Goal: Task Accomplishment & Management: Manage account settings

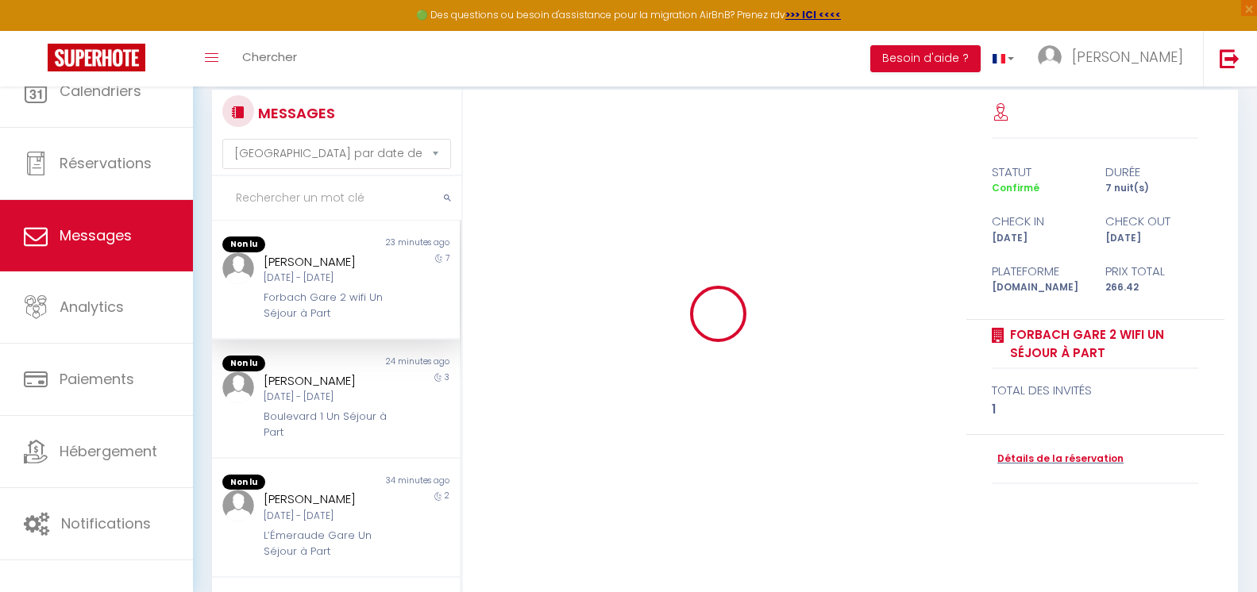
select select "message"
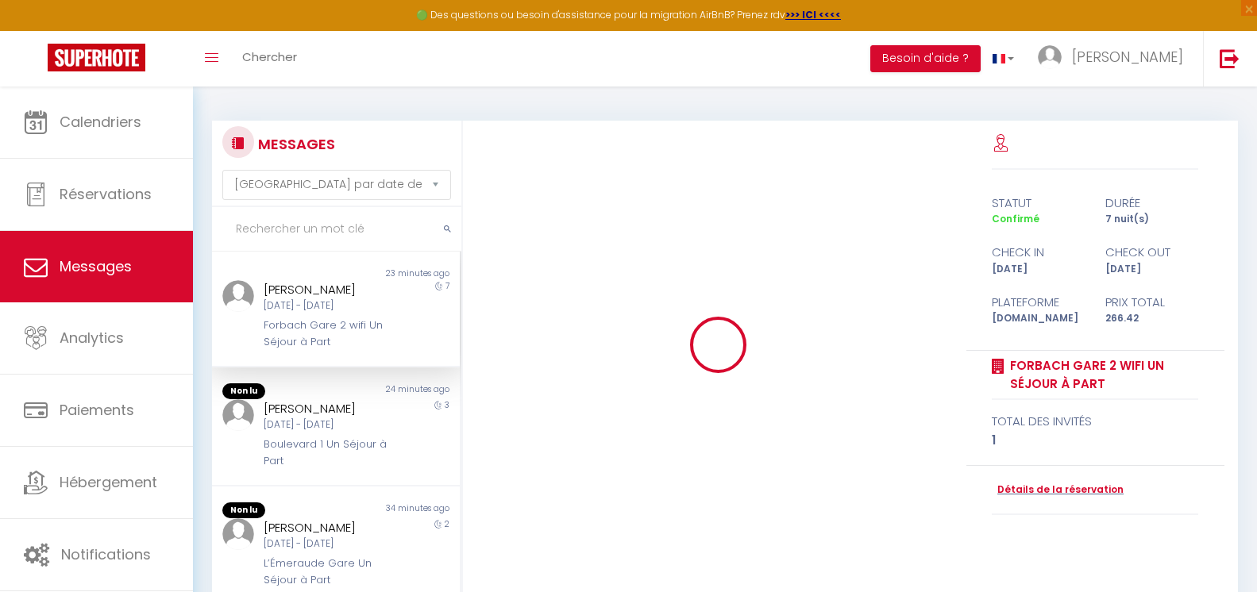
scroll to position [5238, 0]
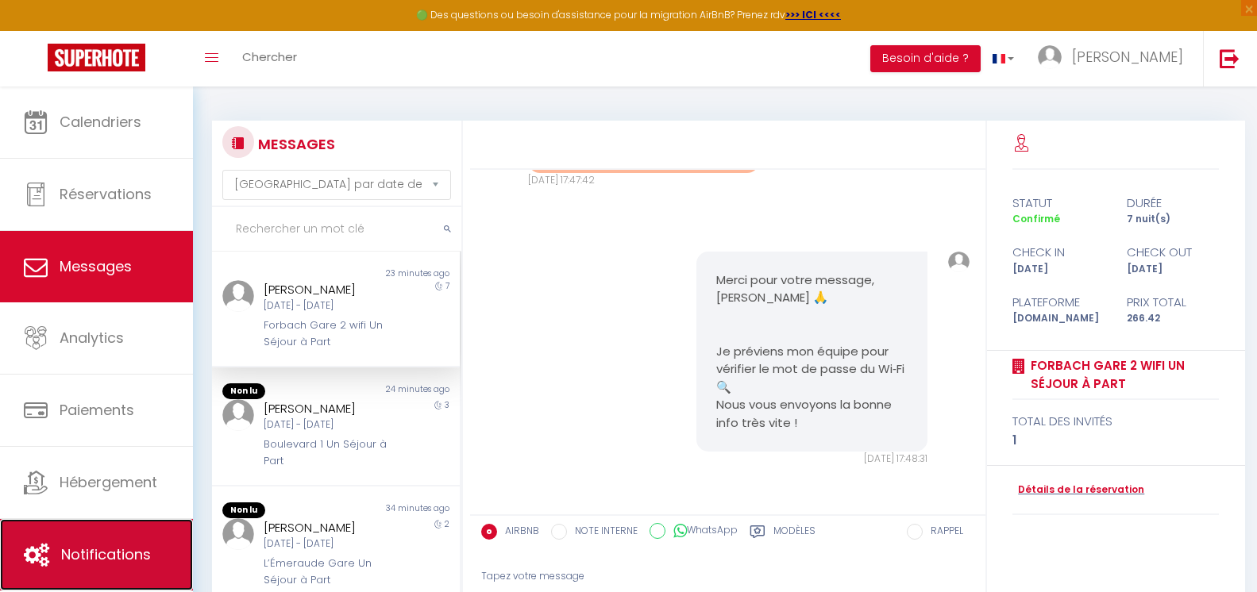
click at [153, 536] on link "Notifications" at bounding box center [96, 554] width 193 height 71
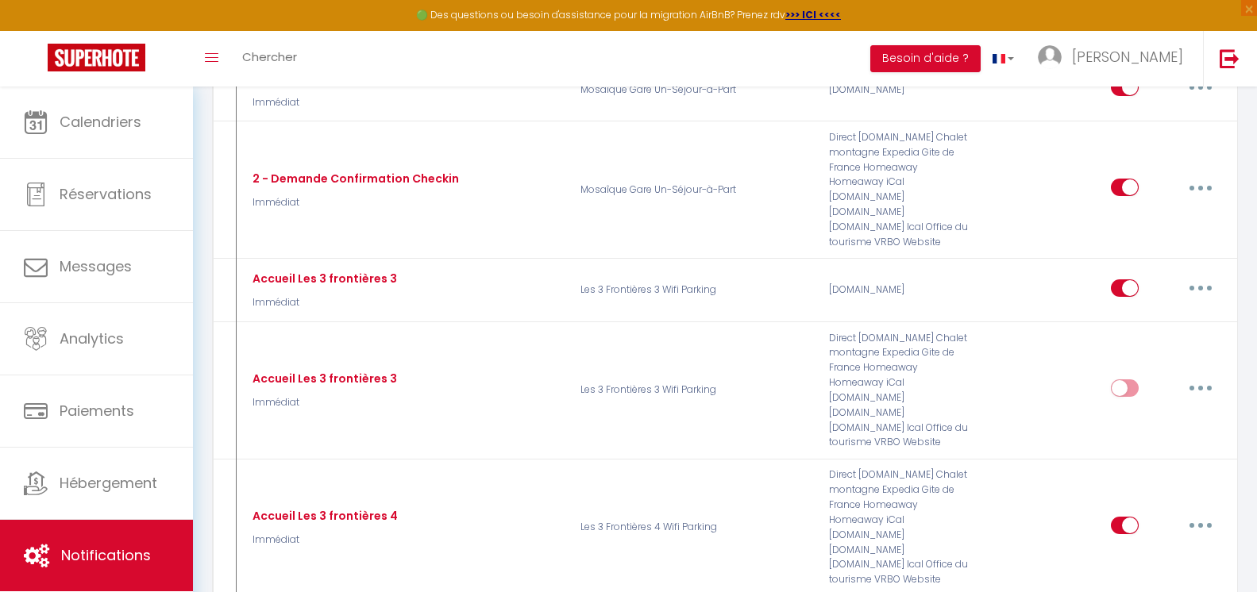
scroll to position [18398, 0]
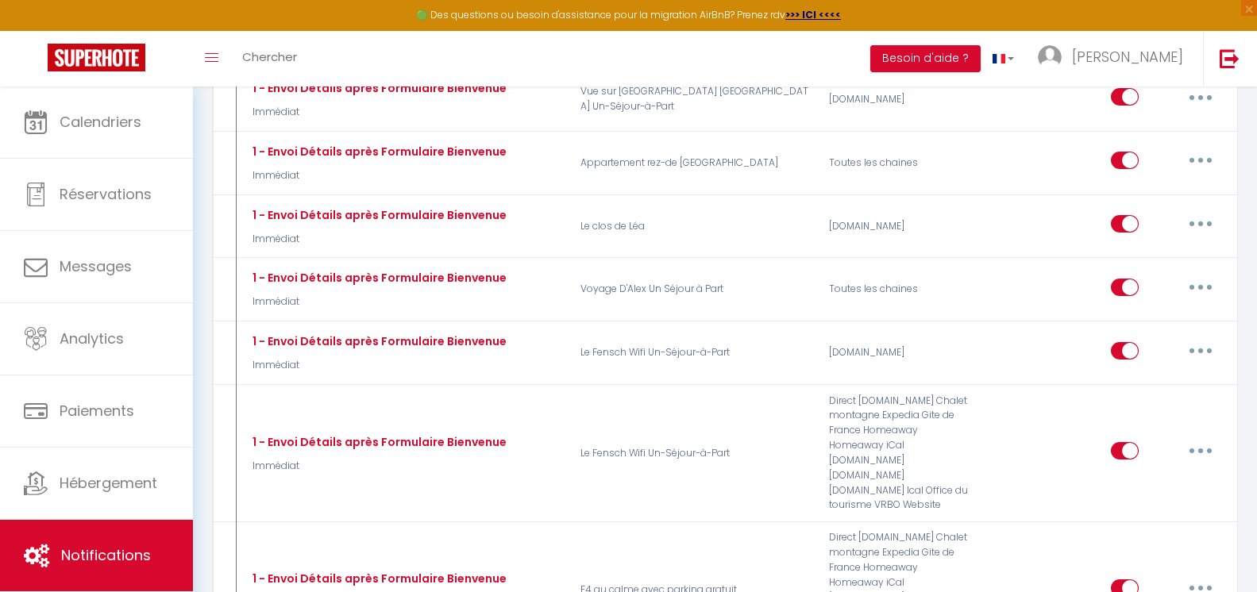
scroll to position [25551, 0]
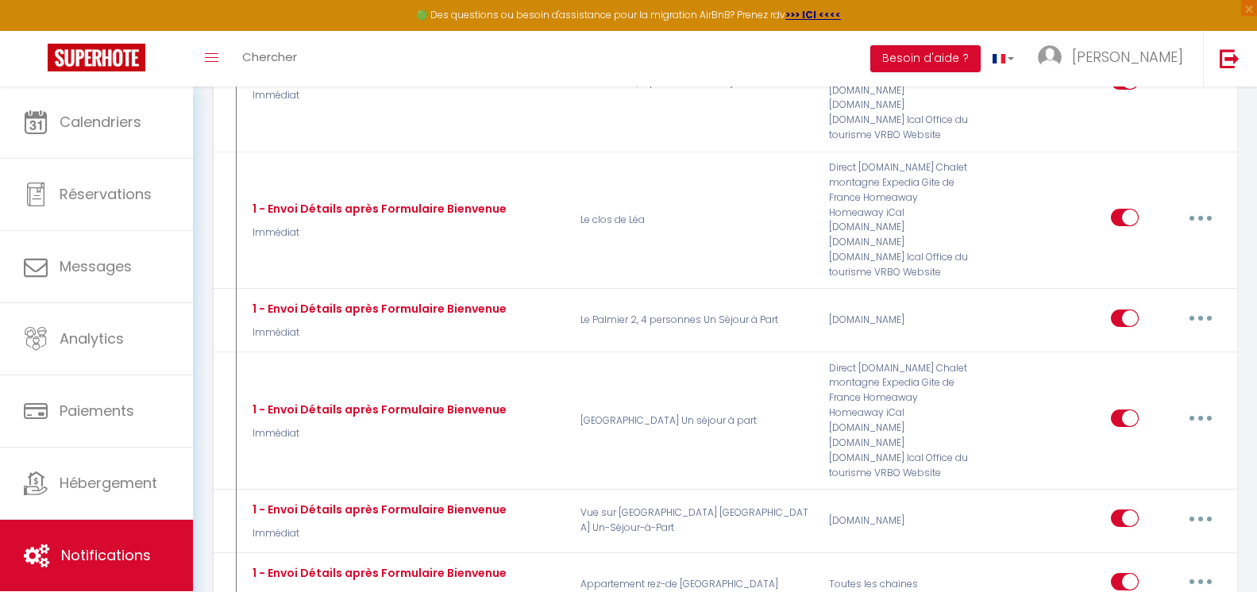
type input "à l'installation"
select select "3"
select select "8 Heures"
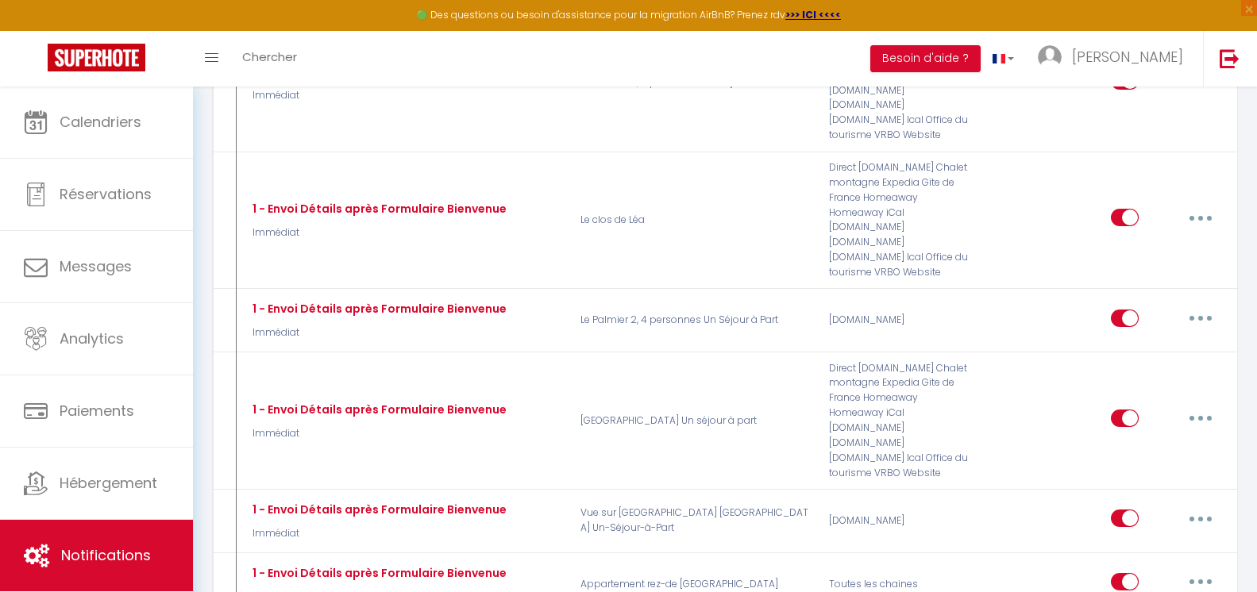
select select "if_booking_is_paid"
checkbox input "true"
checkbox input "false"
radio input "true"
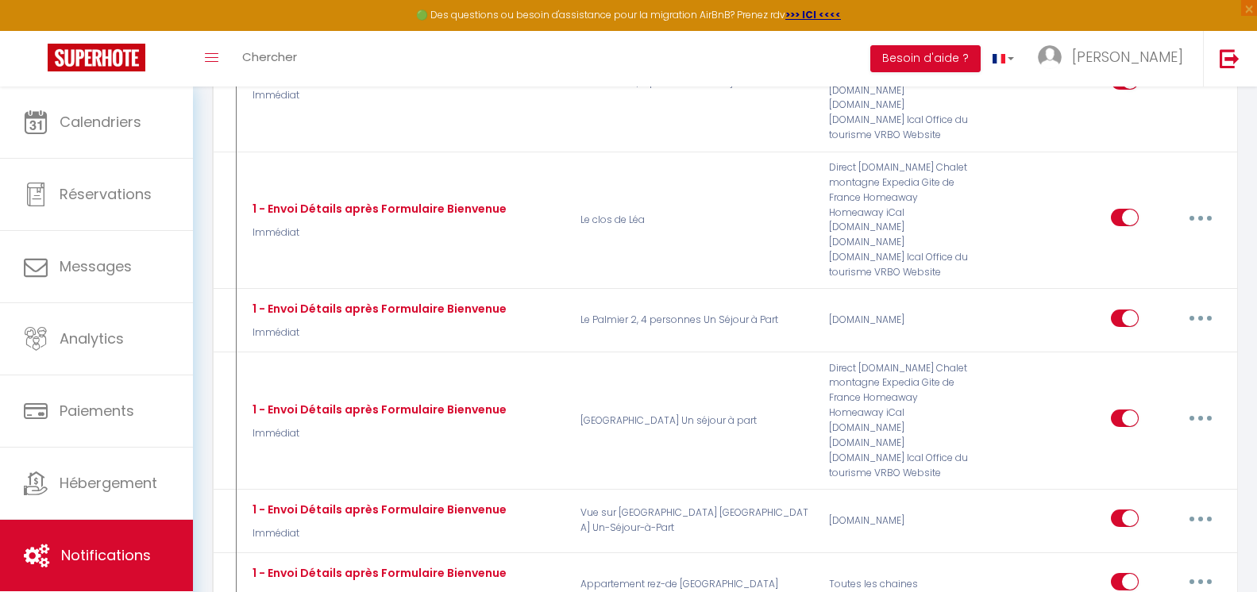
type input "[RENTAL:NAME] en cas d' urgence durant votre séjour"
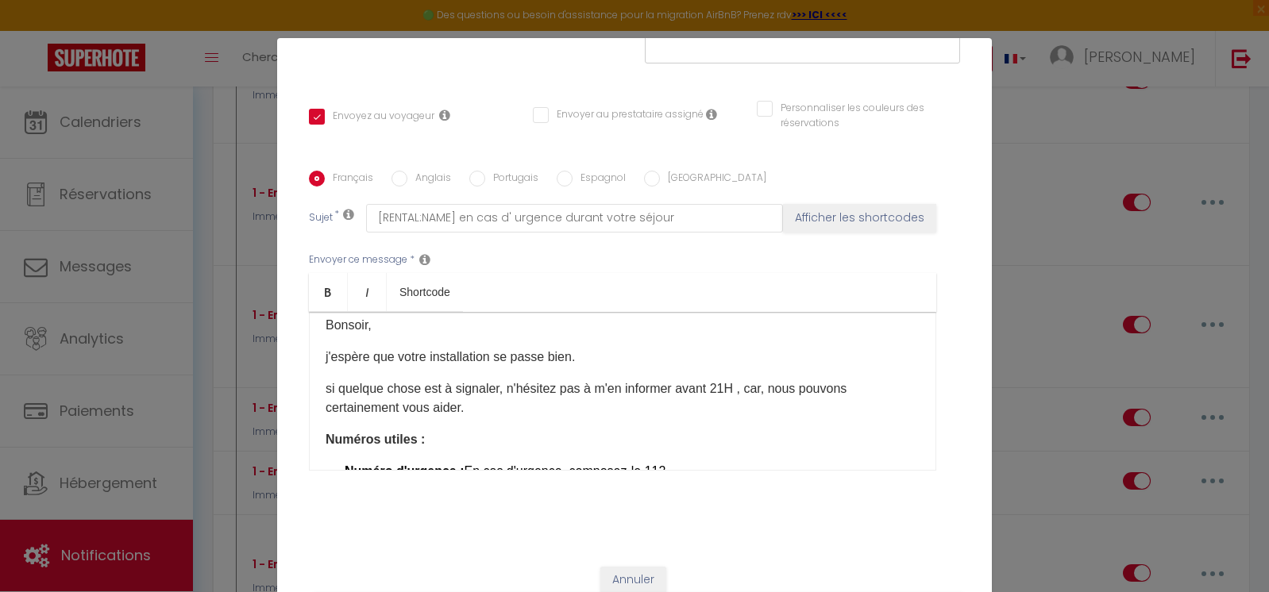
scroll to position [0, 0]
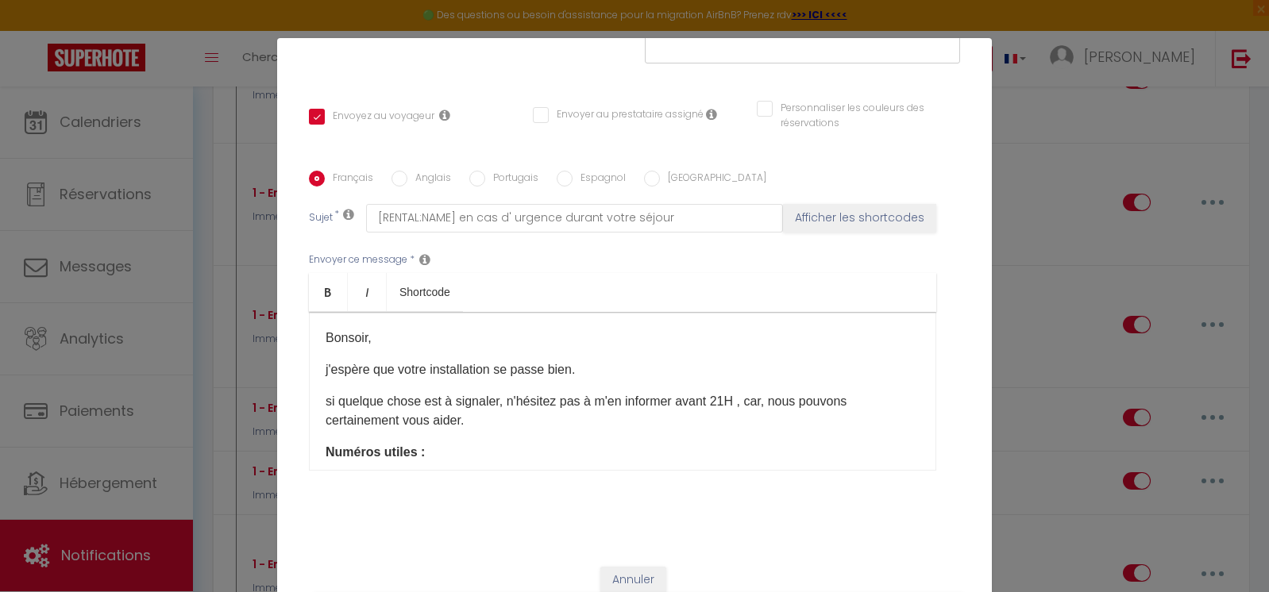
click at [940, 93] on div "Titre * à l'installation Pour cet hébergement Sélectionner les hébergements Tou…" at bounding box center [634, 171] width 714 height 760
click at [1089, 215] on div "Modifier la notification × Titre * à l'installation Pour cet hébergement Sélect…" at bounding box center [634, 296] width 1269 height 592
drag, startPoint x: 1249, startPoint y: 208, endPoint x: 1250, endPoint y: 222, distance: 14.4
click at [1250, 222] on div "Modifier la notification × Titre * à l'installation Pour cet hébergement Sélect…" at bounding box center [634, 296] width 1269 height 592
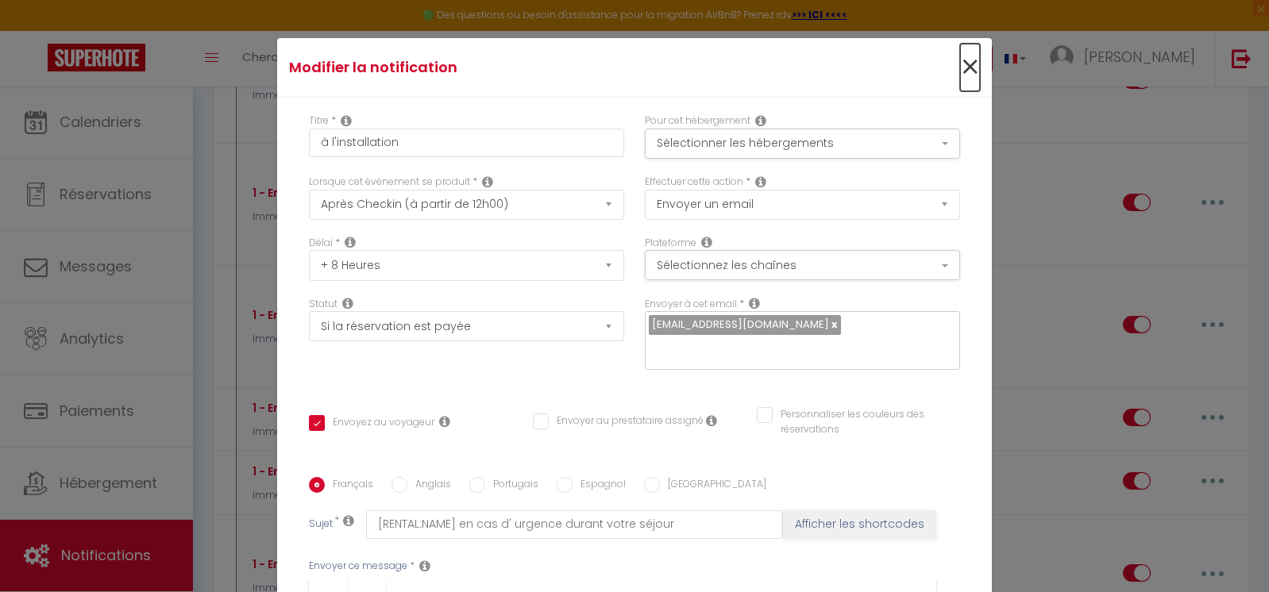
click at [960, 71] on span "×" at bounding box center [970, 68] width 20 height 48
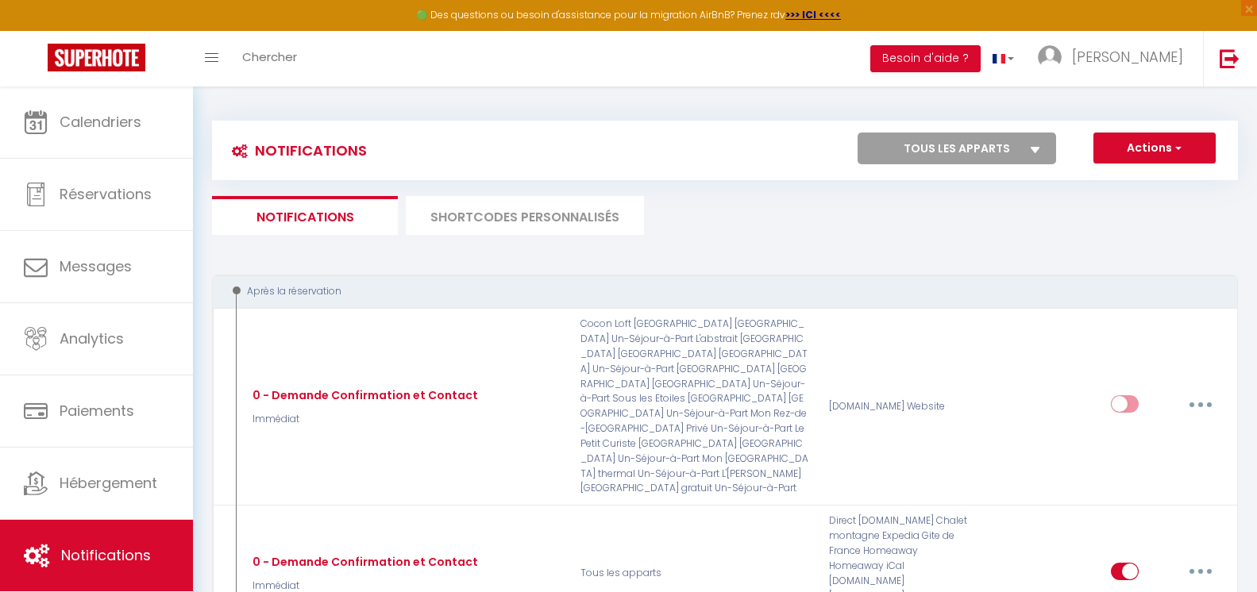
click at [1015, 146] on select "Tous les apparts Mini Mosaïque Un Séjour à Part Lorrain bis Un Séjour à Part Le…" at bounding box center [956, 149] width 198 height 32
select select "76889"
click at [857, 133] on select "Tous les apparts Mini Mosaïque Un Séjour à Part Lorrain bis Un Séjour à Part Le…" at bounding box center [956, 149] width 198 height 32
checkbox input "true"
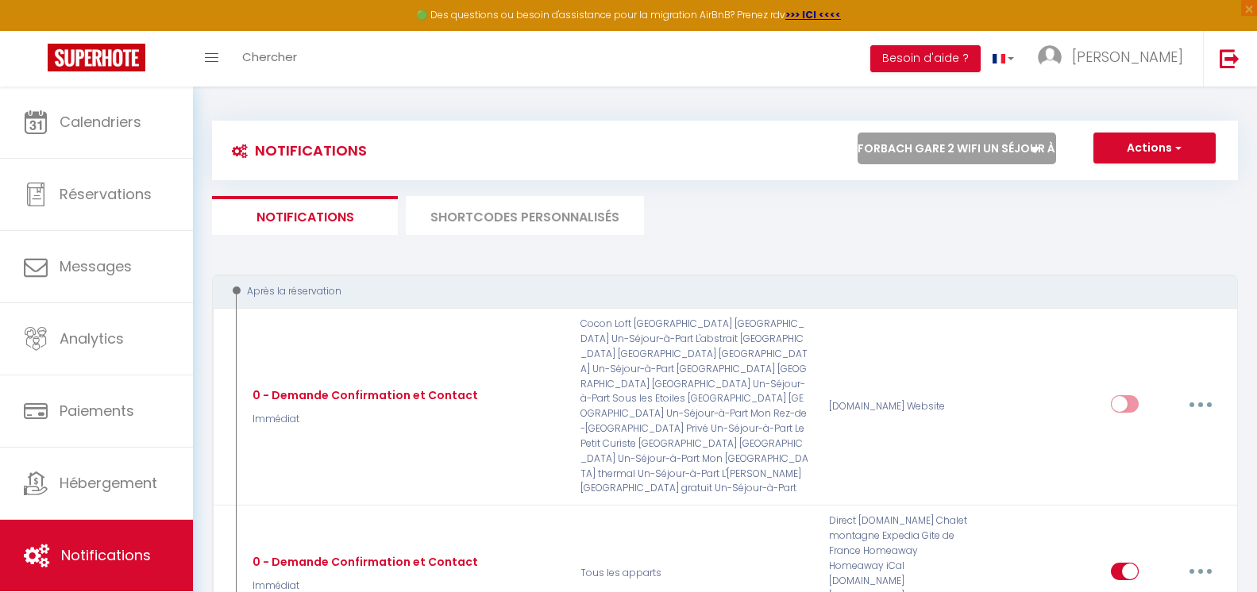
checkbox input "true"
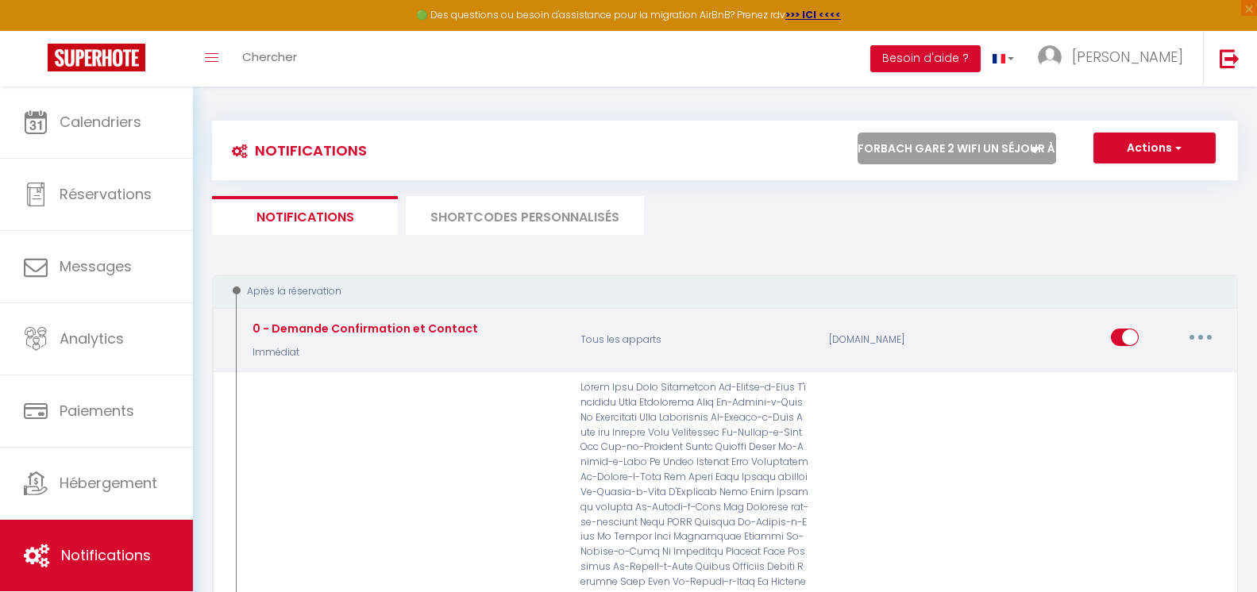
click at [1202, 336] on icon "button" at bounding box center [1200, 337] width 5 height 5
click at [1159, 372] on link "Editer" at bounding box center [1158, 373] width 117 height 27
type input "0 - Demande Confirmation et Contact"
select select "Immédiat"
select select
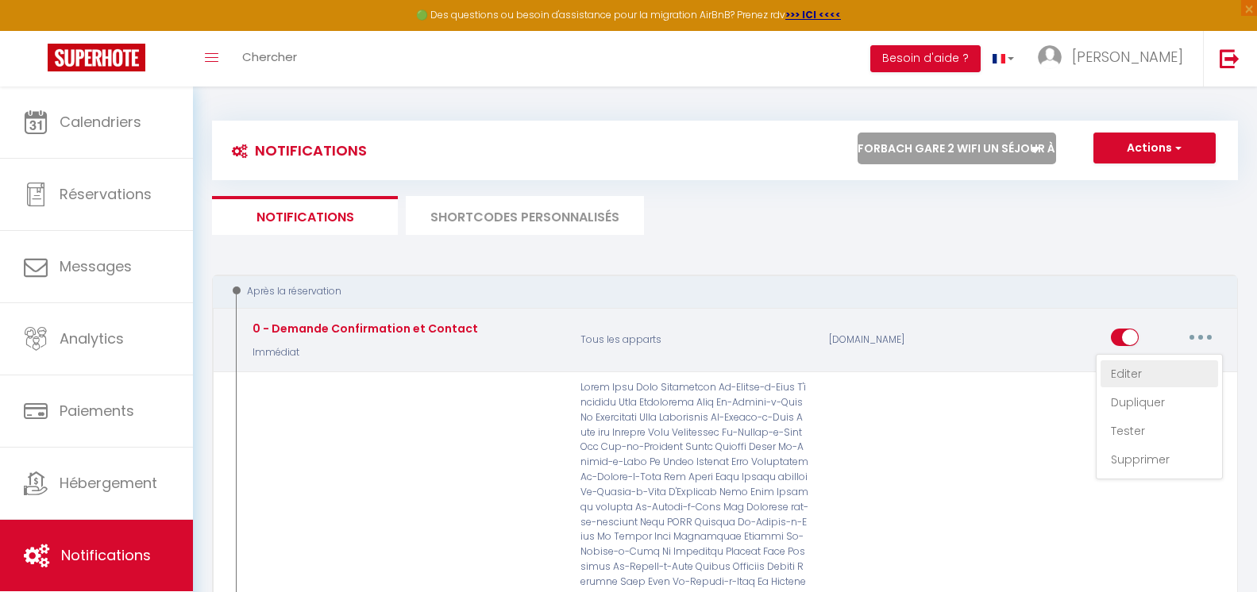
checkbox input "true"
checkbox input "false"
radio input "true"
type input "Merci de confirmer votre réservation - [BOOKING:ID] - [GUEST:FIRST_NAME] [GUEST…"
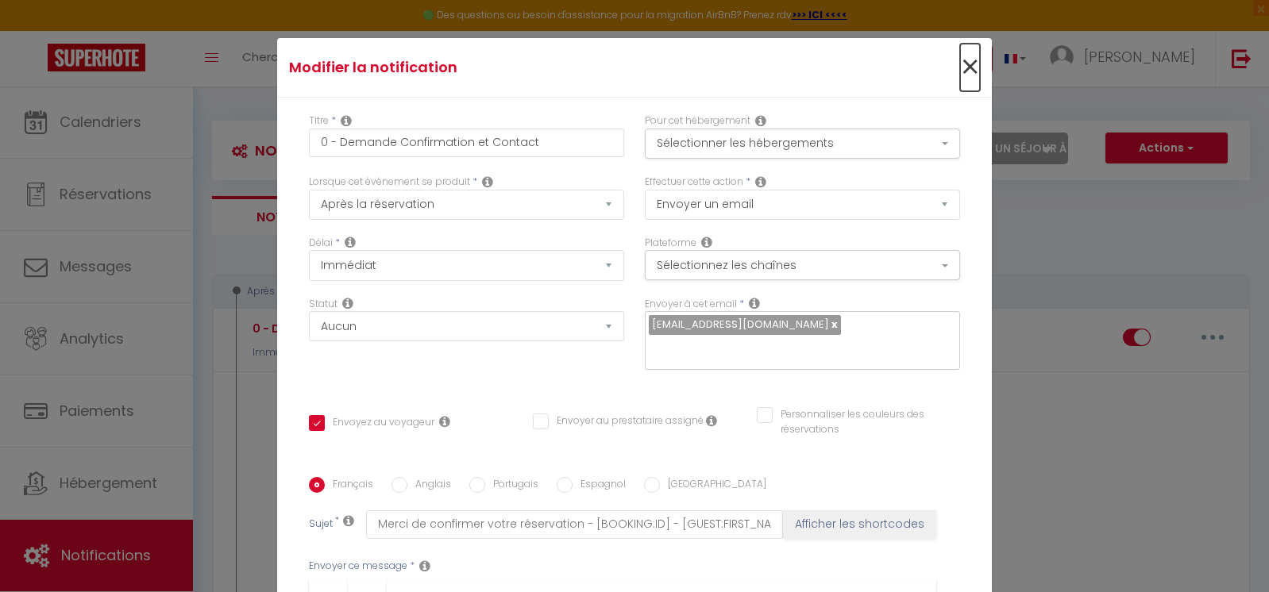
click at [960, 70] on span "×" at bounding box center [970, 68] width 20 height 48
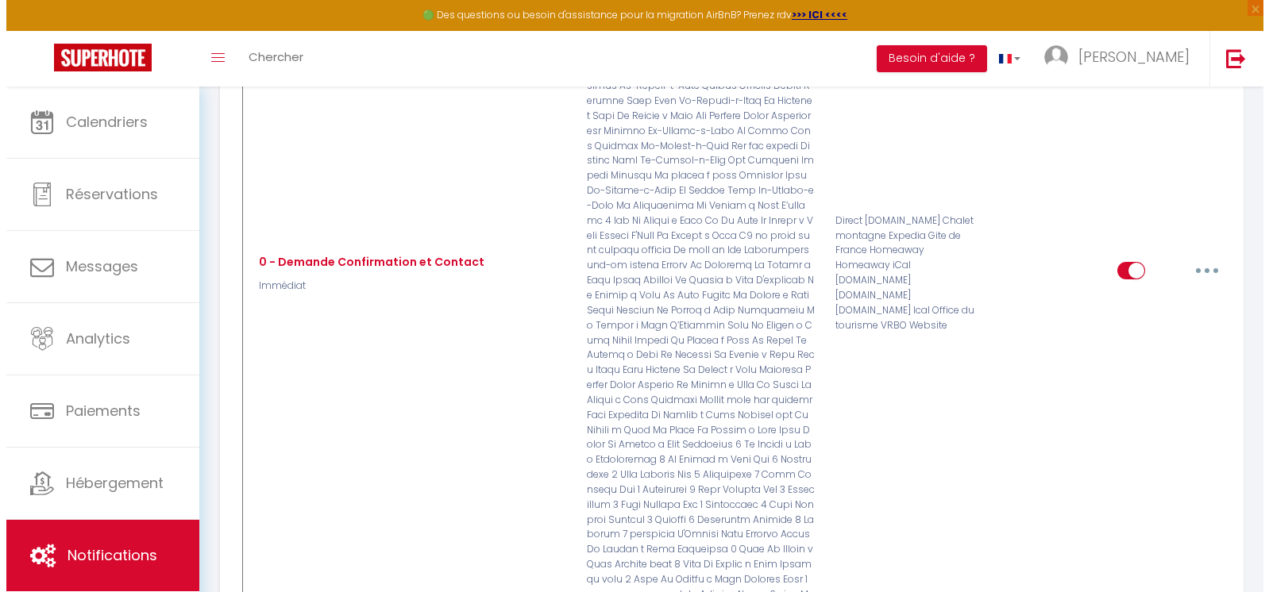
scroll to position [522, 0]
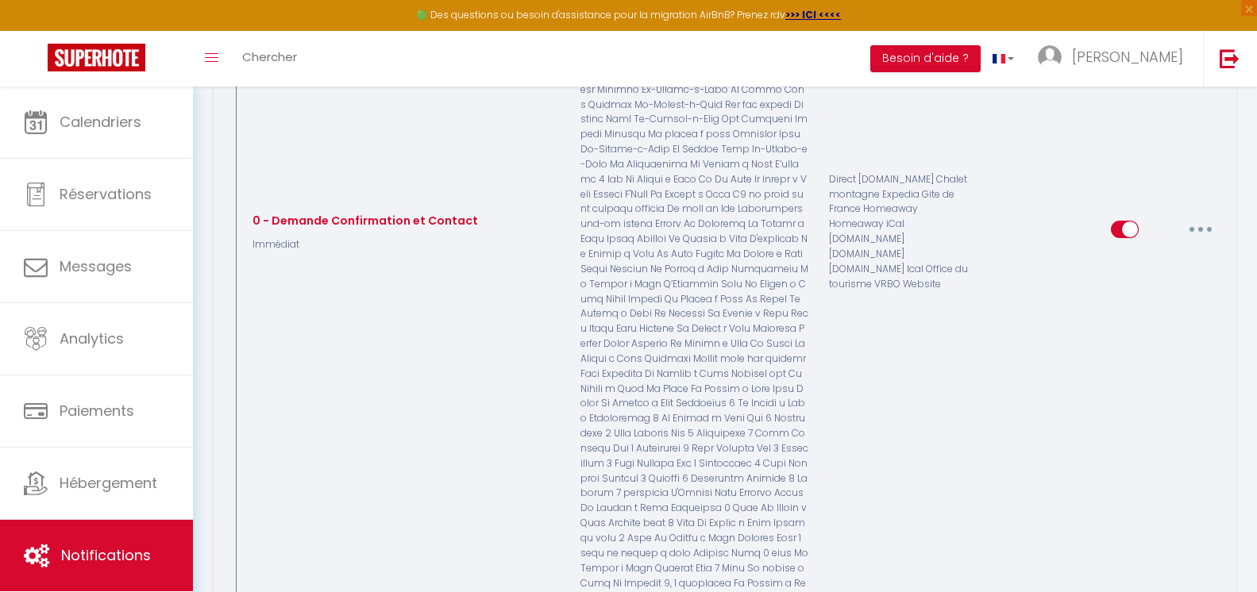
click at [1204, 217] on button "button" at bounding box center [1200, 229] width 44 height 25
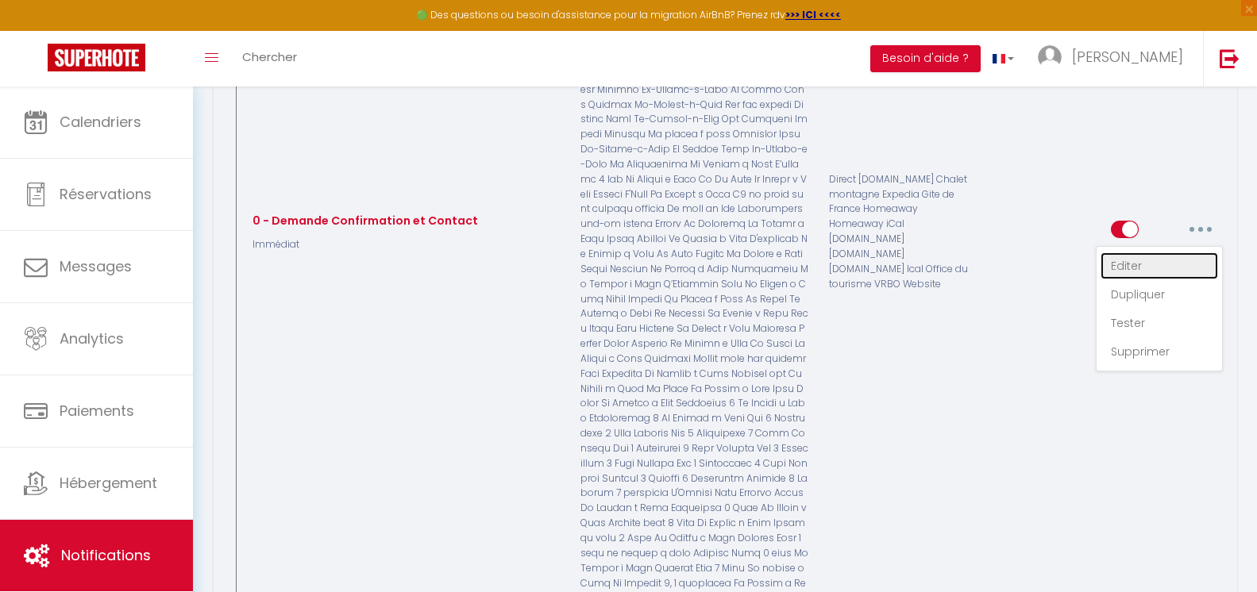
click at [1152, 252] on link "Editer" at bounding box center [1158, 265] width 117 height 27
checkbox input "true"
checkbox input "false"
type input "Merci de confirmer votre réservation - [BOOKING:ID] - [GUEST:FIRST_NAME] [GUEST…"
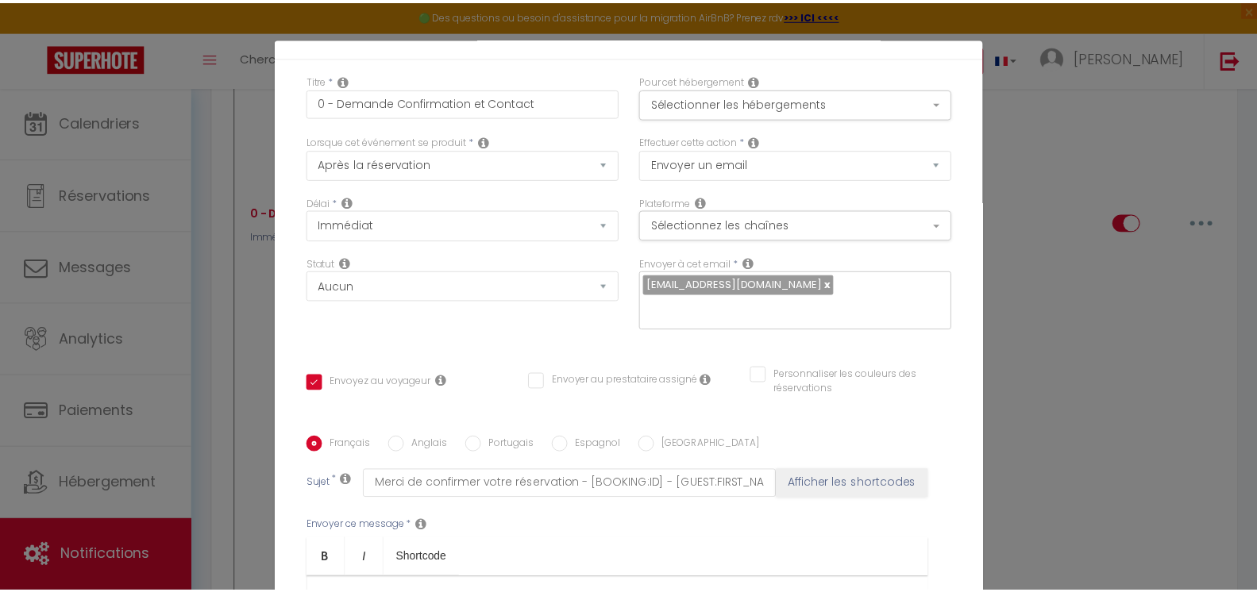
scroll to position [0, 0]
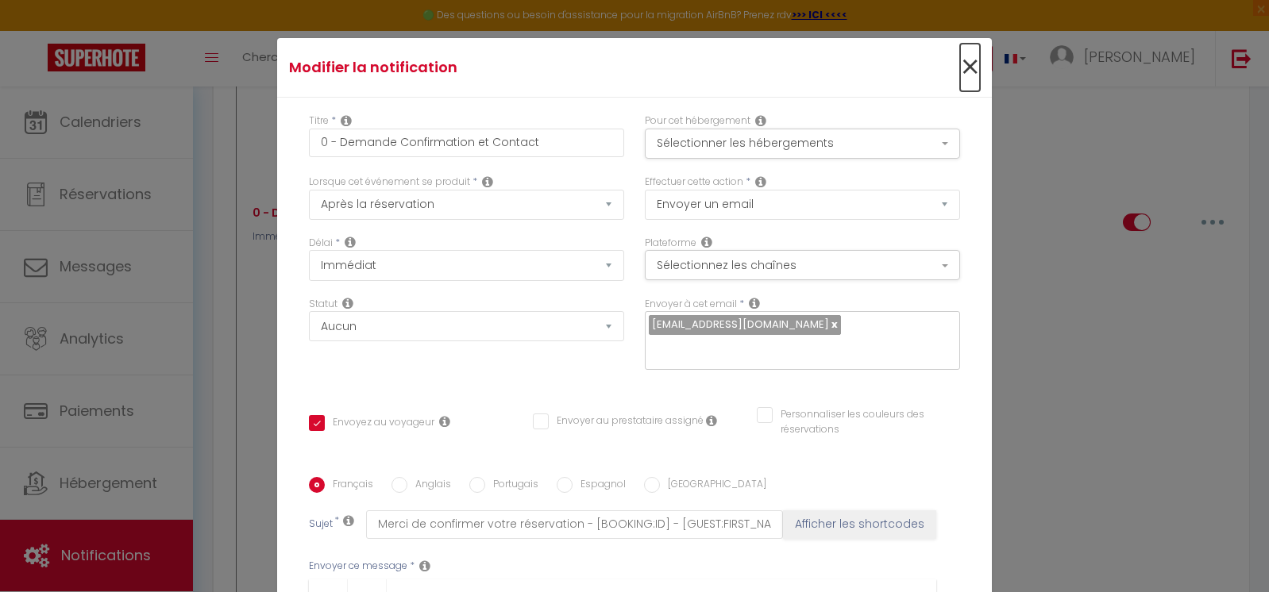
click at [960, 71] on span "×" at bounding box center [970, 68] width 20 height 48
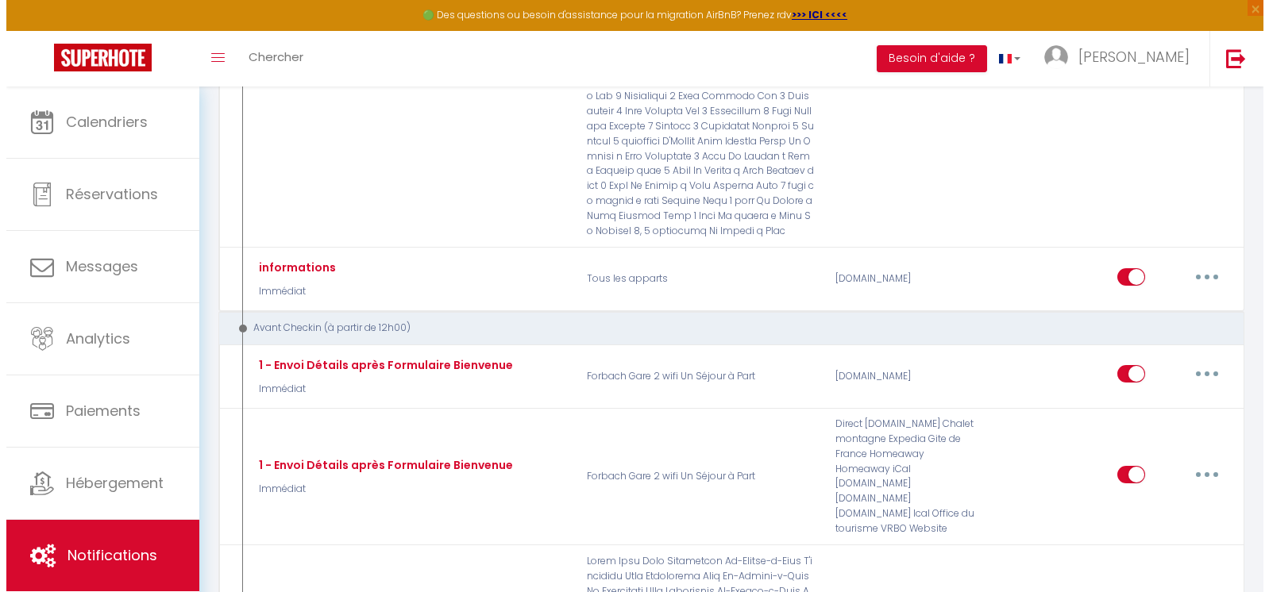
scroll to position [1648, 0]
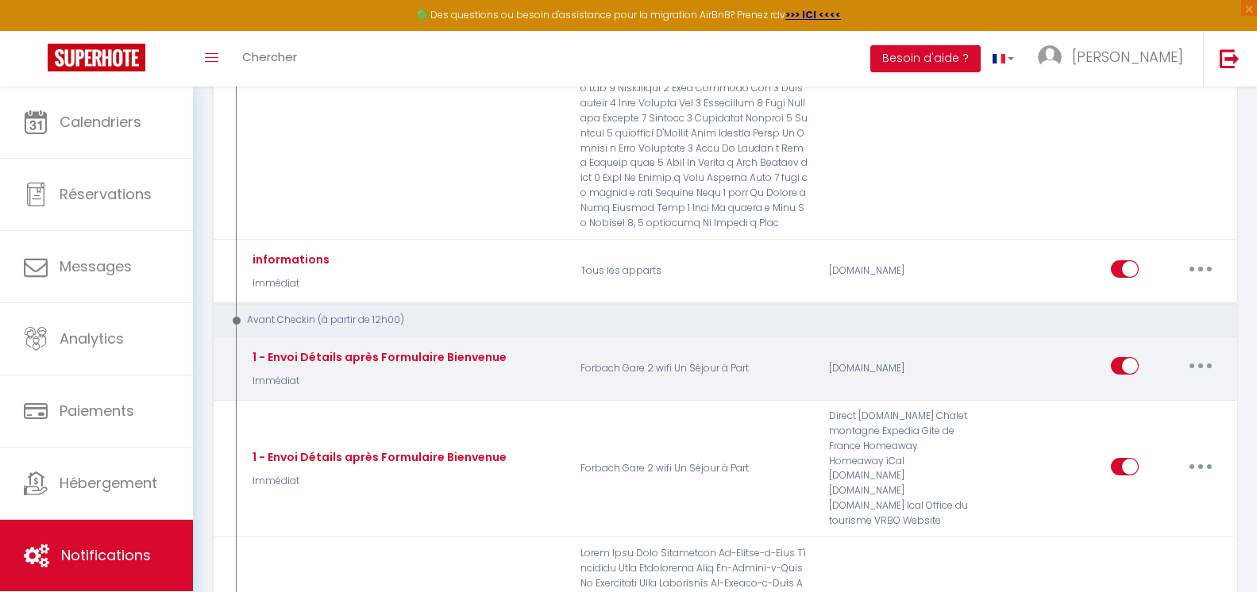
click at [1201, 364] on icon "button" at bounding box center [1200, 366] width 5 height 5
click at [1149, 389] on link "Editer" at bounding box center [1158, 402] width 117 height 27
type input "1 - Envoi Détails après Formulaire Bienvenue"
select select "if_booking_is_paid"
checkbox input "true"
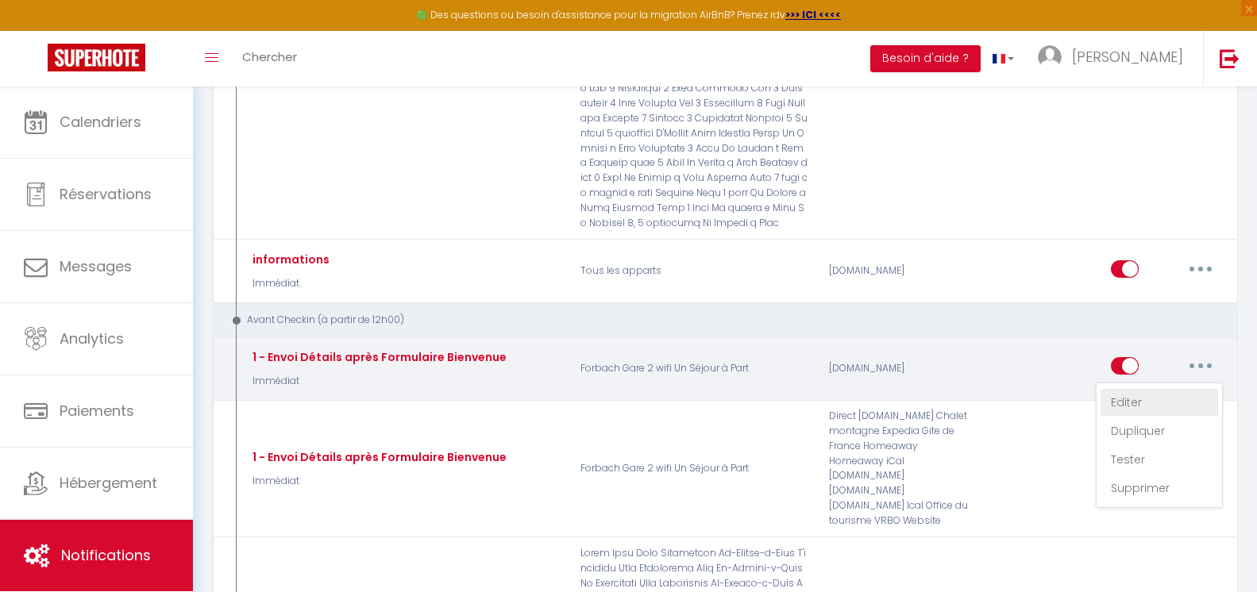
checkbox input "false"
type input "détails pour votre arrivée"
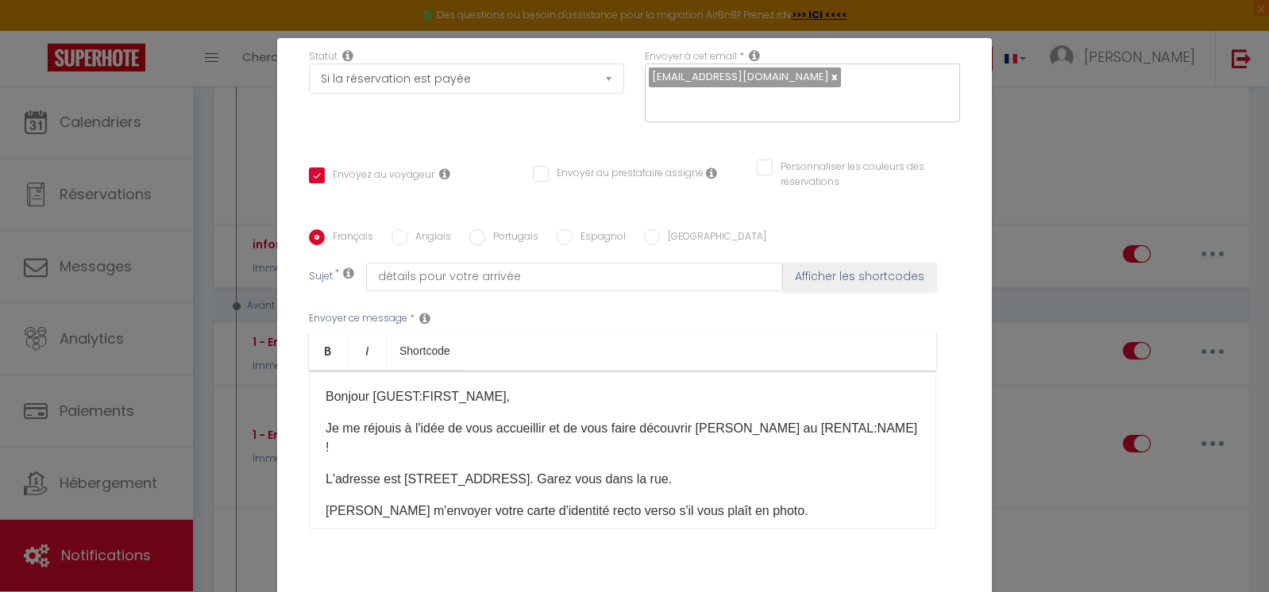
scroll to position [256, 0]
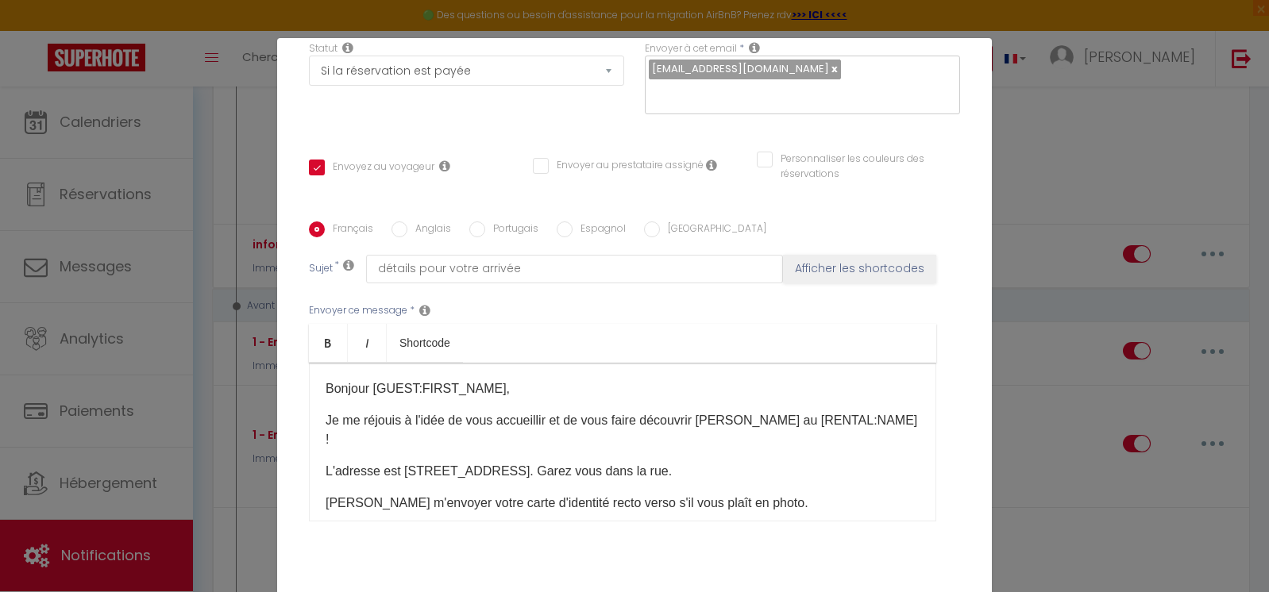
click at [918, 455] on div "Bonjour [GUEST:FIRST_NAME], Je me réjouis à l'idée de vous accueillir et de vou…" at bounding box center [622, 442] width 627 height 159
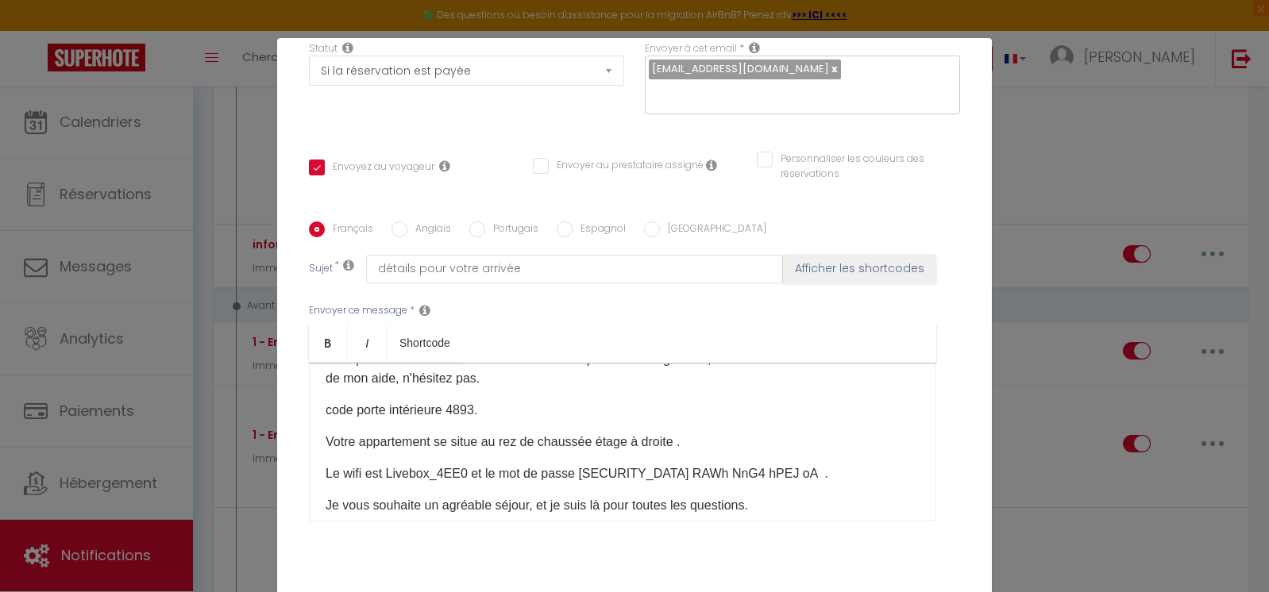
scroll to position [257, 0]
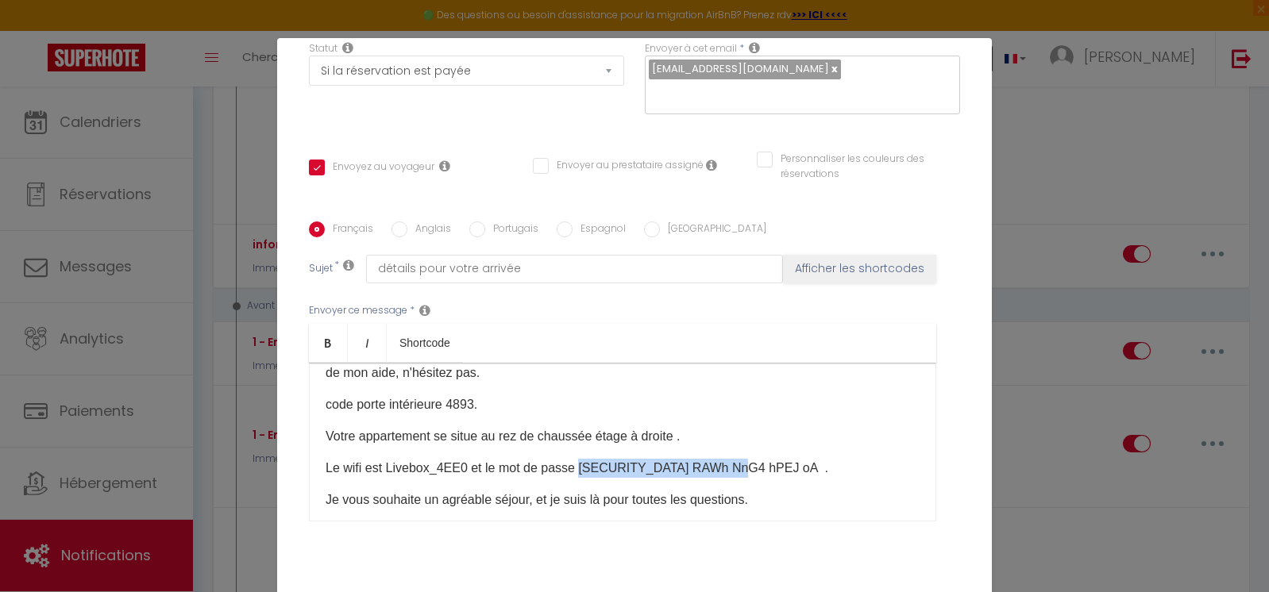
drag, startPoint x: 716, startPoint y: 452, endPoint x: 573, endPoint y: 453, distance: 142.9
click at [573, 459] on p "Le wifi est Livebox_4EE0 et le mot de passe [SECURITY_DATA] RAWh NnG4 hPEJ oA ." at bounding box center [622, 468] width 594 height 19
copy p "skSt RAWh NnG4 hPEJ oA"
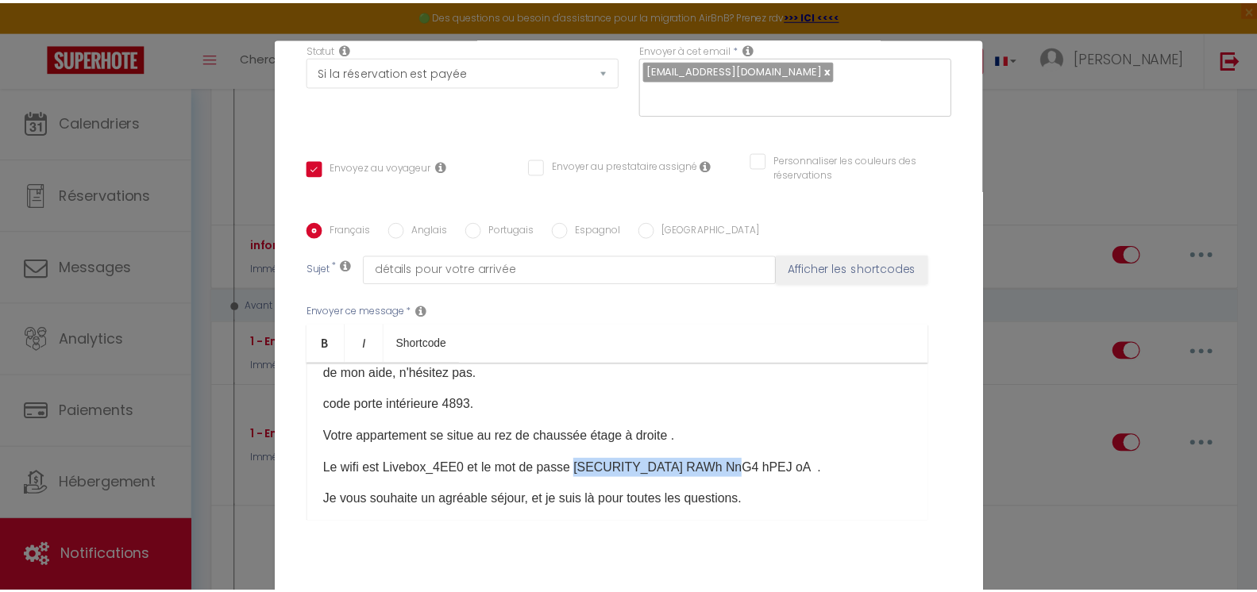
scroll to position [6, 0]
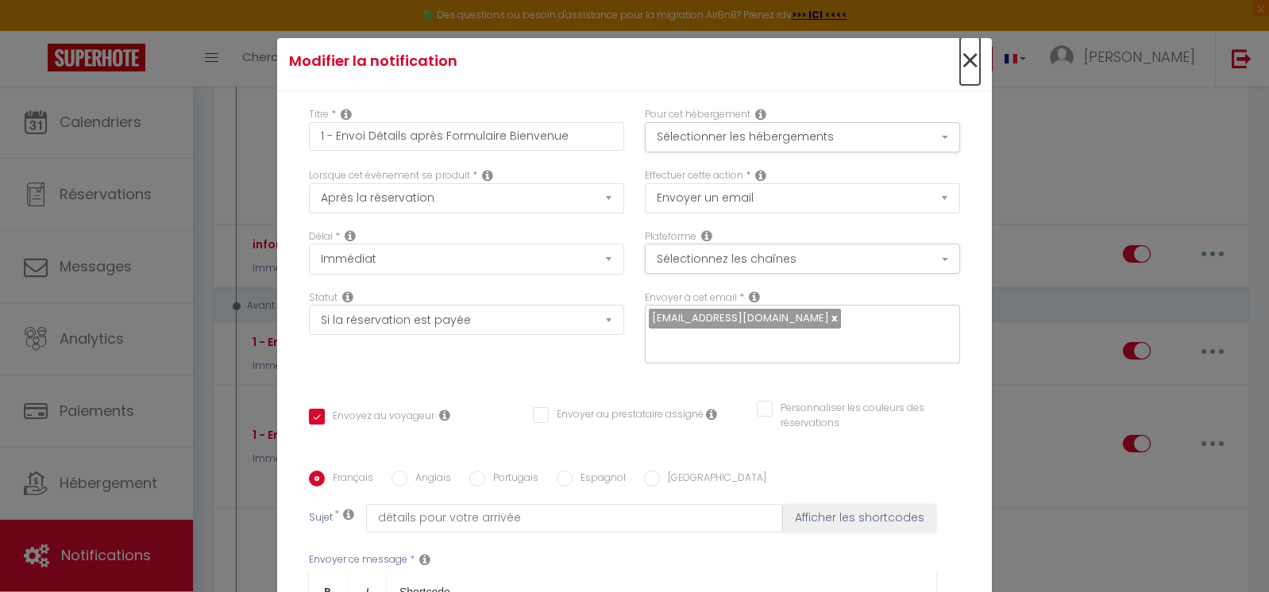
click at [960, 50] on span "×" at bounding box center [970, 61] width 20 height 48
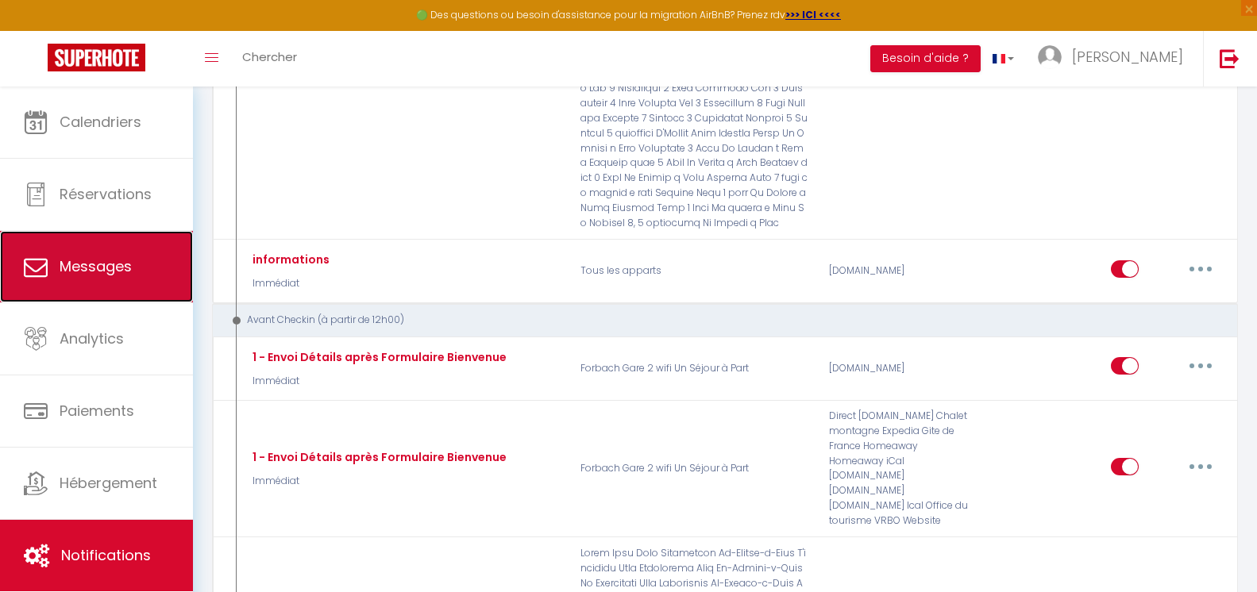
click at [107, 279] on link "Messages" at bounding box center [96, 266] width 193 height 71
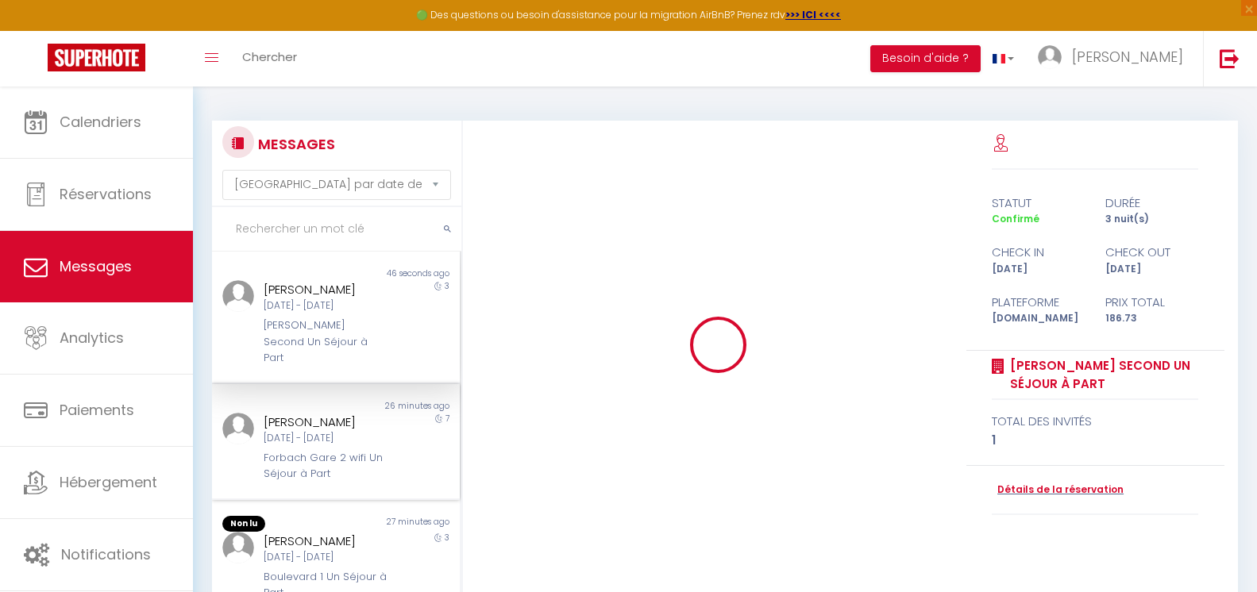
click at [368, 450] on div "Forbach Gare 2 wifi Un Séjour à Part" at bounding box center [326, 466] width 124 height 33
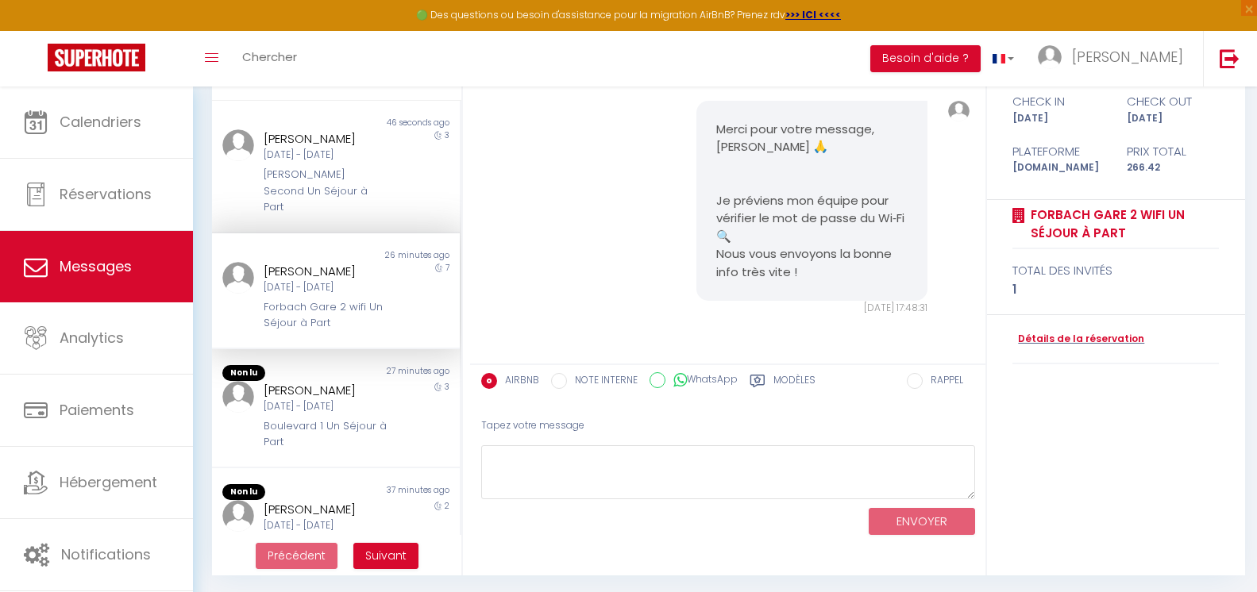
scroll to position [153, 0]
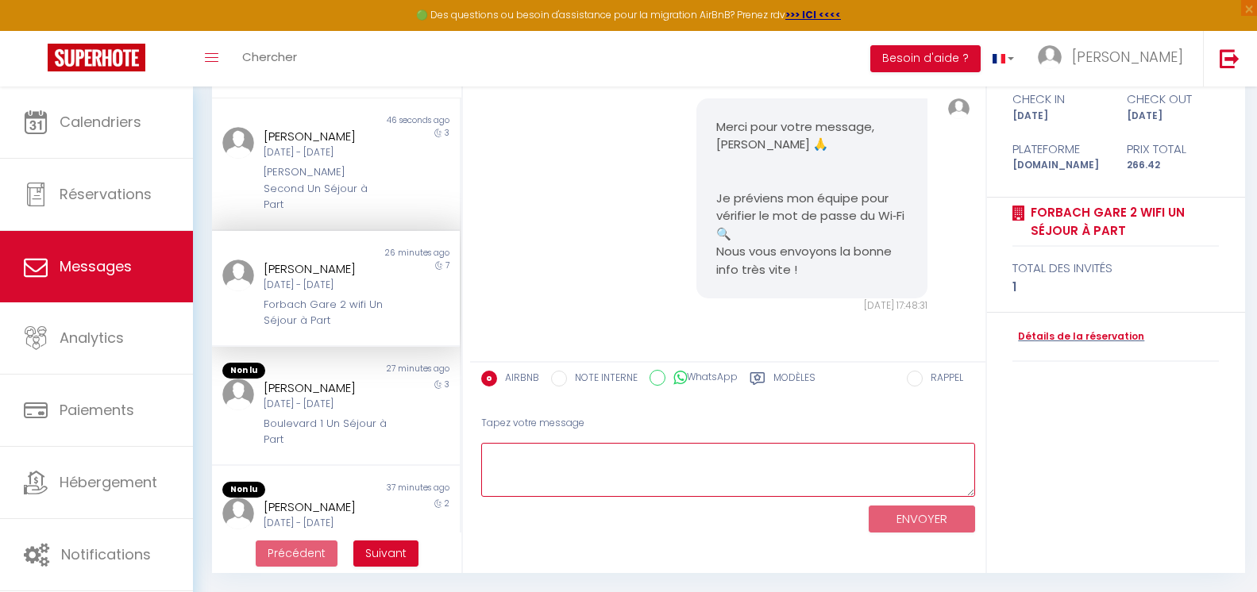
click at [895, 465] on textarea at bounding box center [728, 470] width 494 height 55
paste textarea "skSt RAWh NnG4 hPEJ oA"
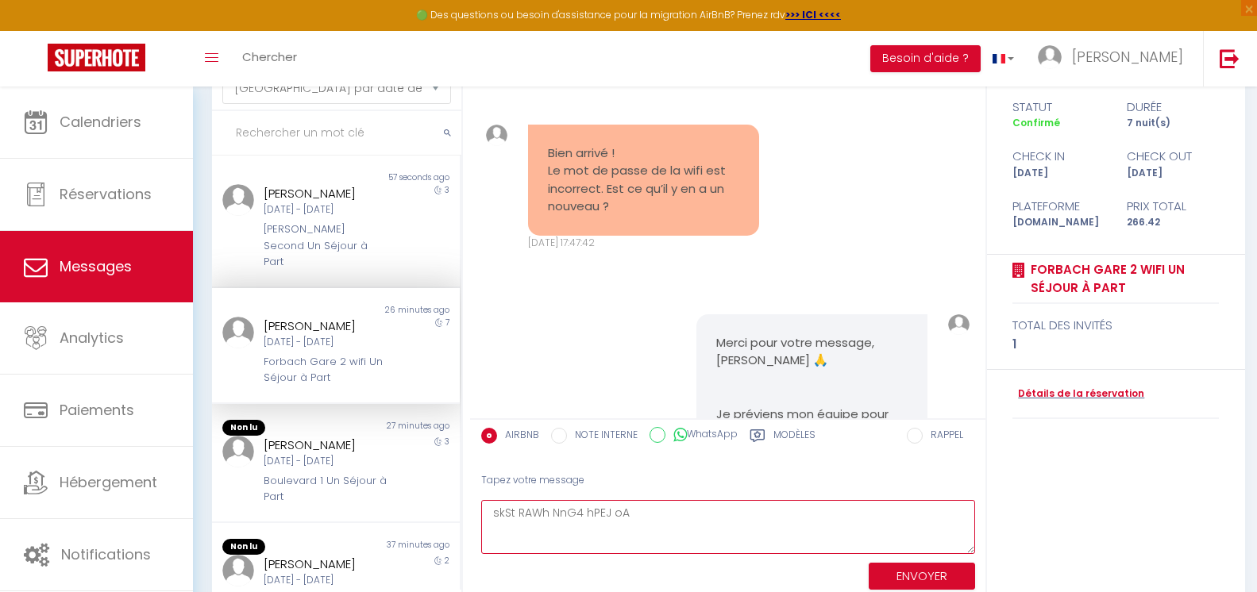
scroll to position [5238, 0]
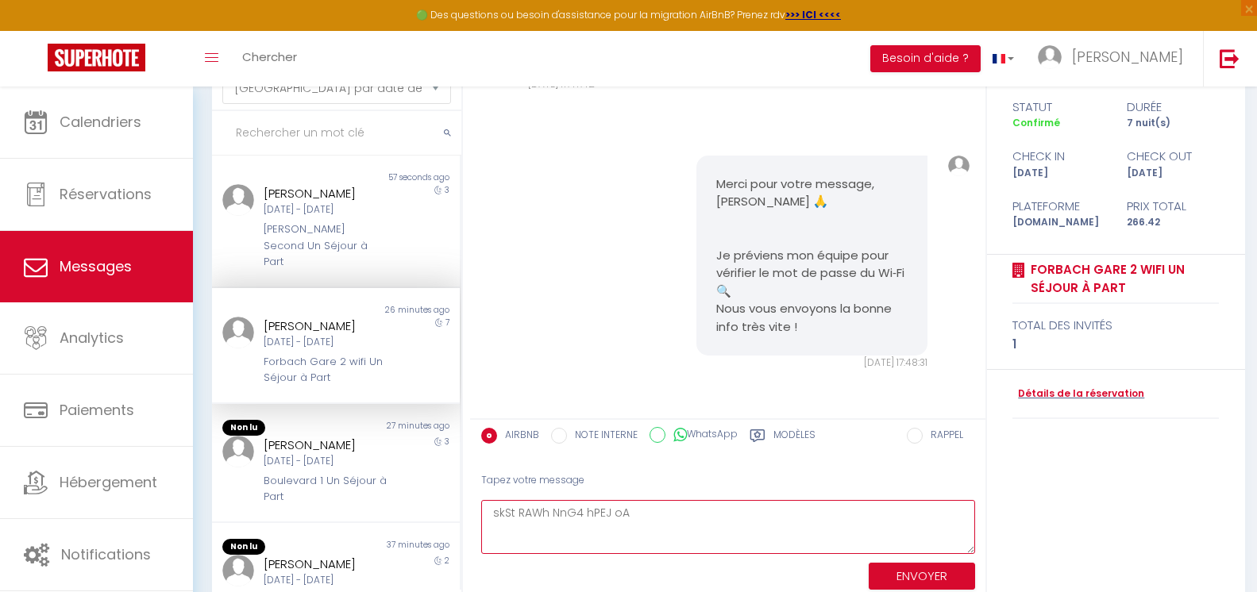
click at [491, 514] on textarea "skSt RAWh NnG4 hPEJ oA" at bounding box center [728, 527] width 494 height 55
type textarea "Le mot de passe est le suivant : skSt RAWh NnG4 hPEJ oA"
click at [889, 566] on button "ENVOYER" at bounding box center [921, 577] width 106 height 28
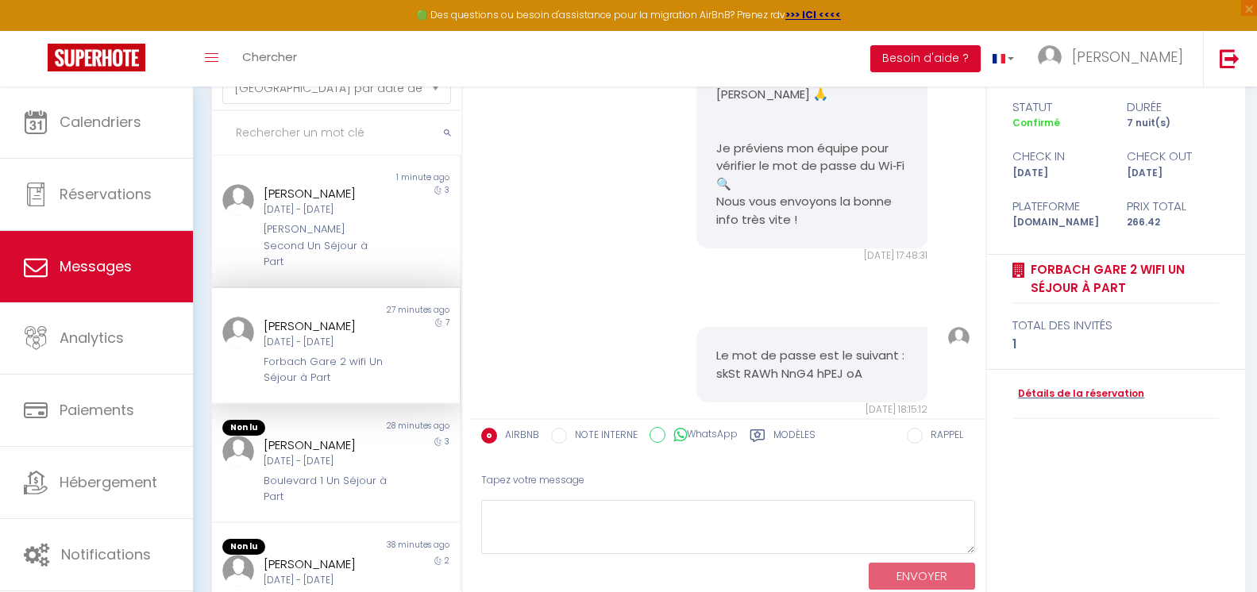
scroll to position [5392, 0]
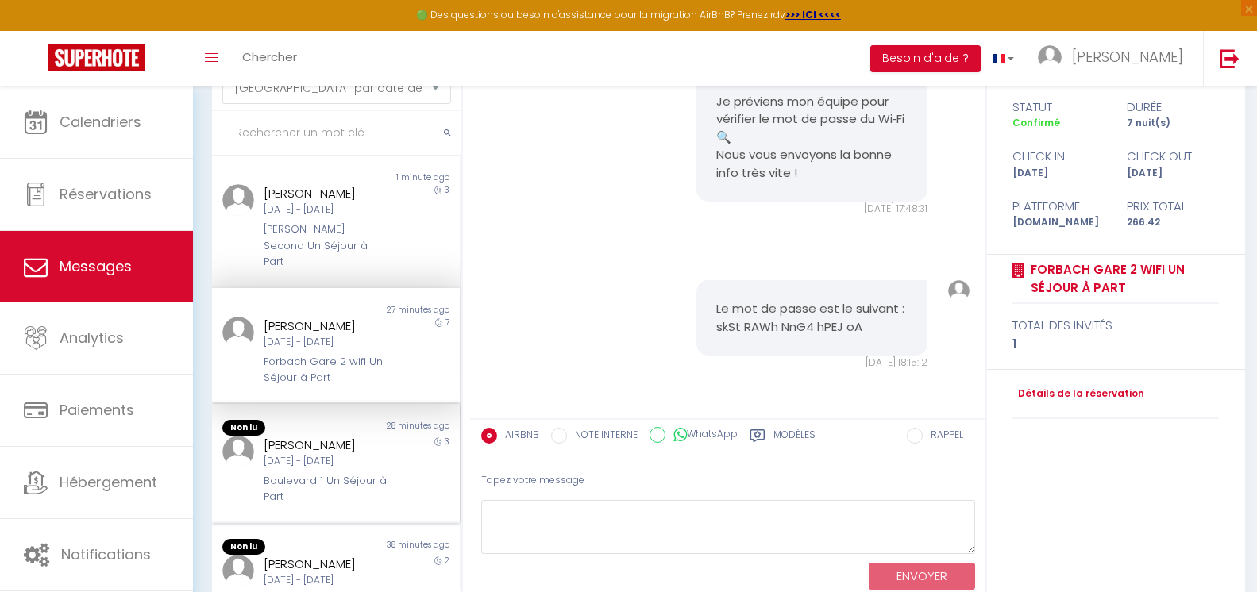
click at [418, 464] on div "3" at bounding box center [429, 471] width 62 height 70
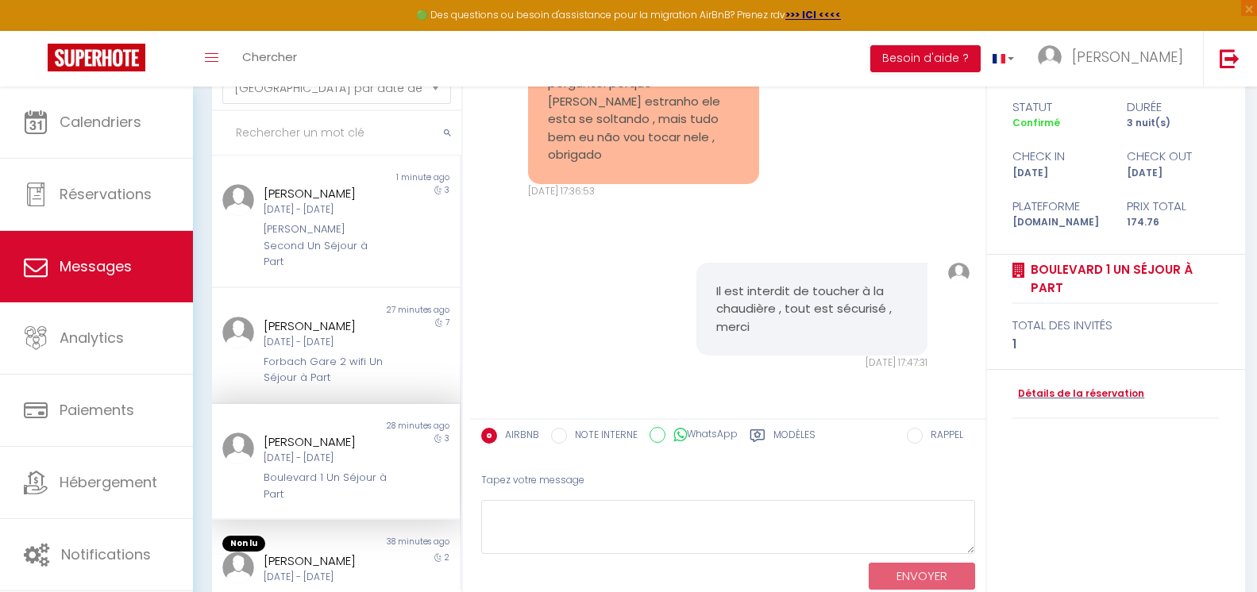
scroll to position [6515, 0]
drag, startPoint x: 682, startPoint y: 304, endPoint x: 680, endPoint y: 287, distance: 17.5
click at [680, 164] on pre "Por mim sem problemas , só perguntei porque [PERSON_NAME] estranho ele esta se …" at bounding box center [643, 110] width 191 height 107
click at [677, 184] on div "Por mim sem problemas , só perguntei porque [PERSON_NAME] estranho ele esta se …" at bounding box center [643, 110] width 231 height 147
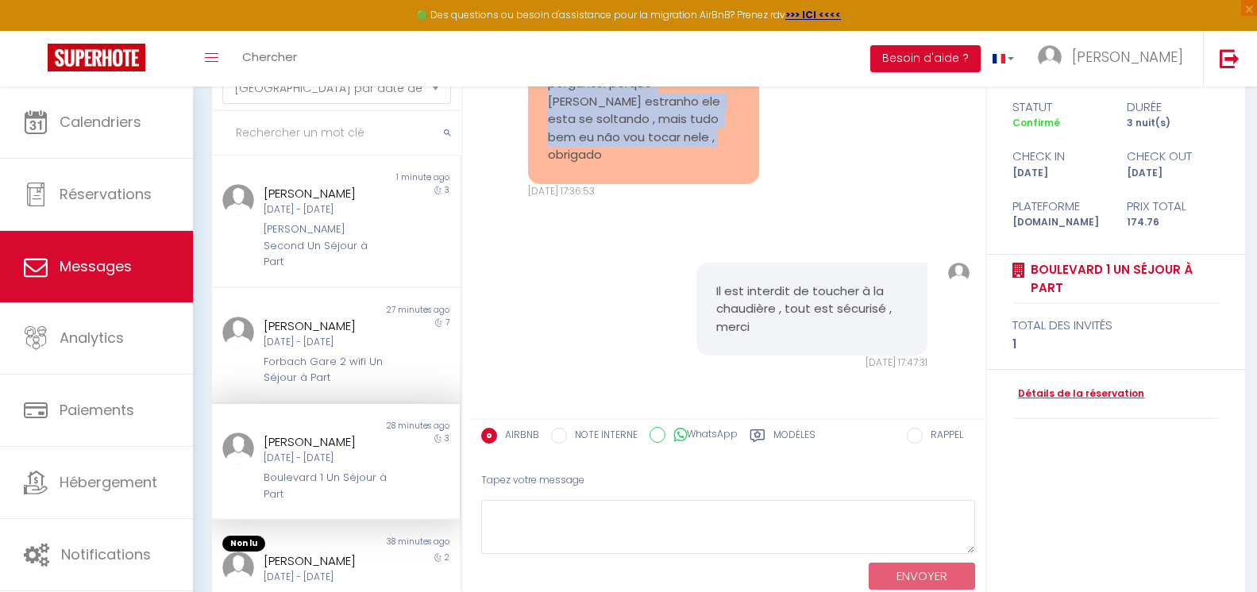
drag, startPoint x: 679, startPoint y: 295, endPoint x: 538, endPoint y: 214, distance: 162.2
click at [538, 184] on div "Por mim sem problemas , só perguntei porque [PERSON_NAME] estranho ele esta se …" at bounding box center [643, 110] width 231 height 147
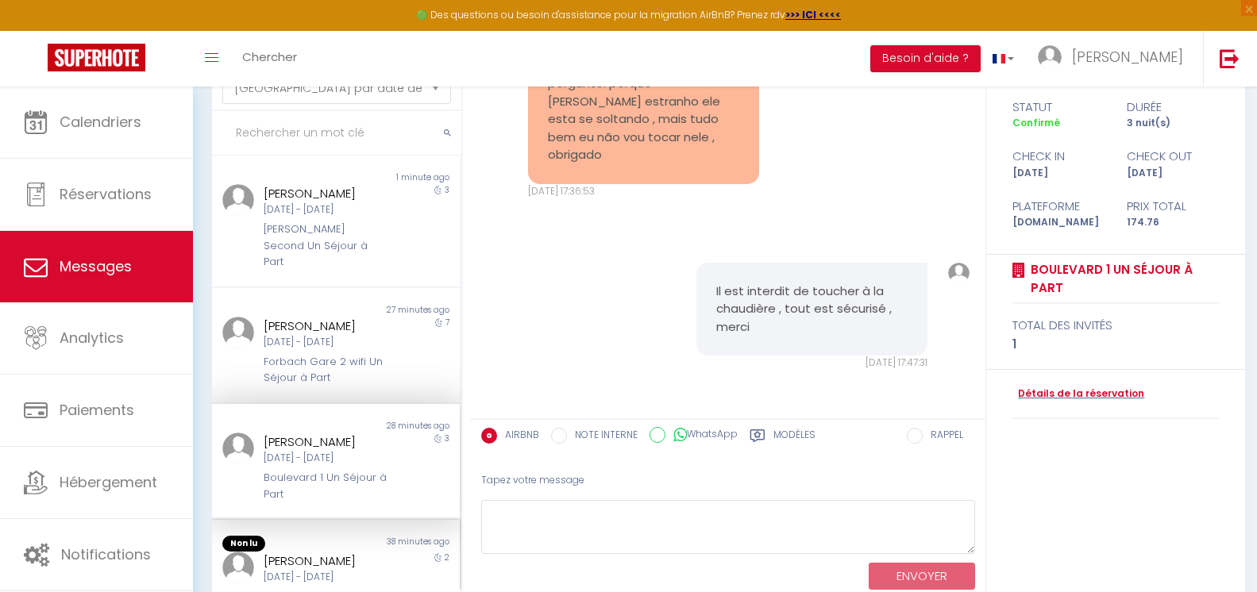
click at [312, 551] on div "Non lu" at bounding box center [274, 544] width 124 height 16
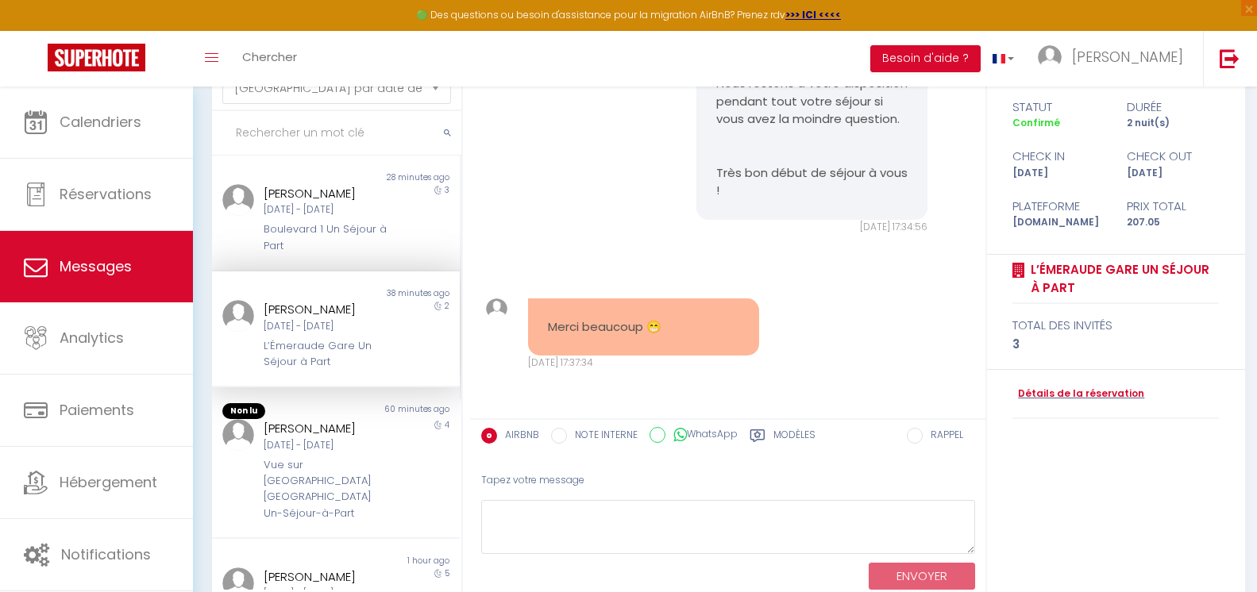
scroll to position [285, 0]
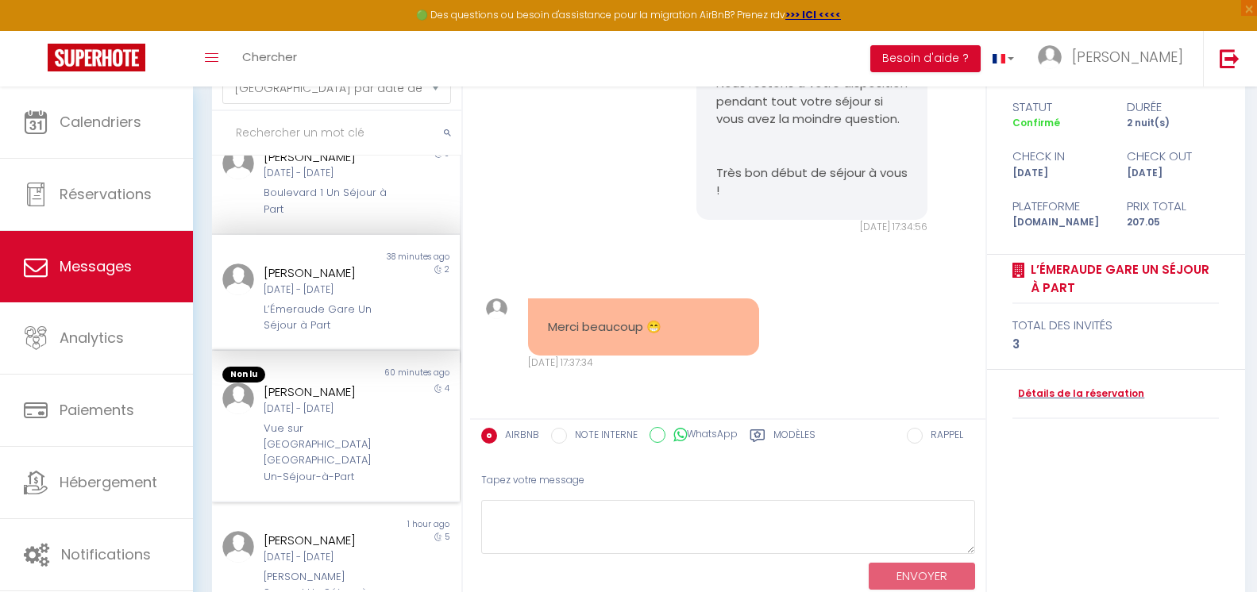
click at [402, 433] on div "4" at bounding box center [429, 434] width 62 height 102
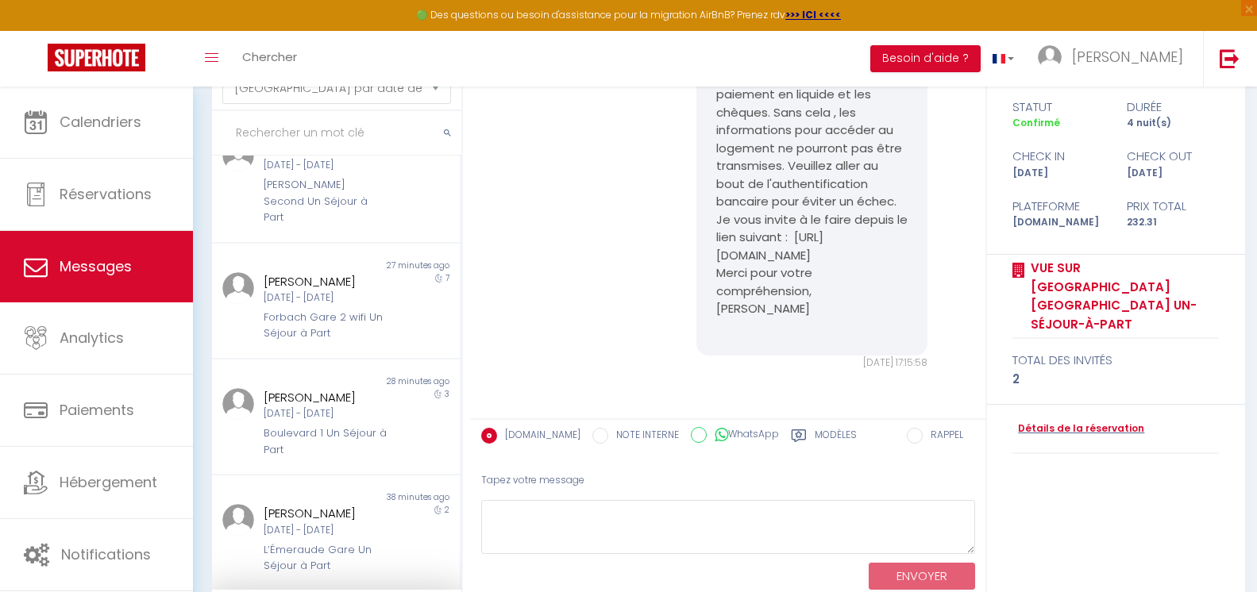
scroll to position [19, 0]
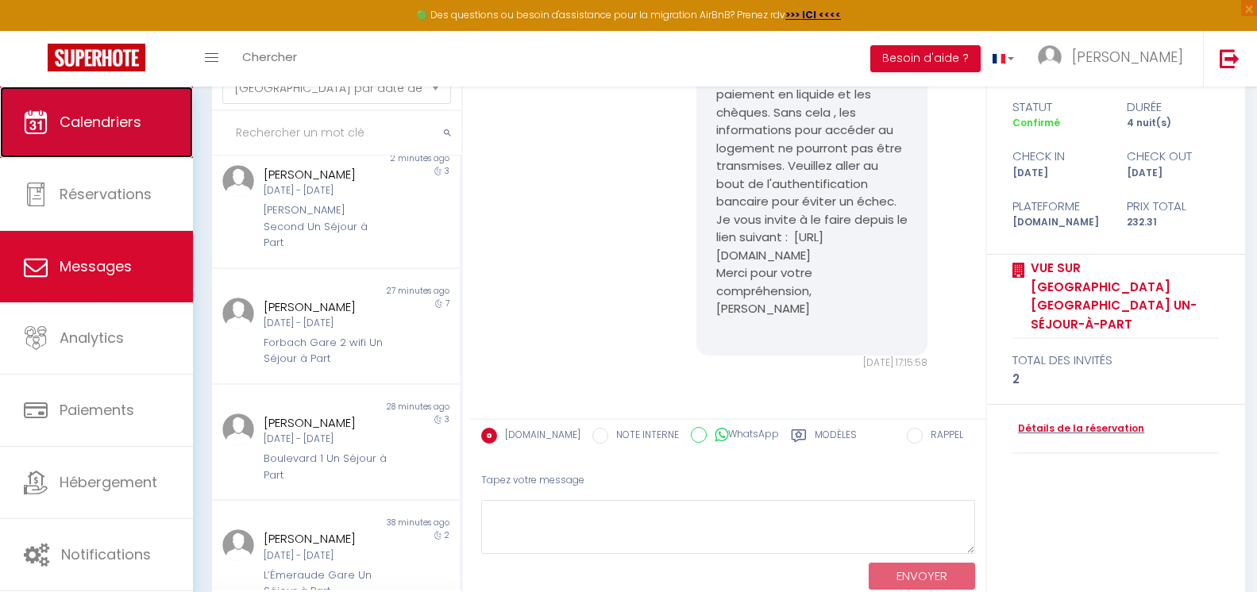
click at [129, 143] on link "Calendriers" at bounding box center [96, 122] width 193 height 71
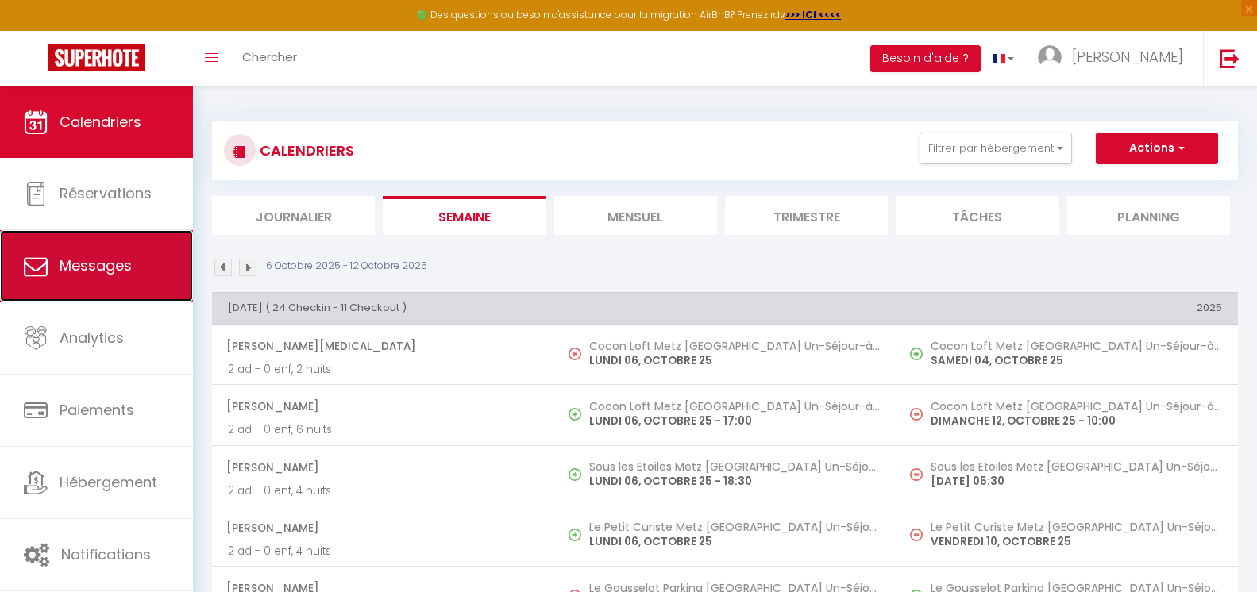
click at [133, 275] on link "Messages" at bounding box center [96, 265] width 193 height 71
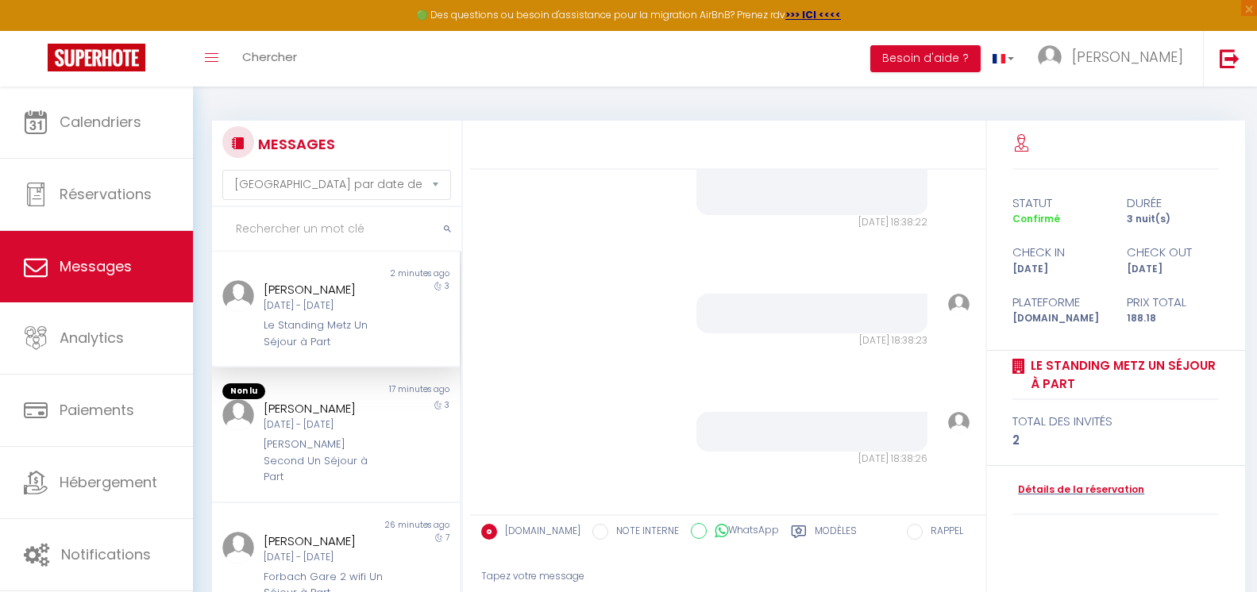
scroll to position [153, 0]
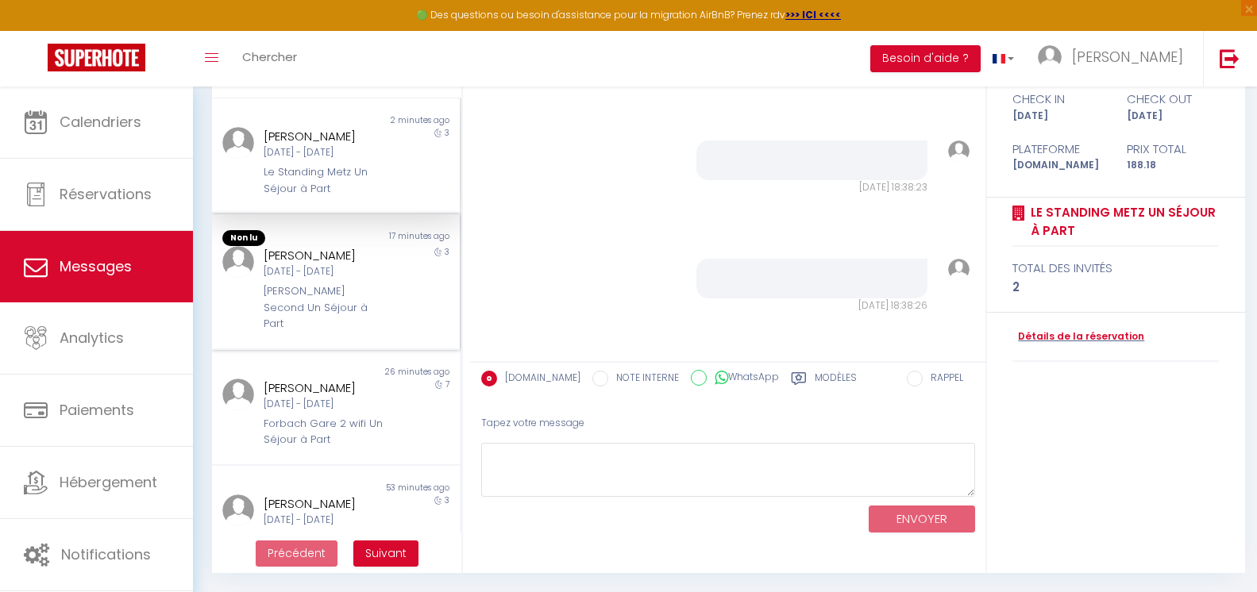
click at [375, 268] on div "[DATE] - [DATE]" at bounding box center [326, 271] width 124 height 15
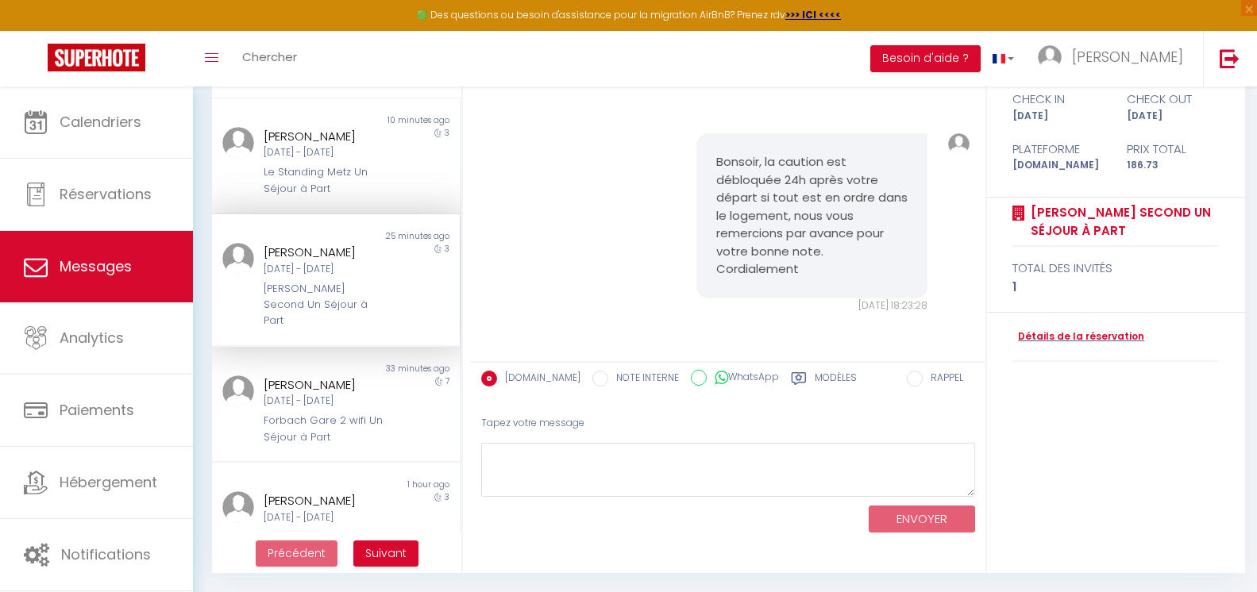
scroll to position [15014, 0]
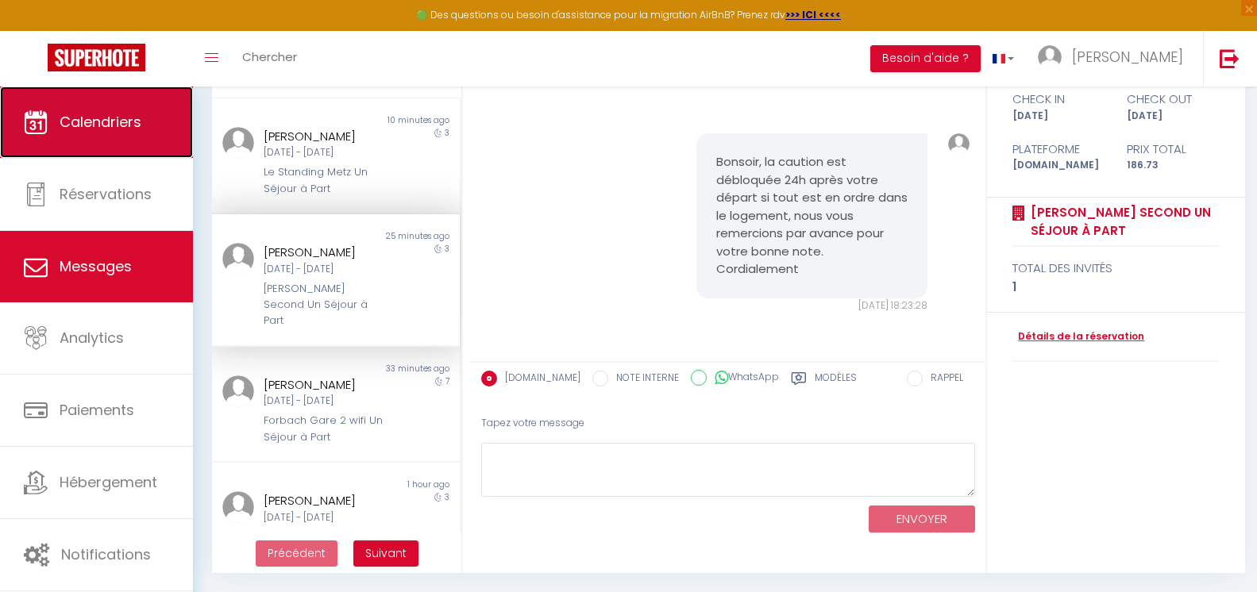
click at [112, 129] on span "Calendriers" at bounding box center [101, 122] width 82 height 20
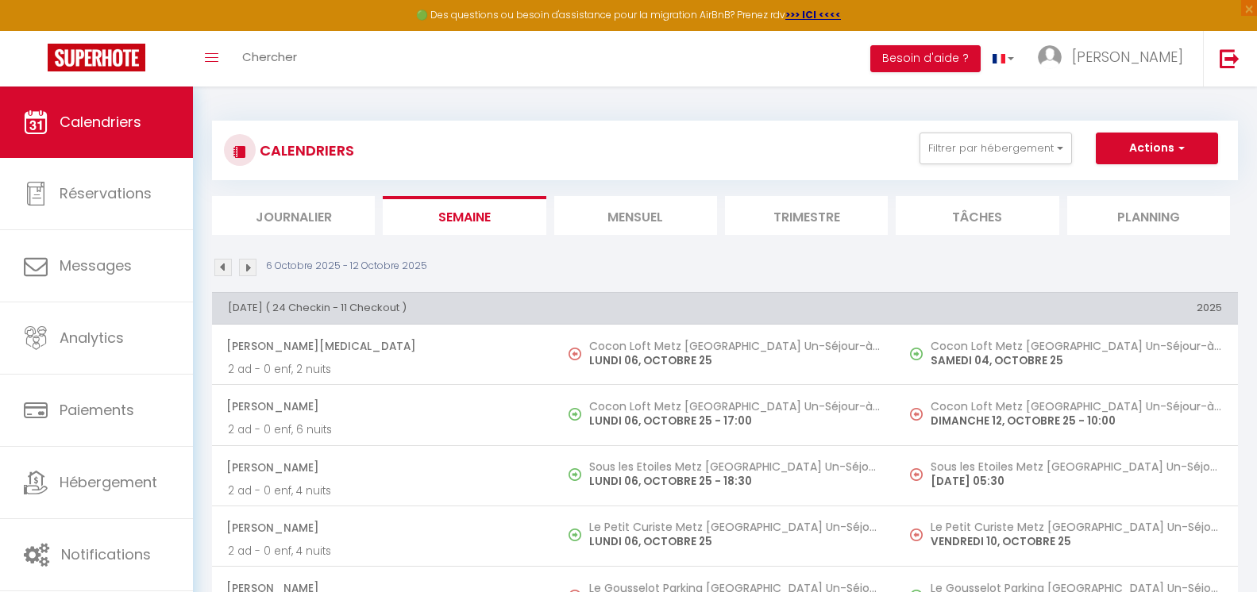
click at [337, 218] on li "Journalier" at bounding box center [293, 215] width 163 height 39
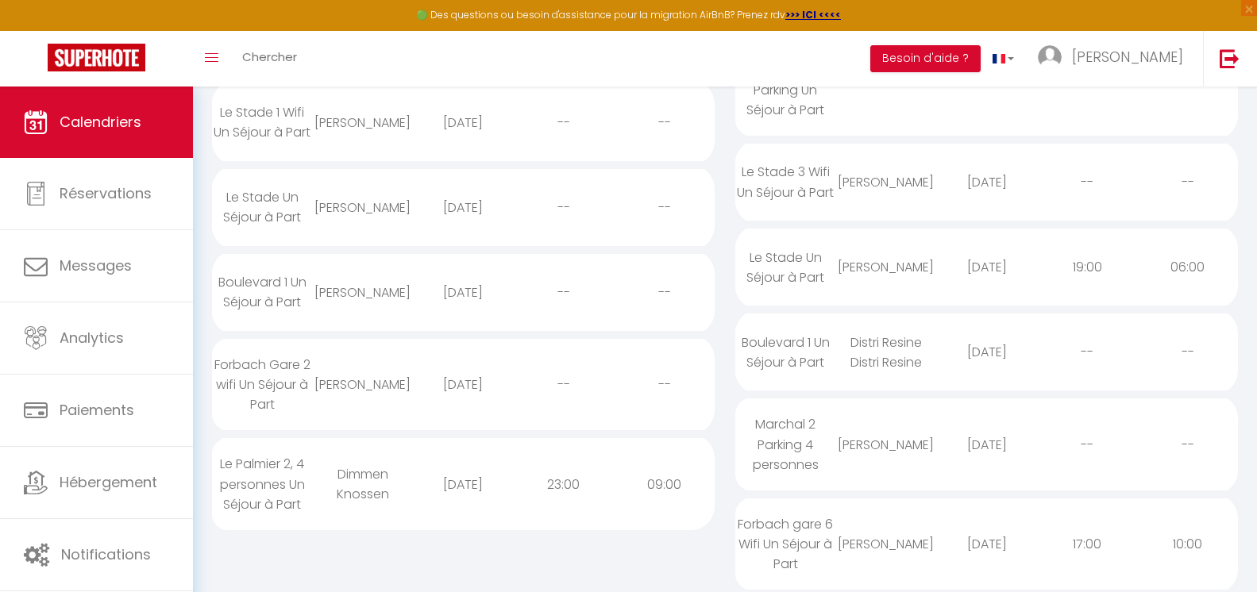
scroll to position [1454, 0]
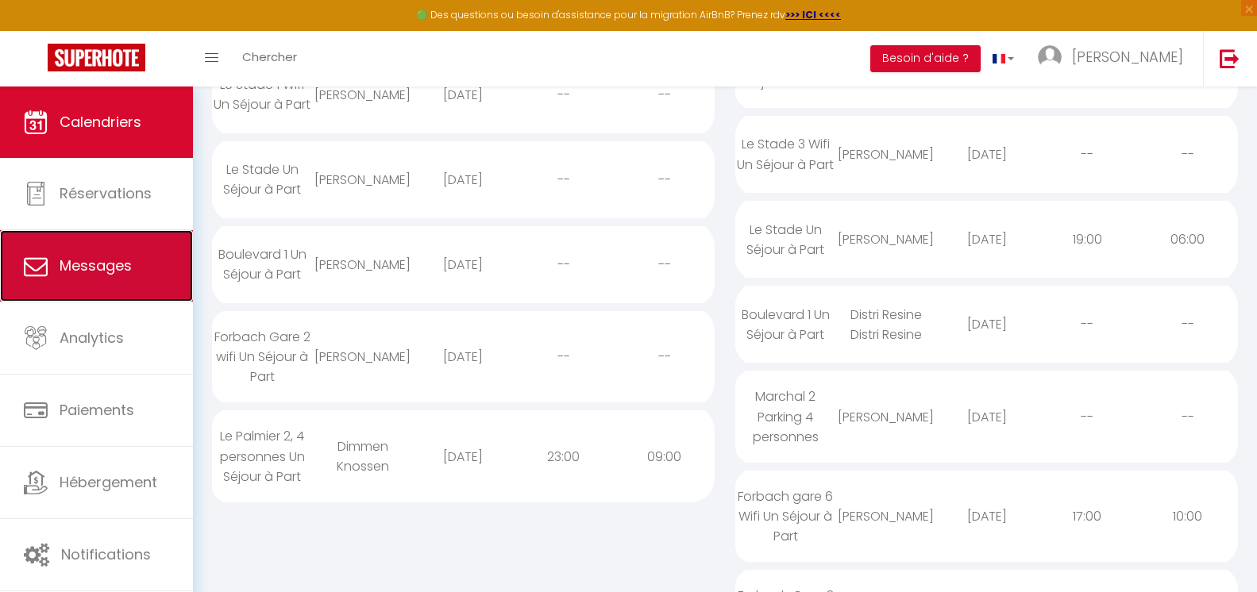
click at [152, 245] on link "Messages" at bounding box center [96, 265] width 193 height 71
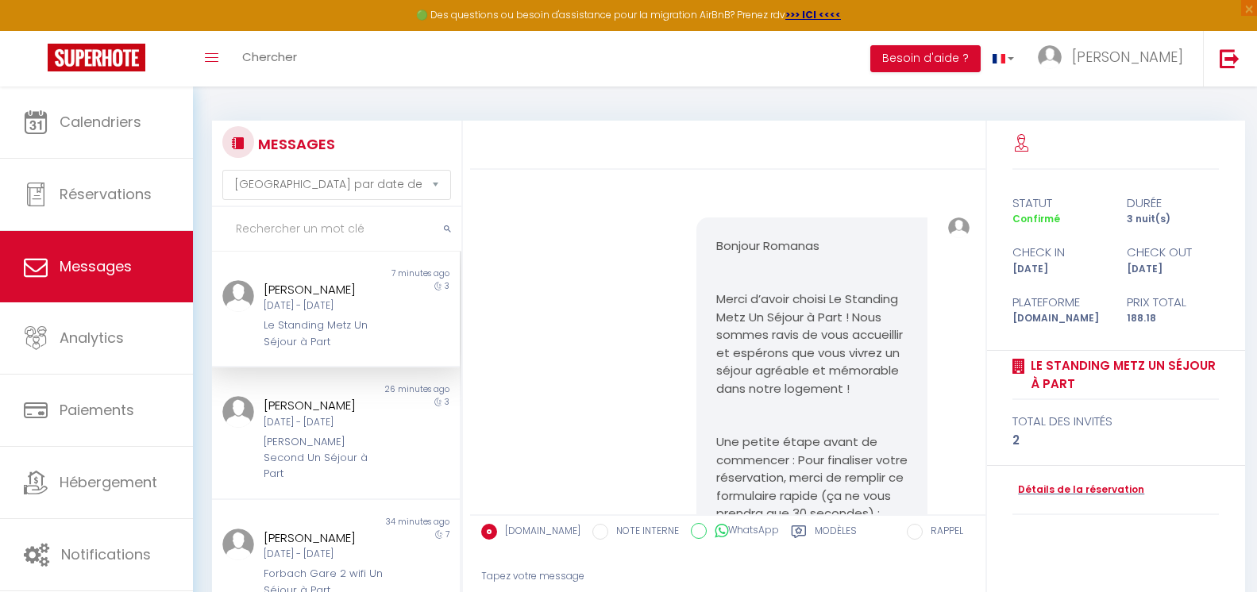
scroll to position [4946, 0]
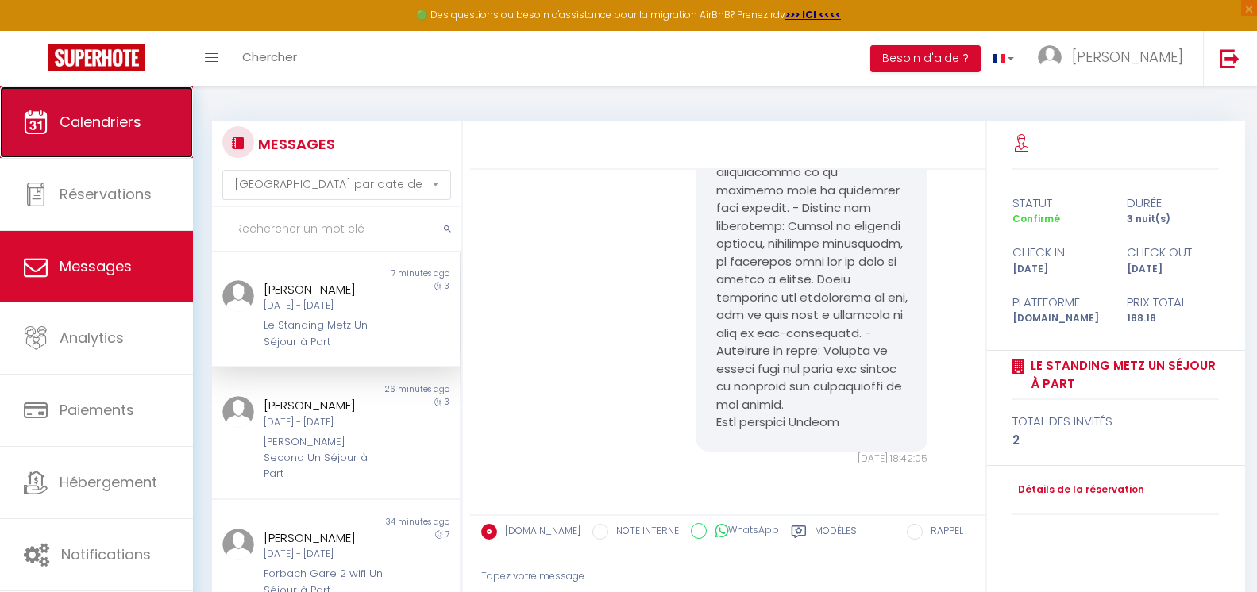
click at [105, 130] on span "Calendriers" at bounding box center [101, 122] width 82 height 20
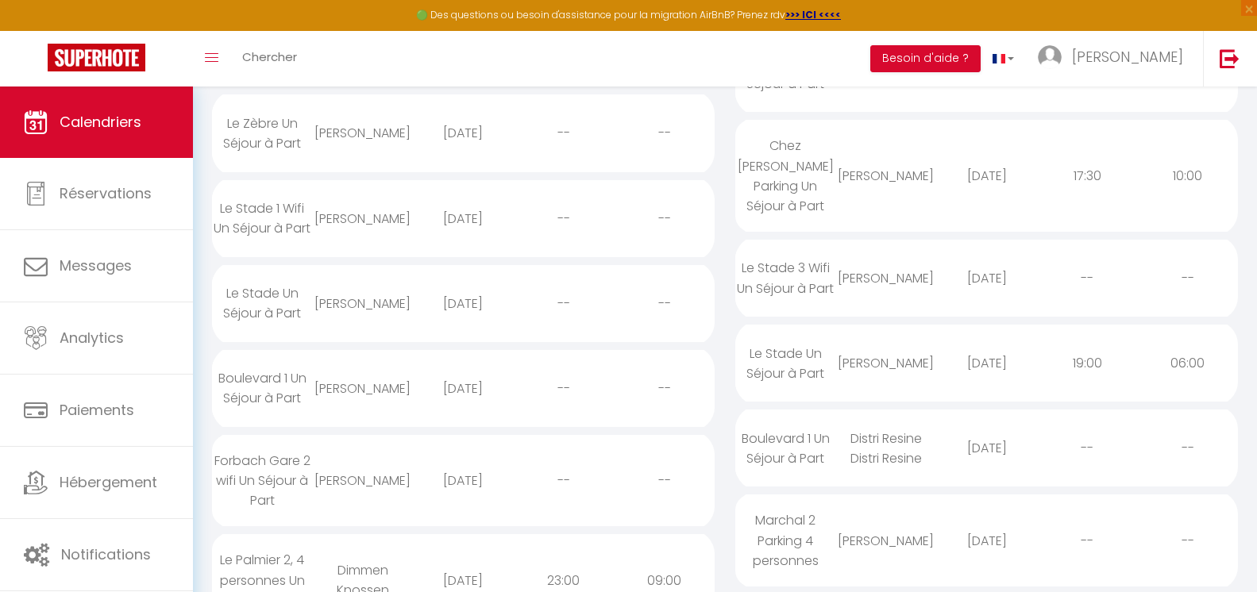
scroll to position [1345, 0]
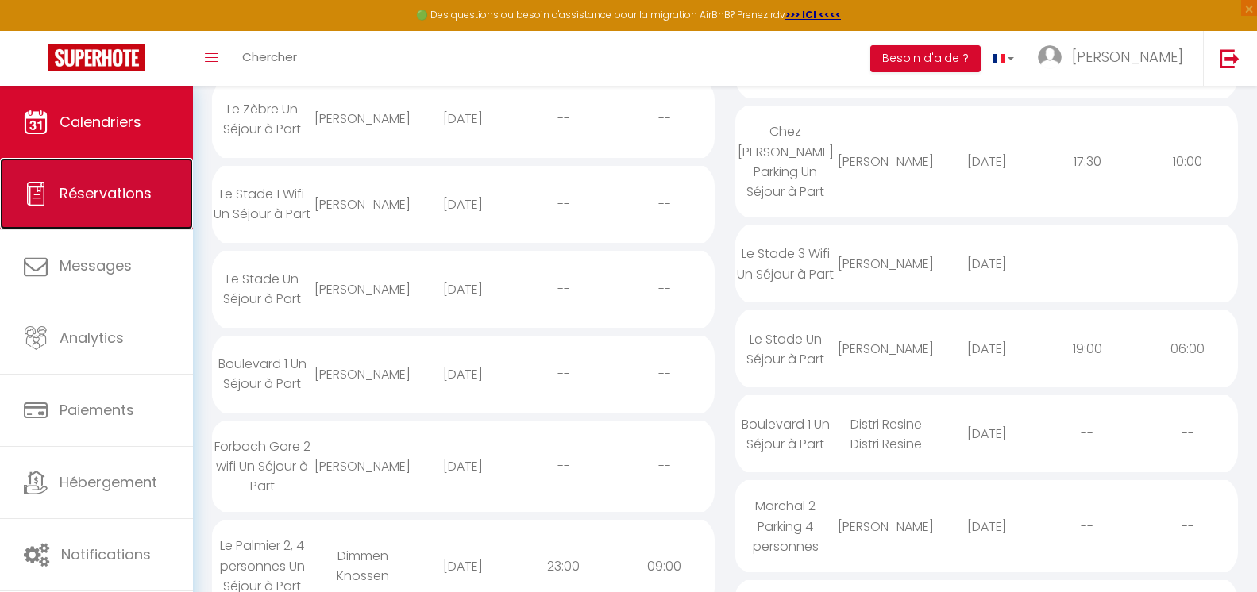
click at [120, 213] on link "Réservations" at bounding box center [96, 193] width 193 height 71
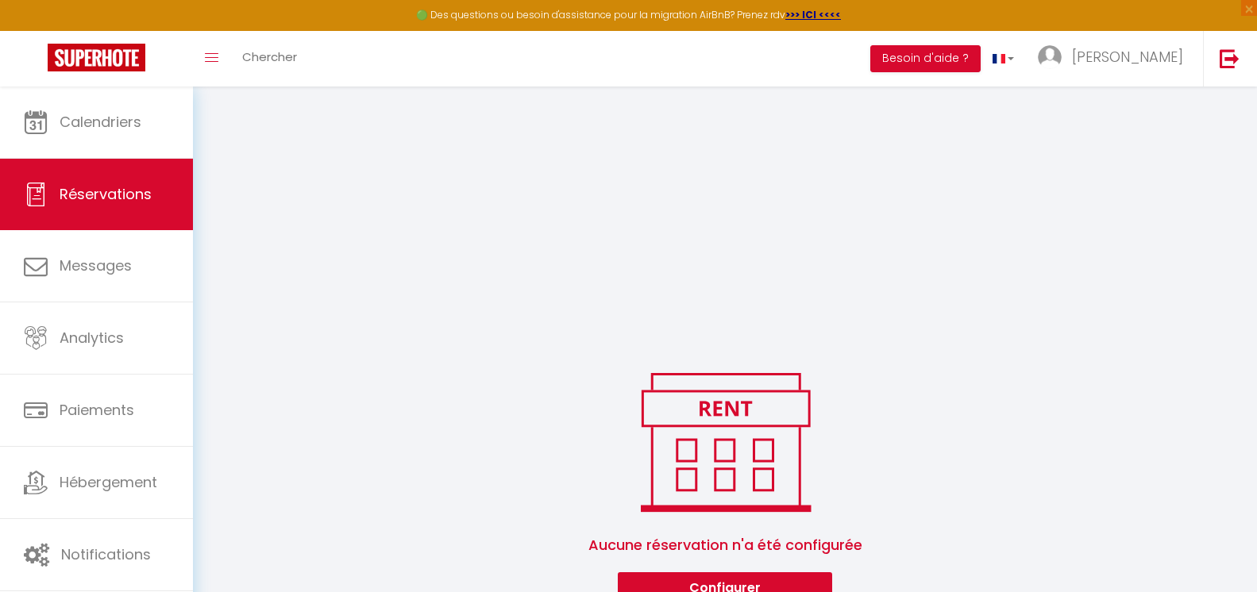
scroll to position [339, 0]
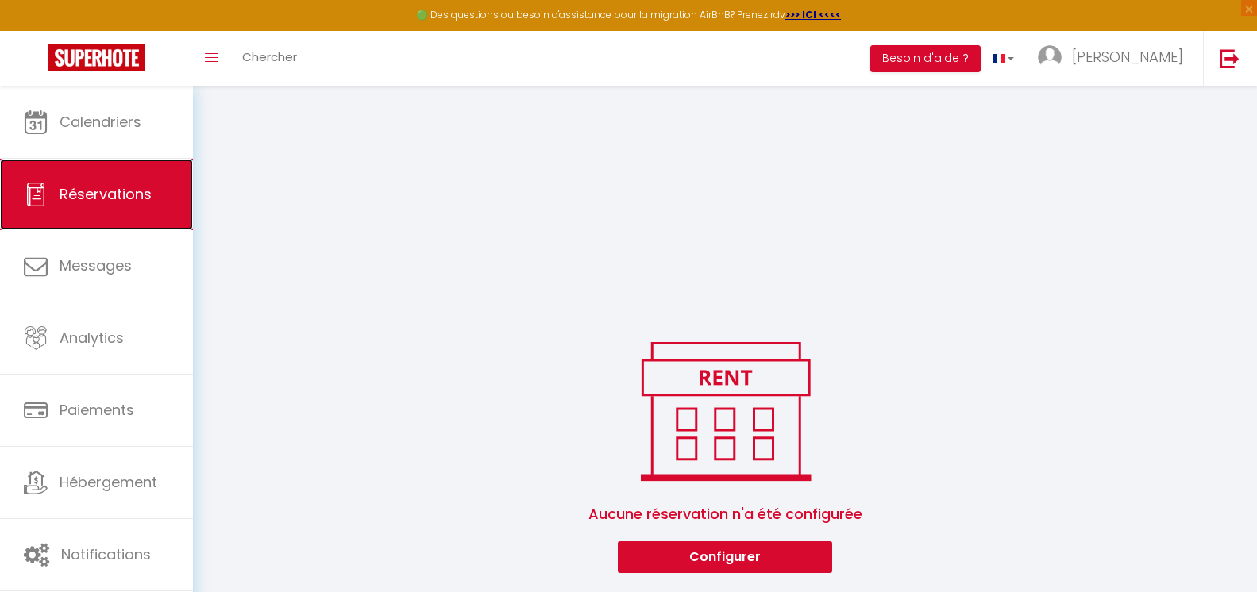
click at [120, 190] on span "Réservations" at bounding box center [106, 194] width 92 height 20
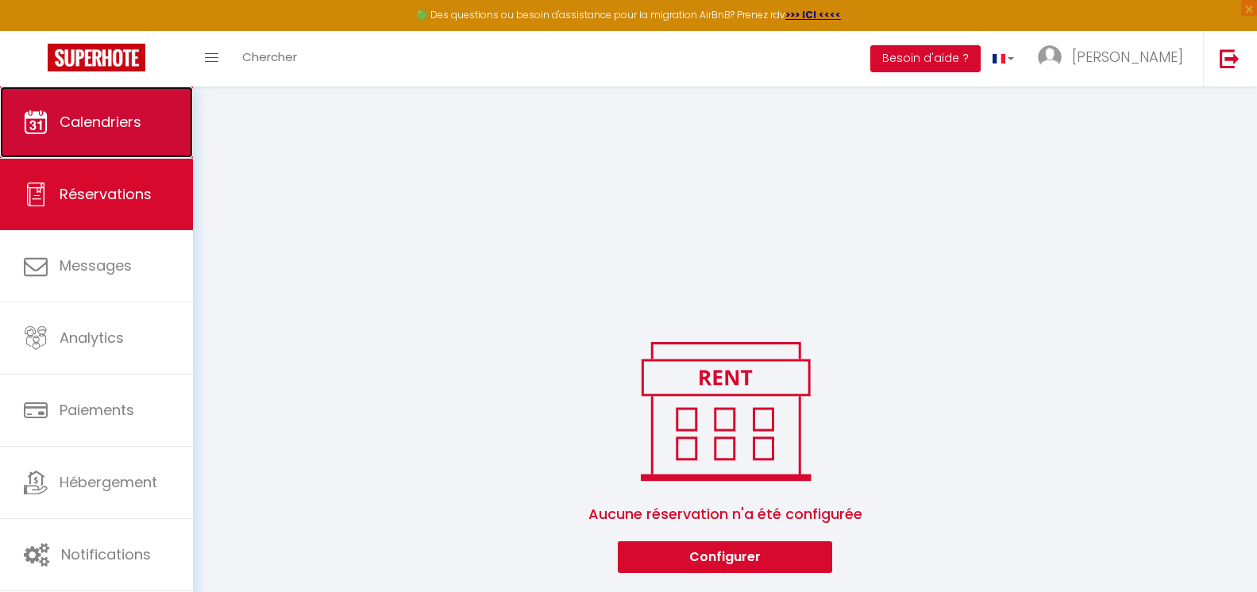
click at [114, 115] on span "Calendriers" at bounding box center [101, 122] width 82 height 20
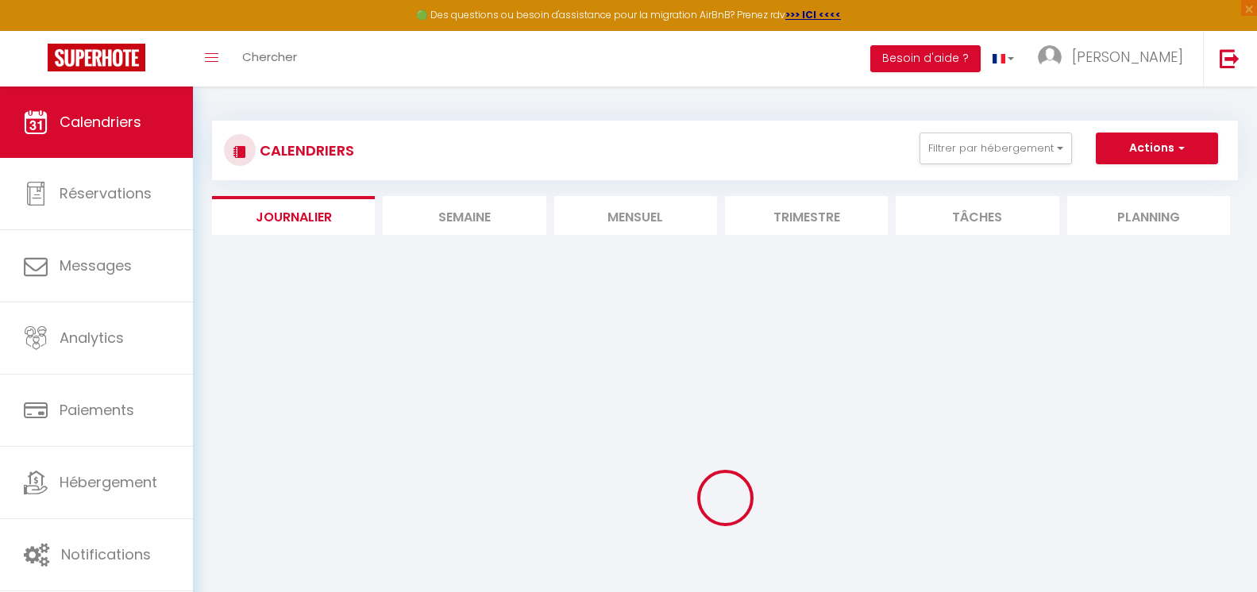
click at [622, 204] on li "Mensuel" at bounding box center [635, 215] width 163 height 39
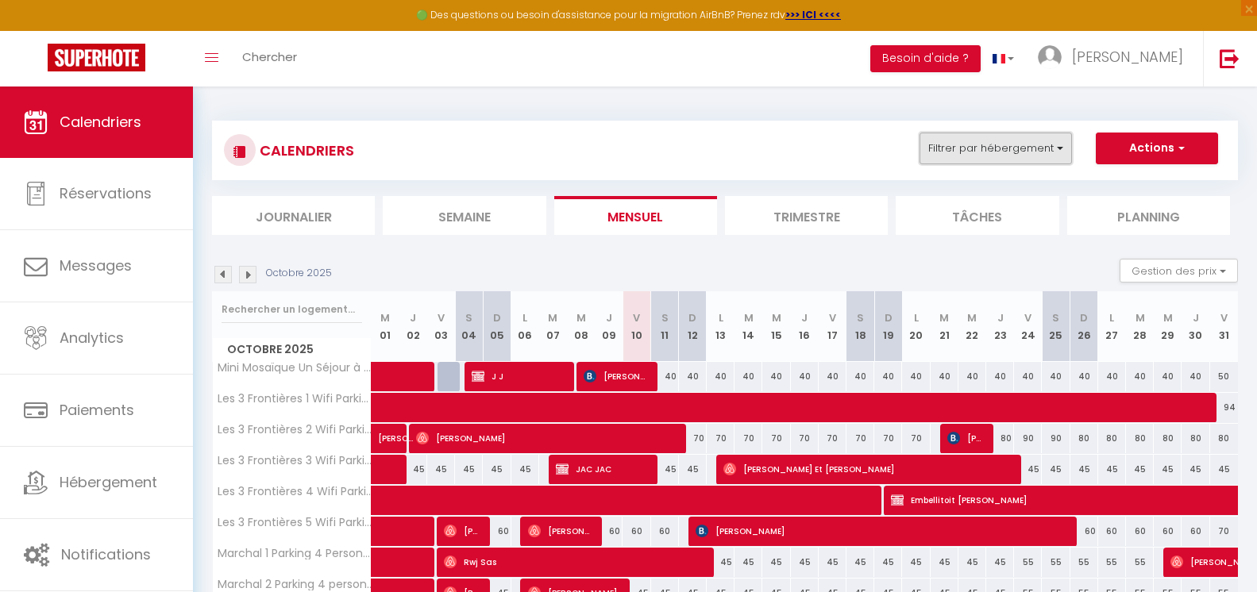
click at [996, 147] on button "Filtrer par hébergement" at bounding box center [995, 149] width 152 height 32
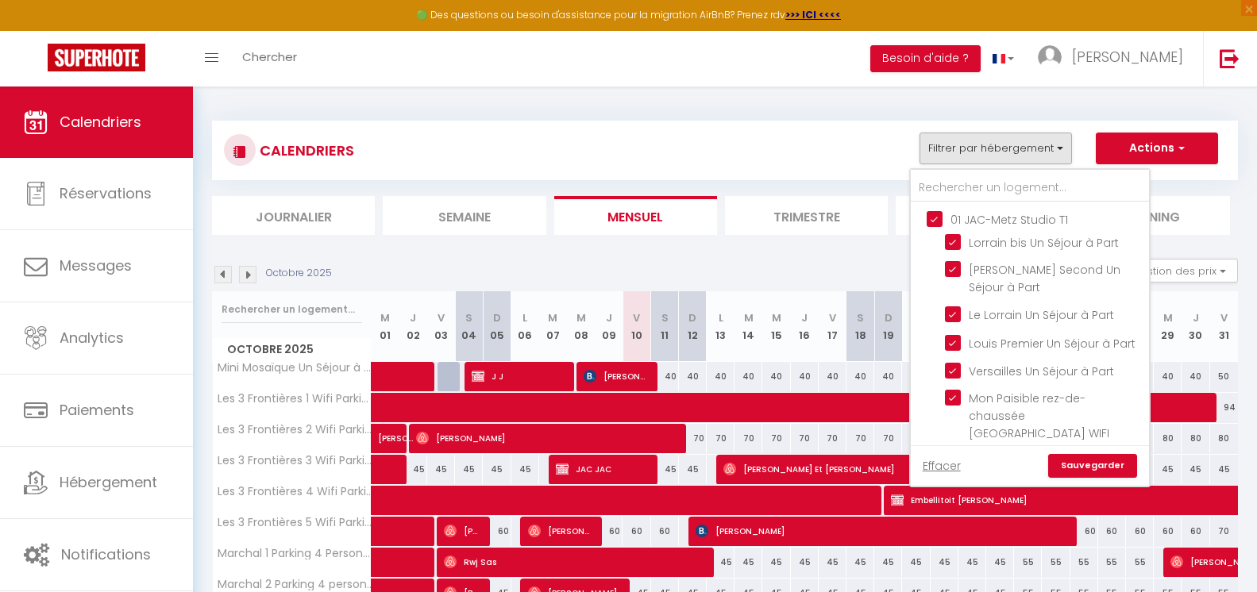
click at [936, 217] on input "01 JAC-Metz Studio T1" at bounding box center [1045, 218] width 238 height 16
checkbox input "false"
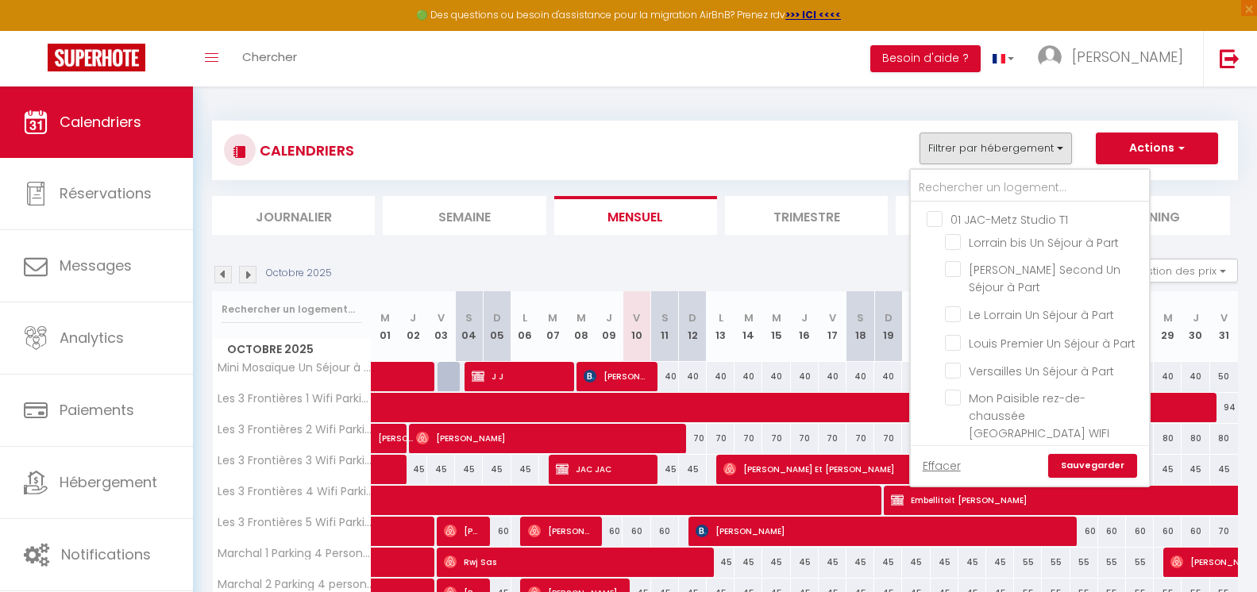
checkbox input "false"
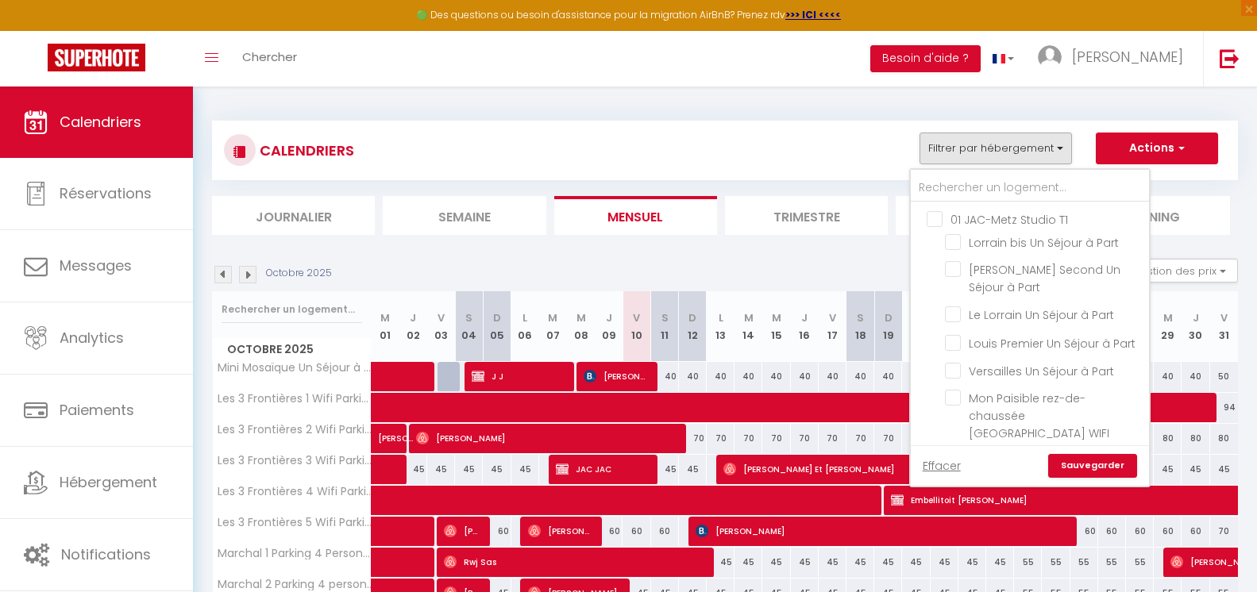
checkbox input "false"
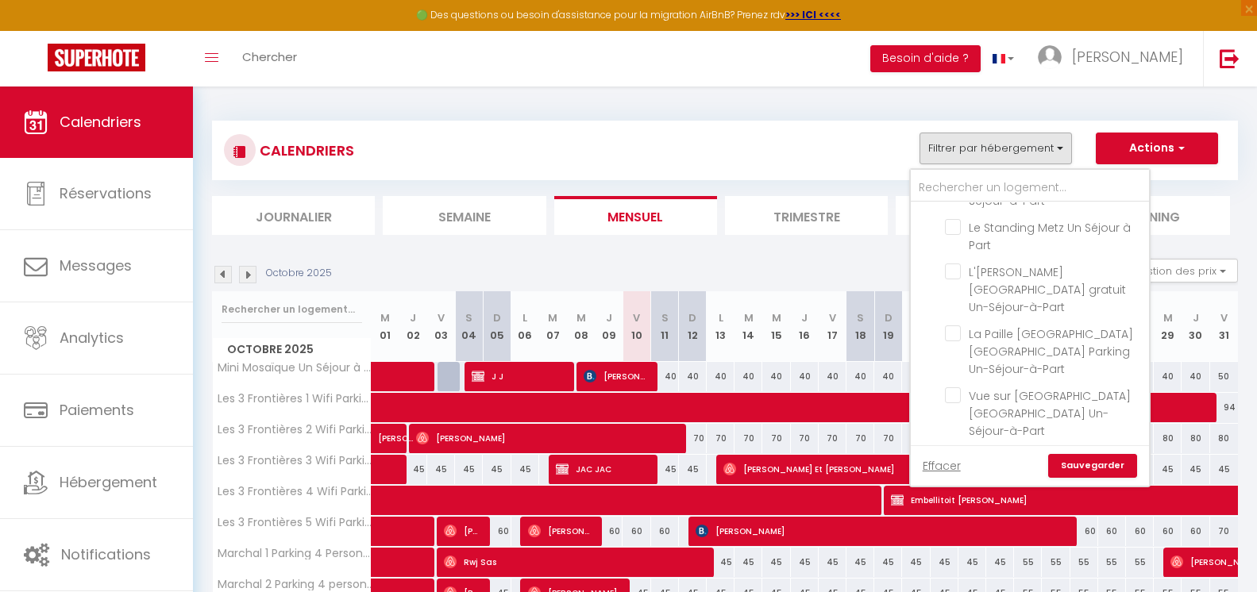
scroll to position [572, 0]
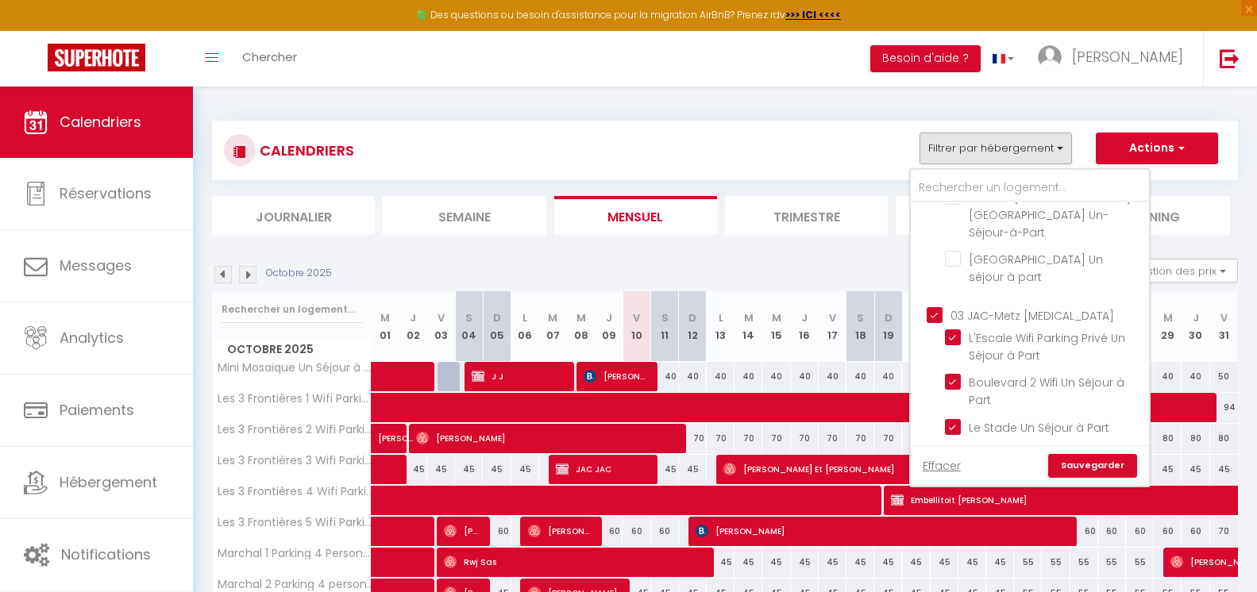
click at [938, 306] on input "03 JAC-Metz [MEDICAL_DATA]" at bounding box center [1045, 314] width 238 height 16
checkbox input "false"
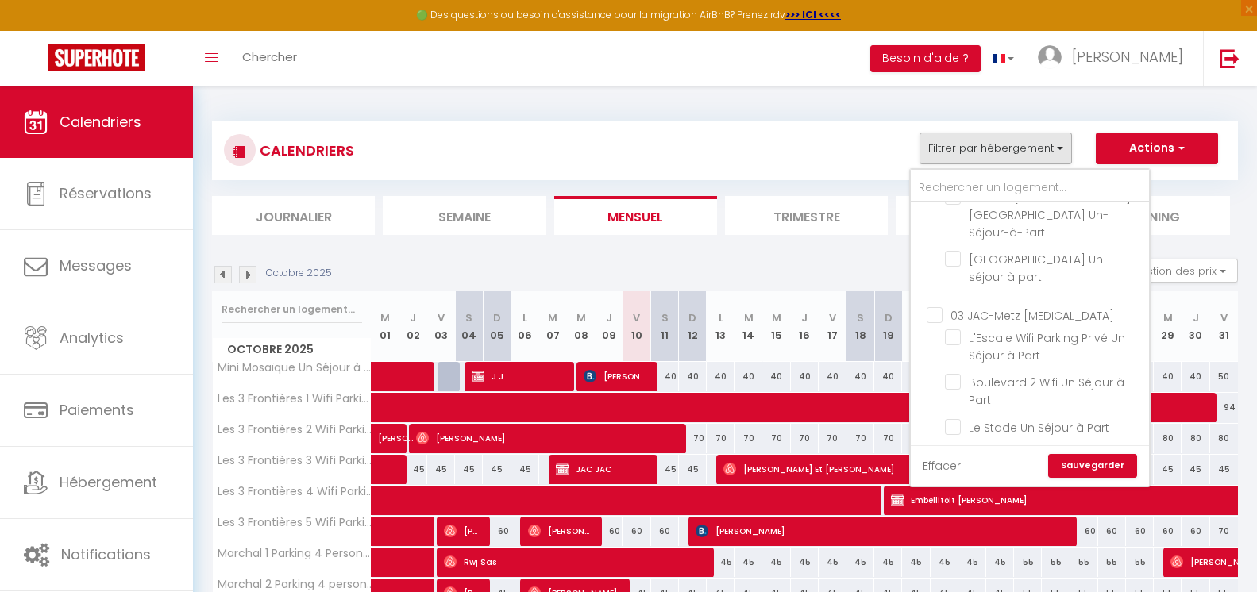
checkbox input "false"
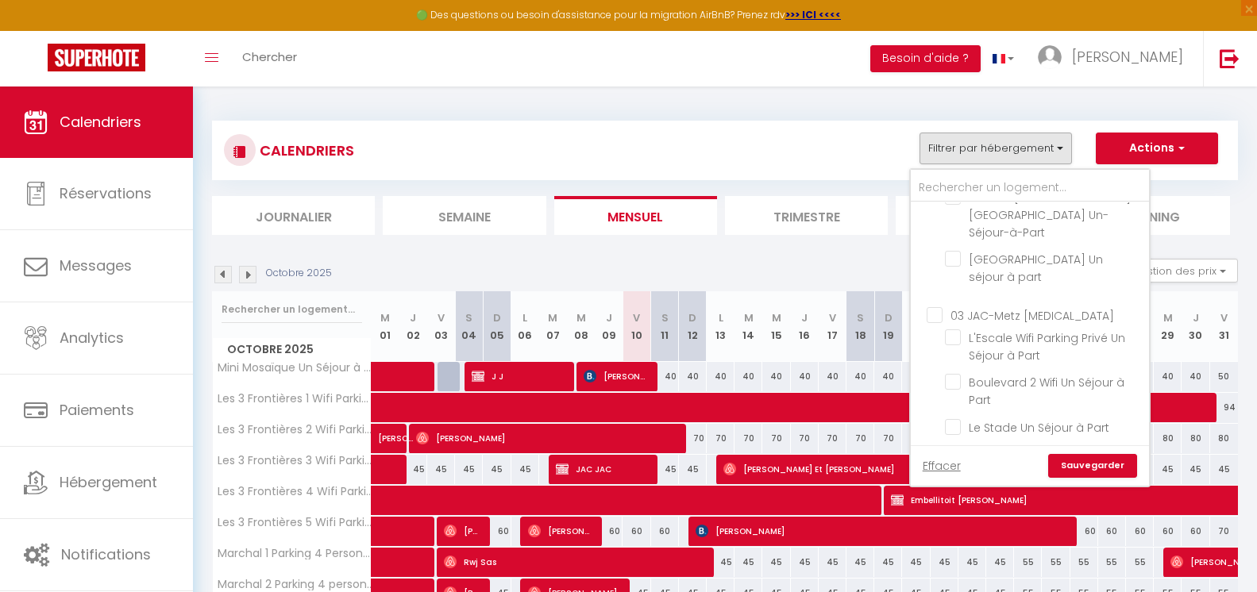
checkbox input "false"
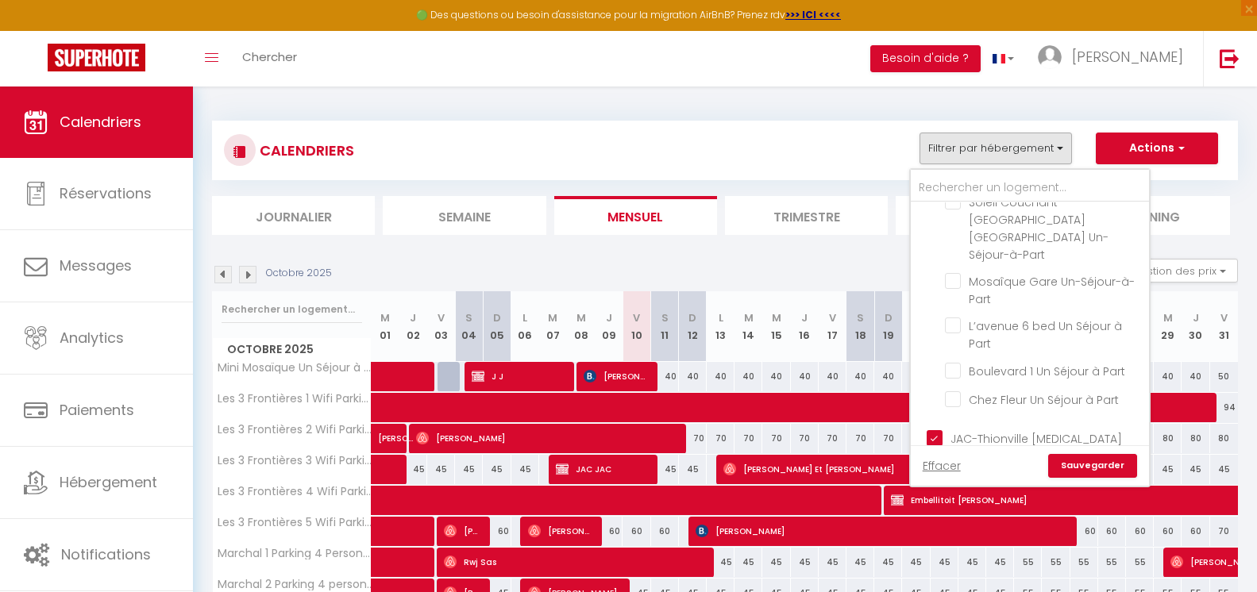
scroll to position [864, 0]
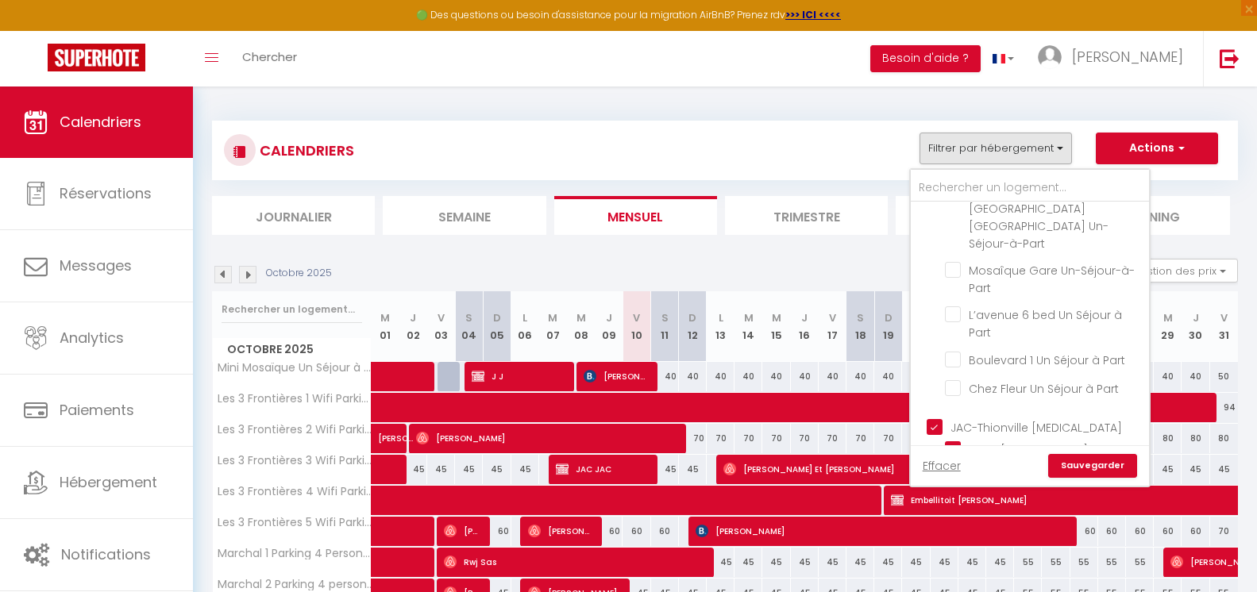
click at [930, 418] on input "JAC-Thionville [MEDICAL_DATA]" at bounding box center [1045, 426] width 238 height 16
checkbox input "false"
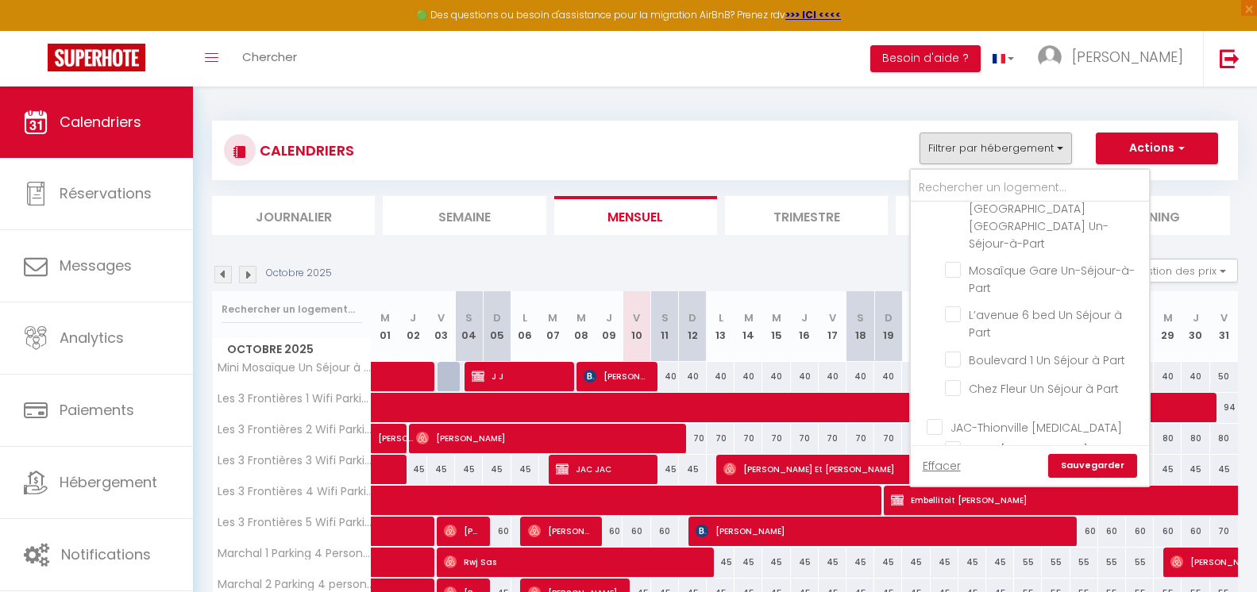
checkbox input "false"
click at [1087, 351] on input "Boulevard 1 Un Séjour à Part" at bounding box center [1044, 359] width 198 height 16
checkbox input "true"
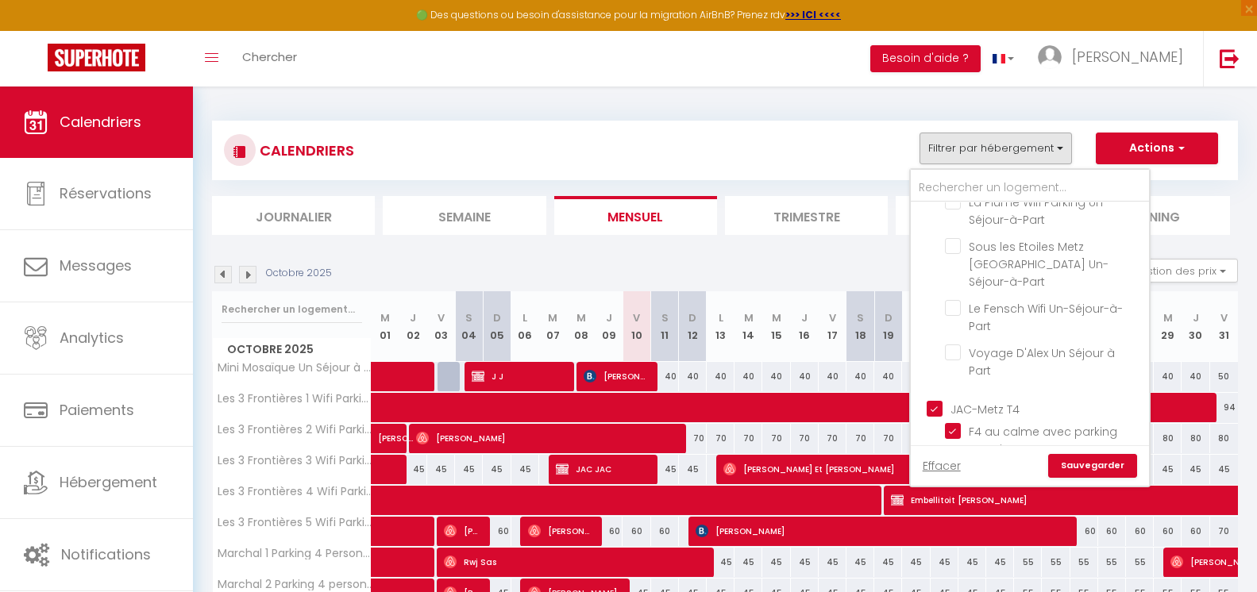
scroll to position [1168, 0]
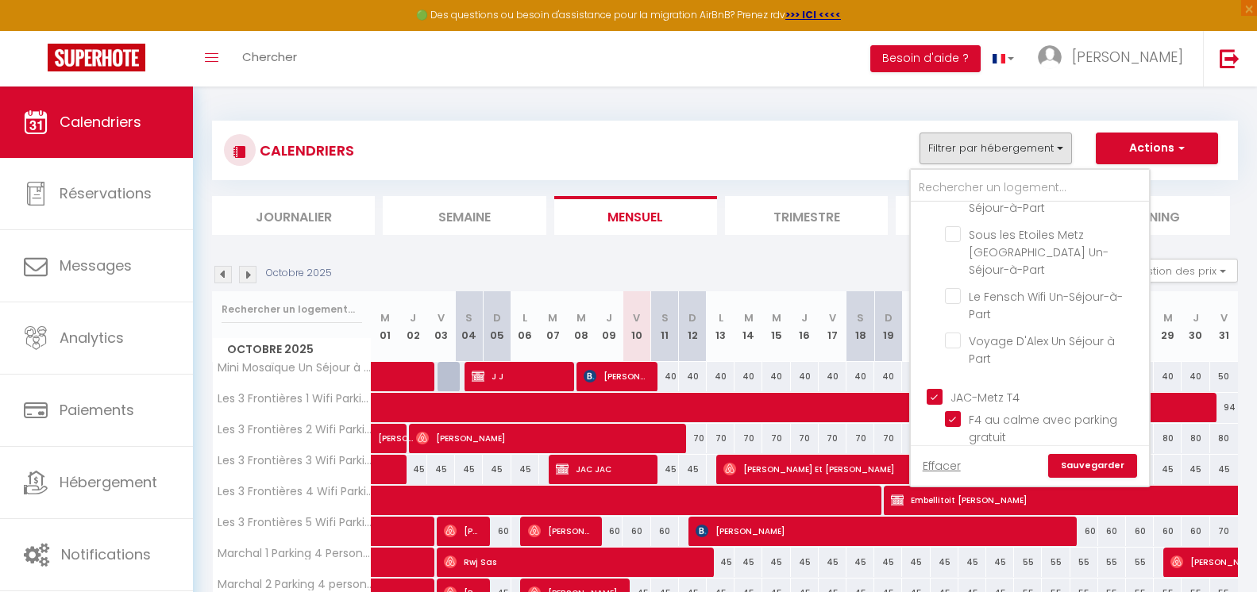
click at [941, 388] on input "JAC-Metz T4" at bounding box center [1045, 396] width 238 height 16
checkbox input "false"
click at [941, 467] on input "JAC-Longwy [MEDICAL_DATA]" at bounding box center [1045, 475] width 238 height 16
checkbox input "false"
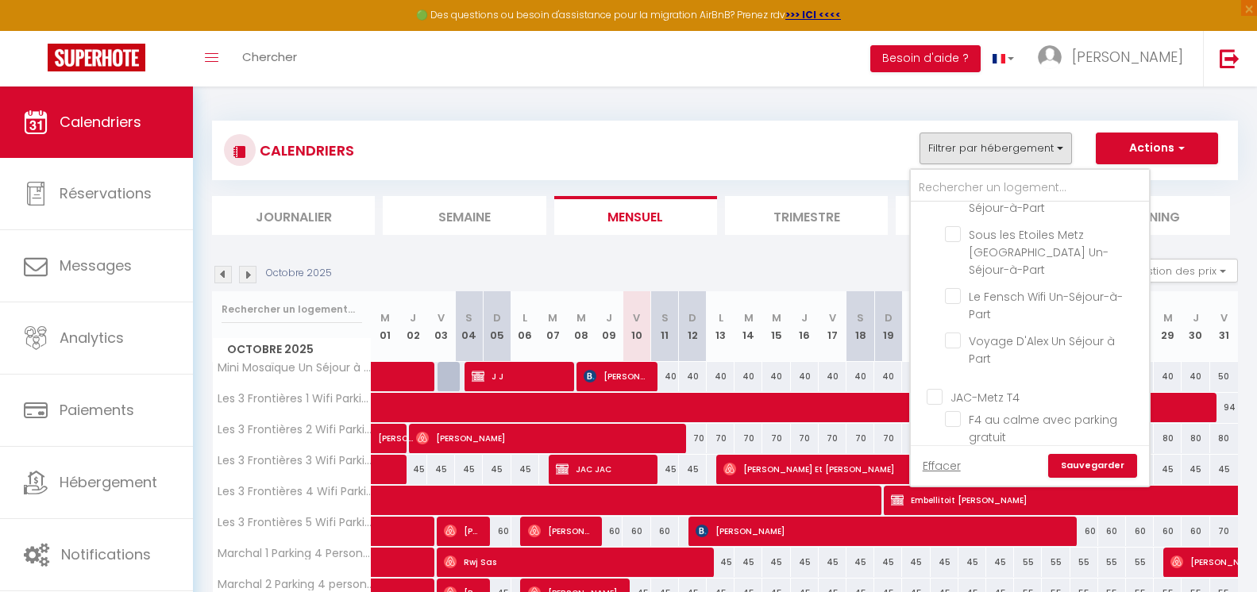
checkbox input "false"
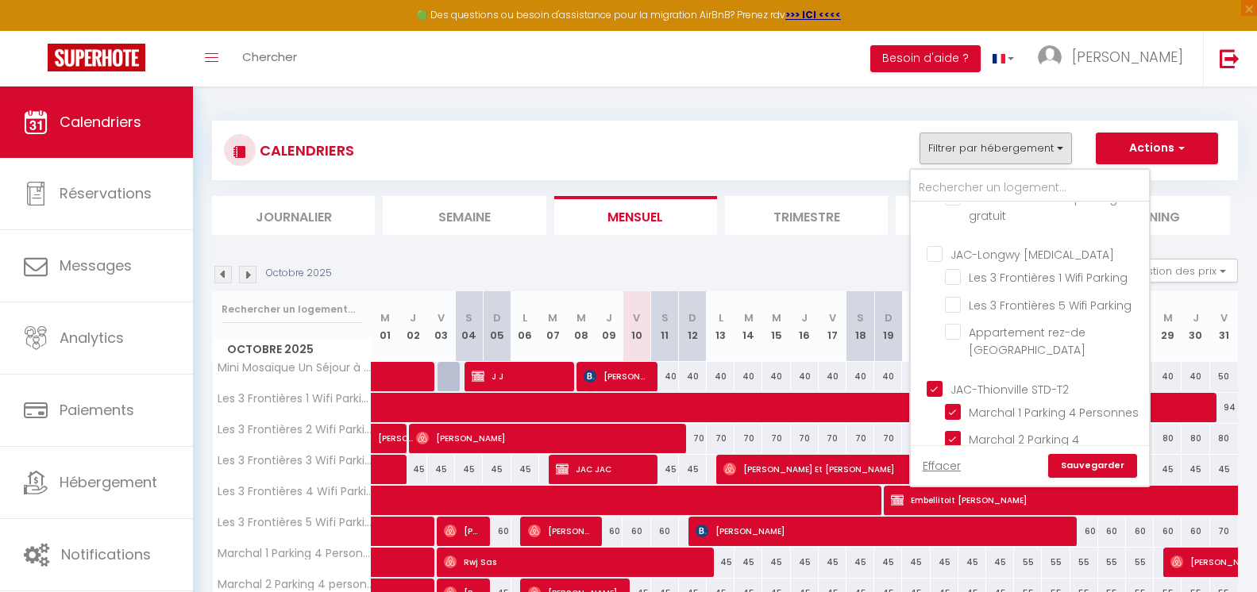
scroll to position [1413, 0]
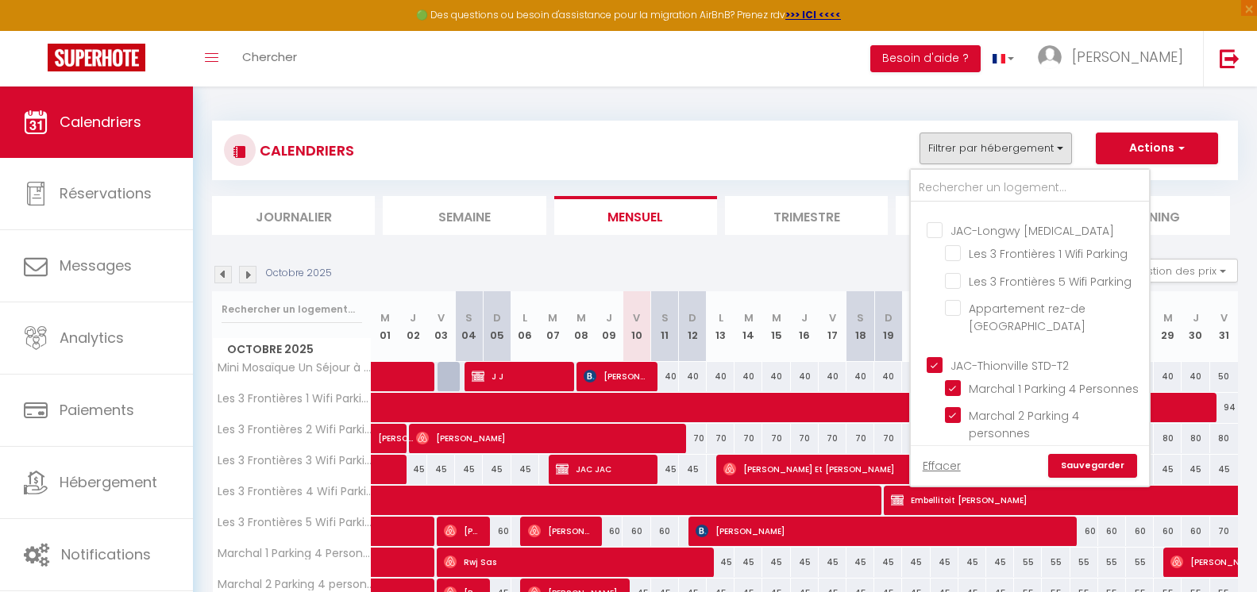
click at [936, 356] on input "JAC-Thionville STD-T2" at bounding box center [1045, 364] width 238 height 16
checkbox input "false"
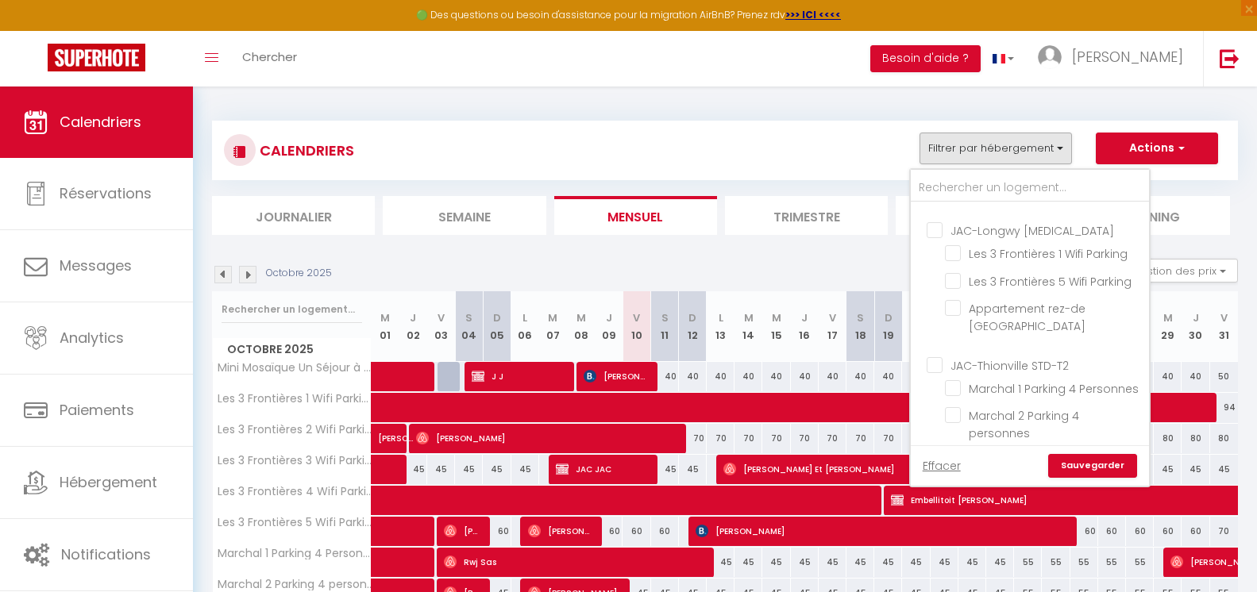
checkbox input "false"
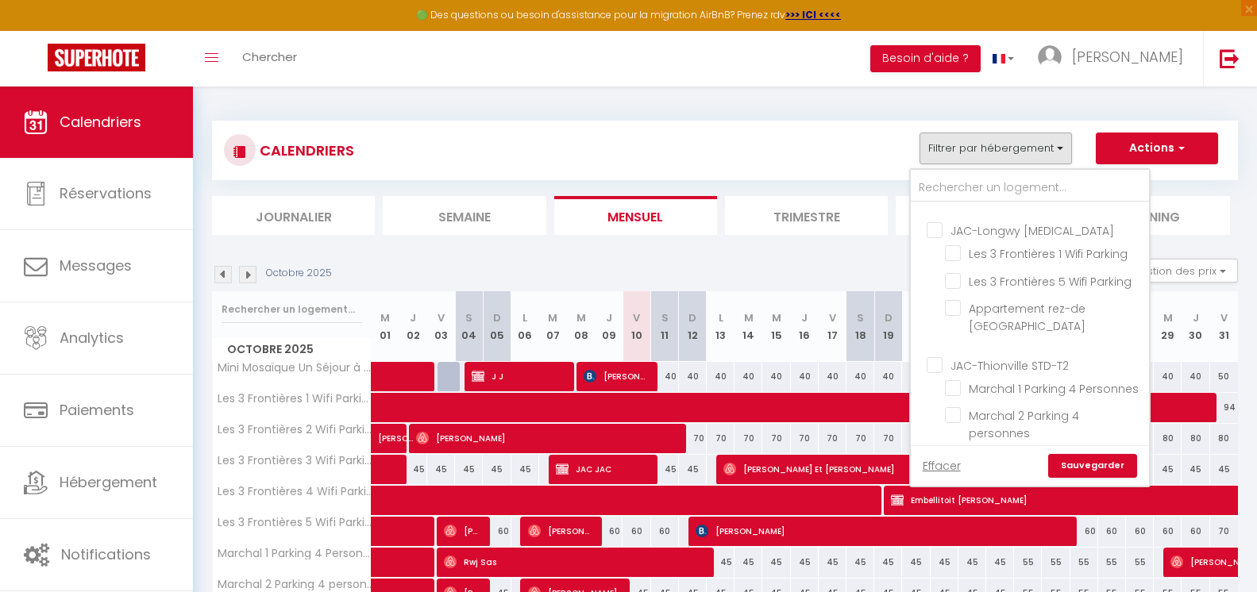
checkbox input "false"
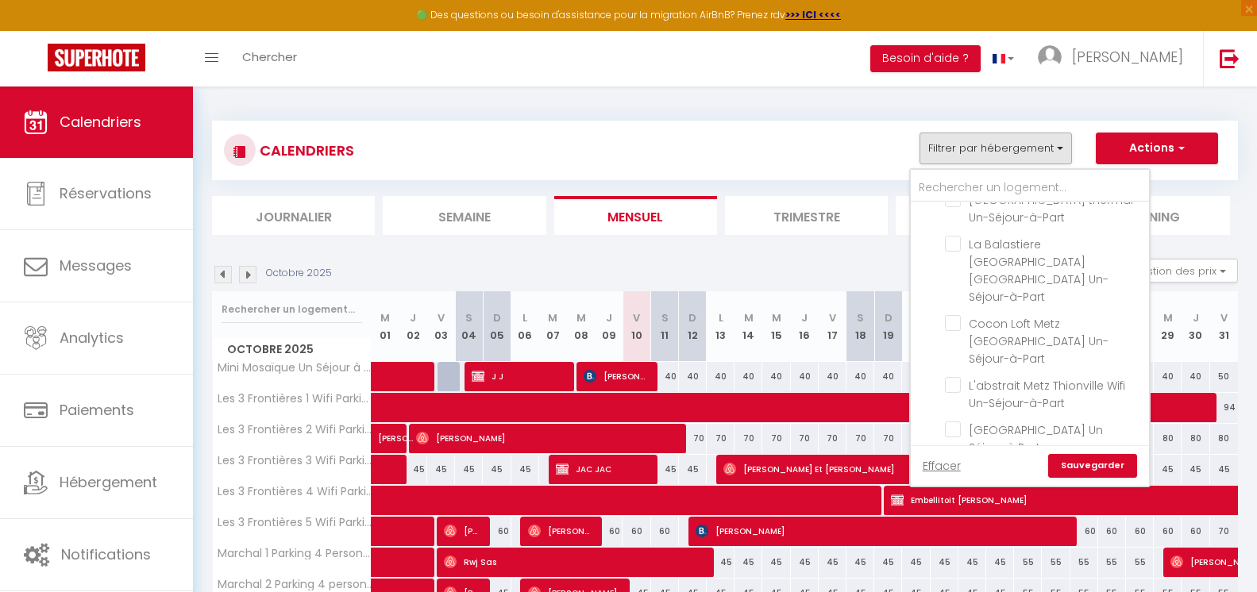
scroll to position [1915, 0]
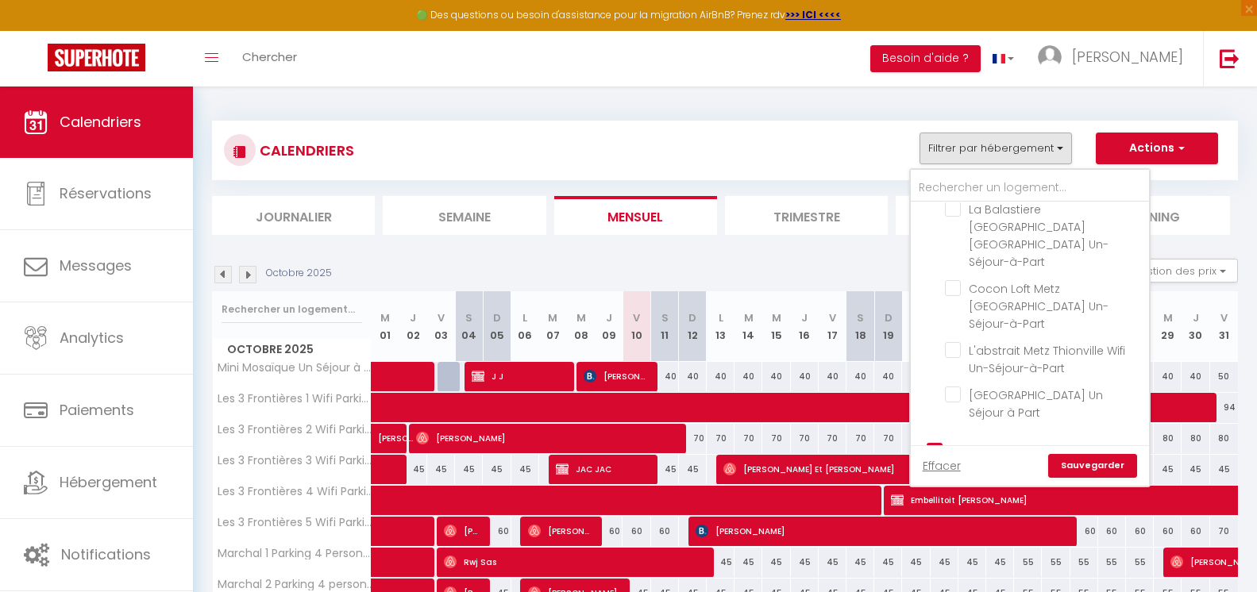
click at [933, 442] on input "02 JAC-Metz T2" at bounding box center [1045, 450] width 238 height 16
checkbox input "false"
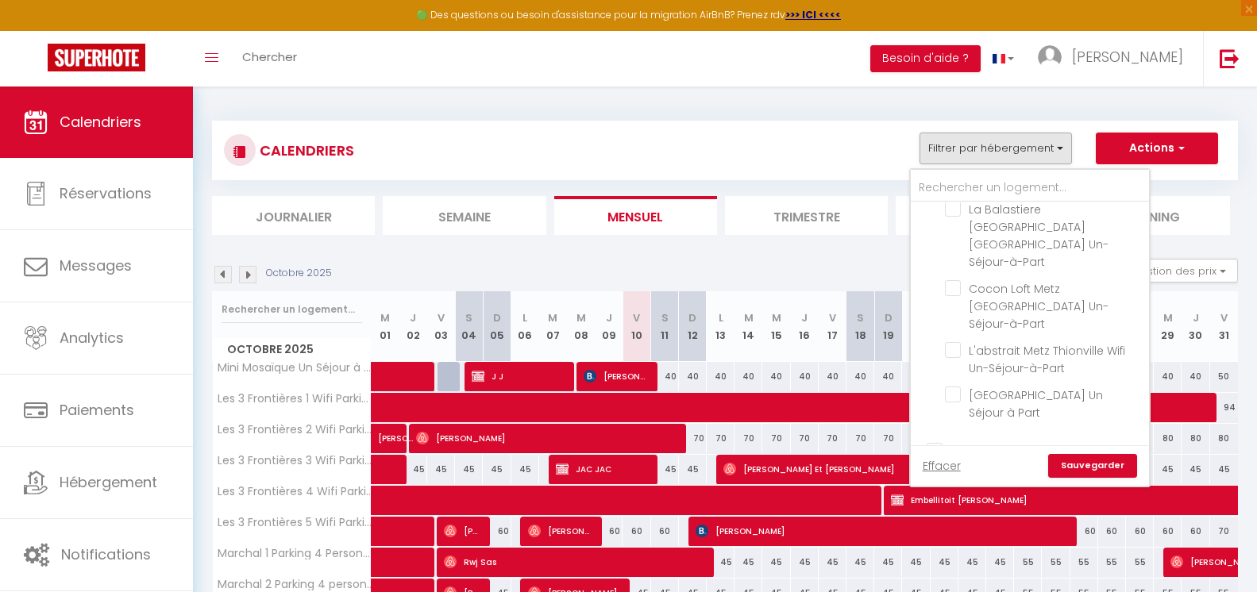
checkbox input "false"
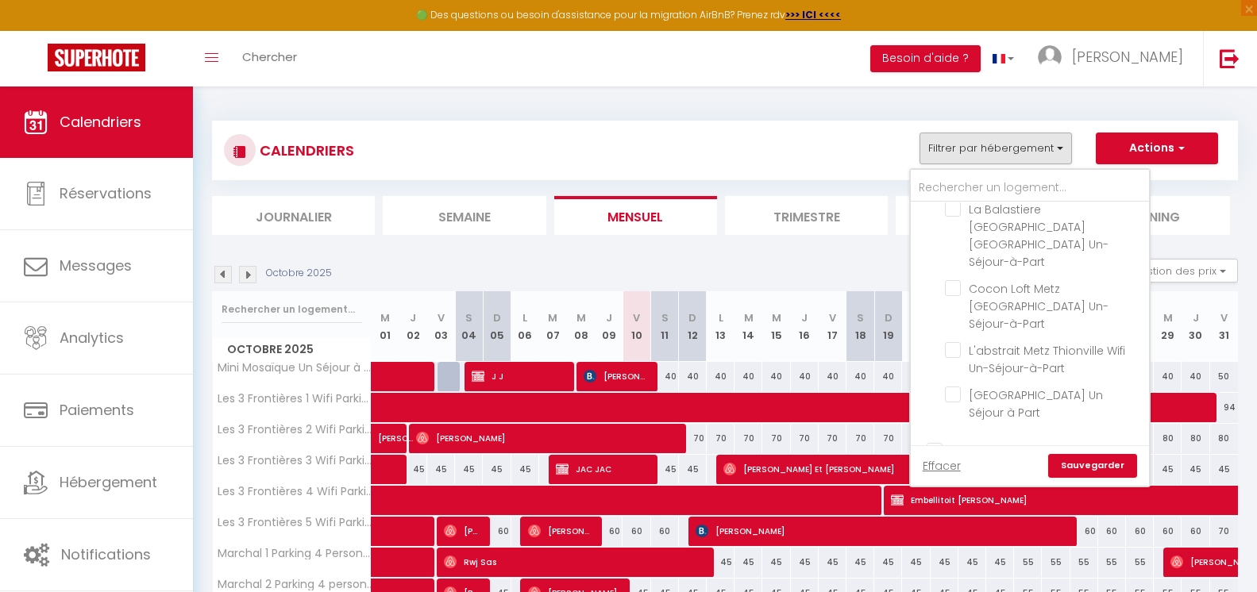
checkbox input "false"
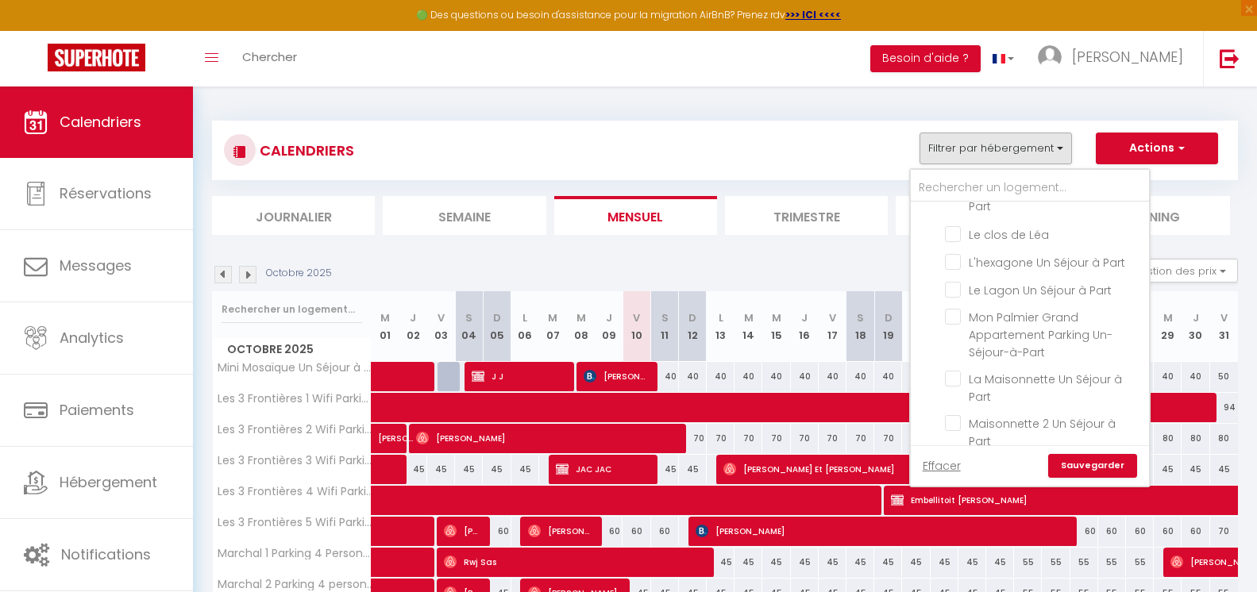
scroll to position [2416, 0]
click at [937, 460] on input "JAC - Metz T5" at bounding box center [1045, 468] width 238 height 16
checkbox input "false"
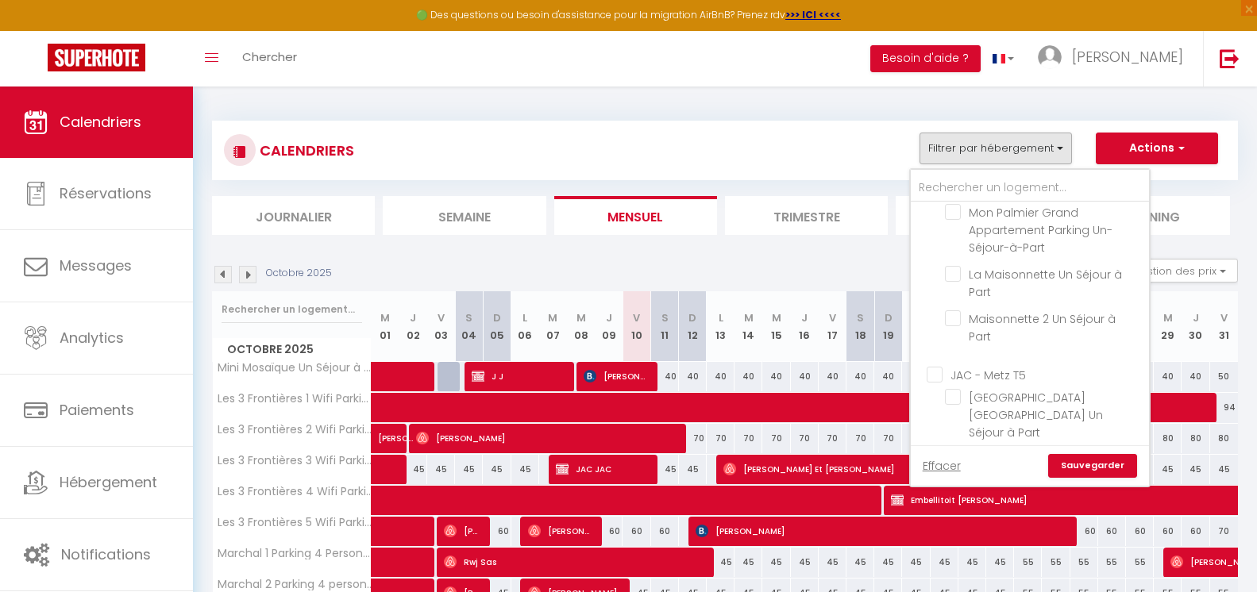
scroll to position [2522, 0]
click at [936, 450] on input "Forbach Studio" at bounding box center [1045, 458] width 238 height 16
checkbox input "false"
click at [932, 529] on input "Forbach T2" at bounding box center [1045, 537] width 238 height 16
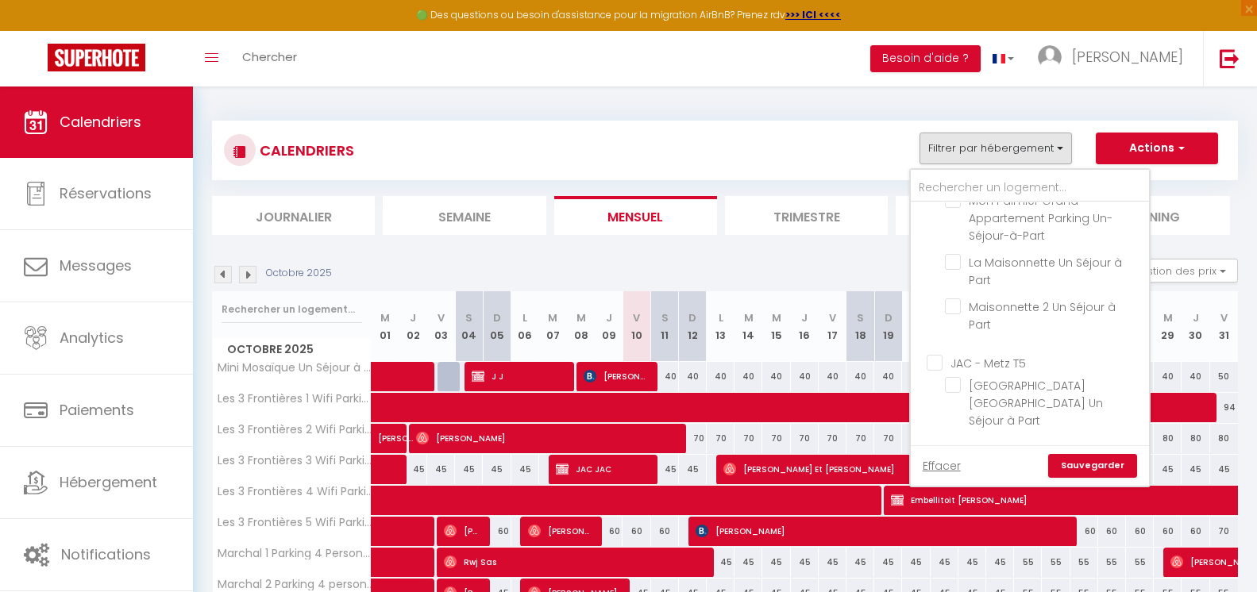
checkbox input "false"
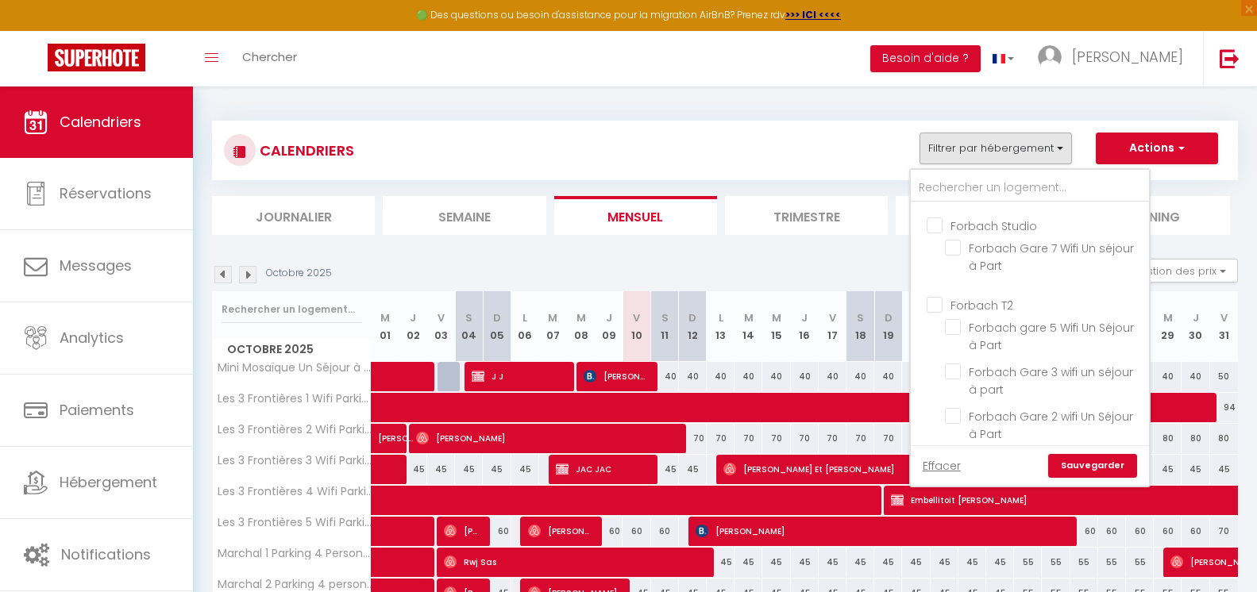
scroll to position [2790, 0]
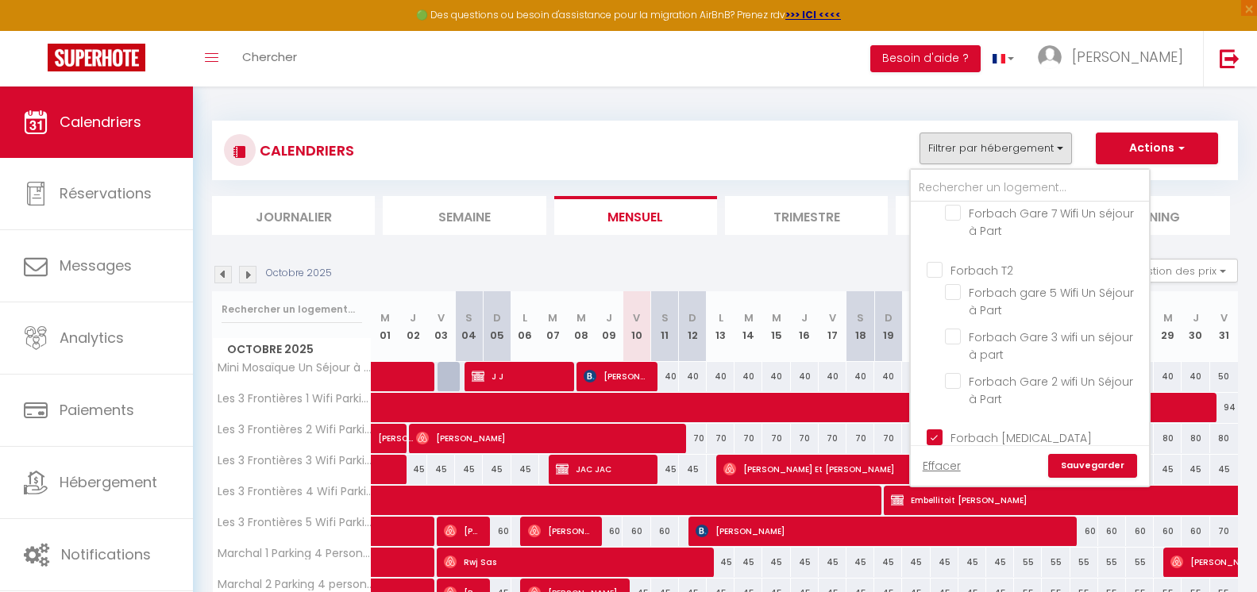
click at [938, 429] on input "Forbach [MEDICAL_DATA]" at bounding box center [1045, 437] width 238 height 16
checkbox input "false"
click at [933, 507] on input "JAC-Longwy T2" at bounding box center [1045, 515] width 238 height 16
checkbox input "false"
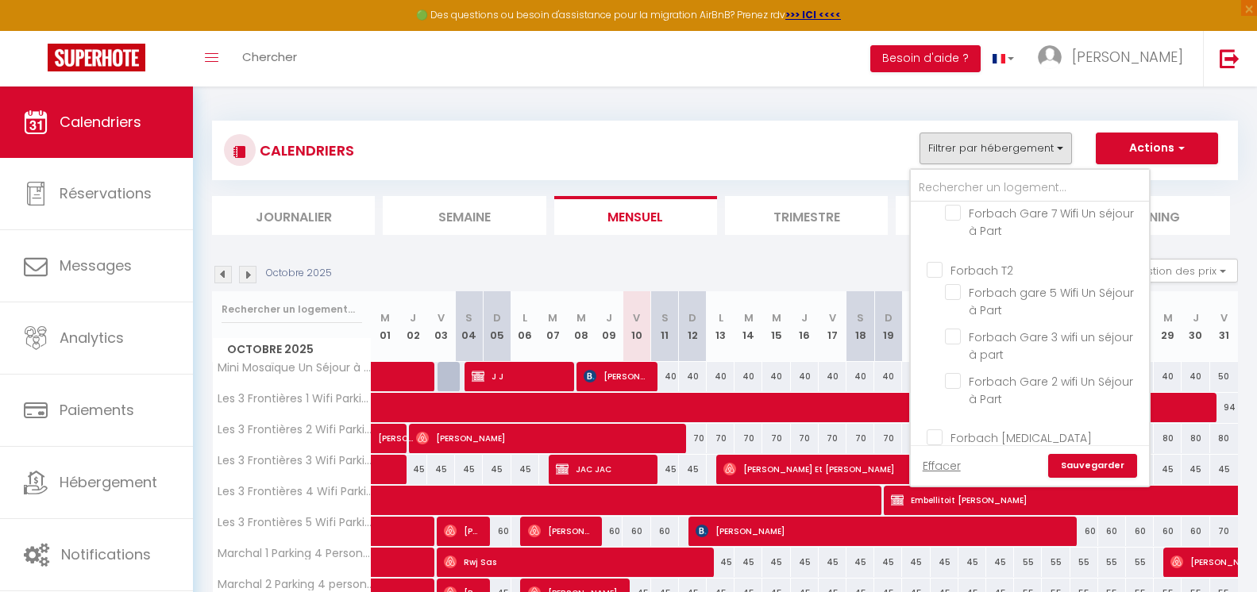
checkbox input "false"
click at [940, 515] on input "JAC-Longwy T4" at bounding box center [1045, 523] width 238 height 16
checkbox input "false"
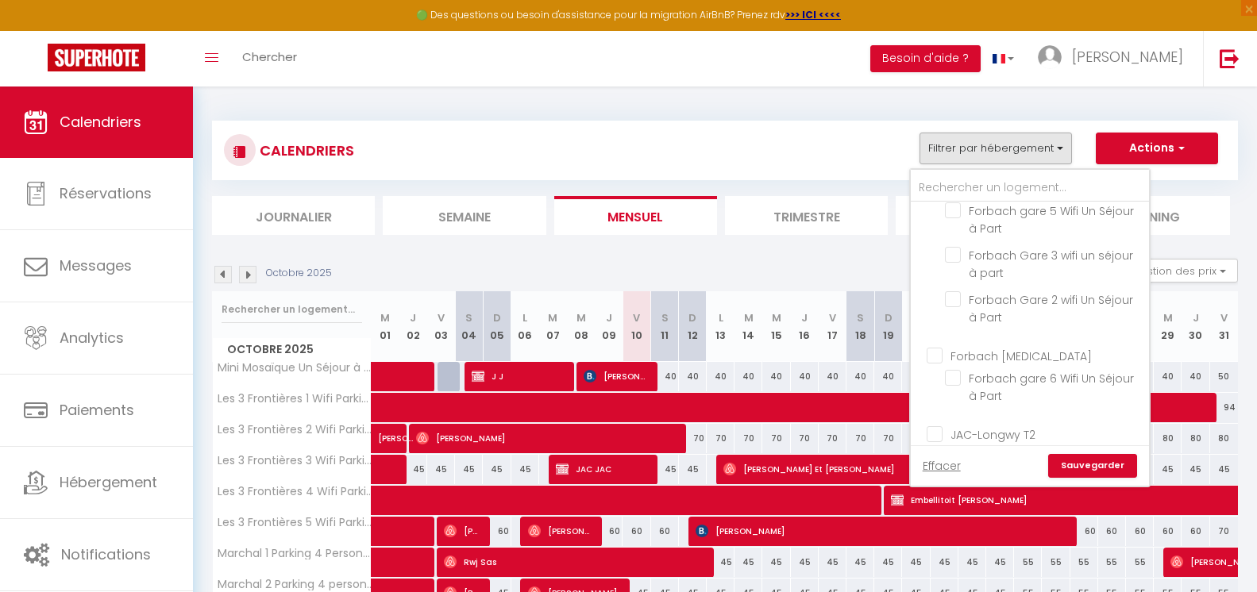
checkbox input "false"
click at [1072, 464] on link "Sauvegarder" at bounding box center [1092, 466] width 89 height 24
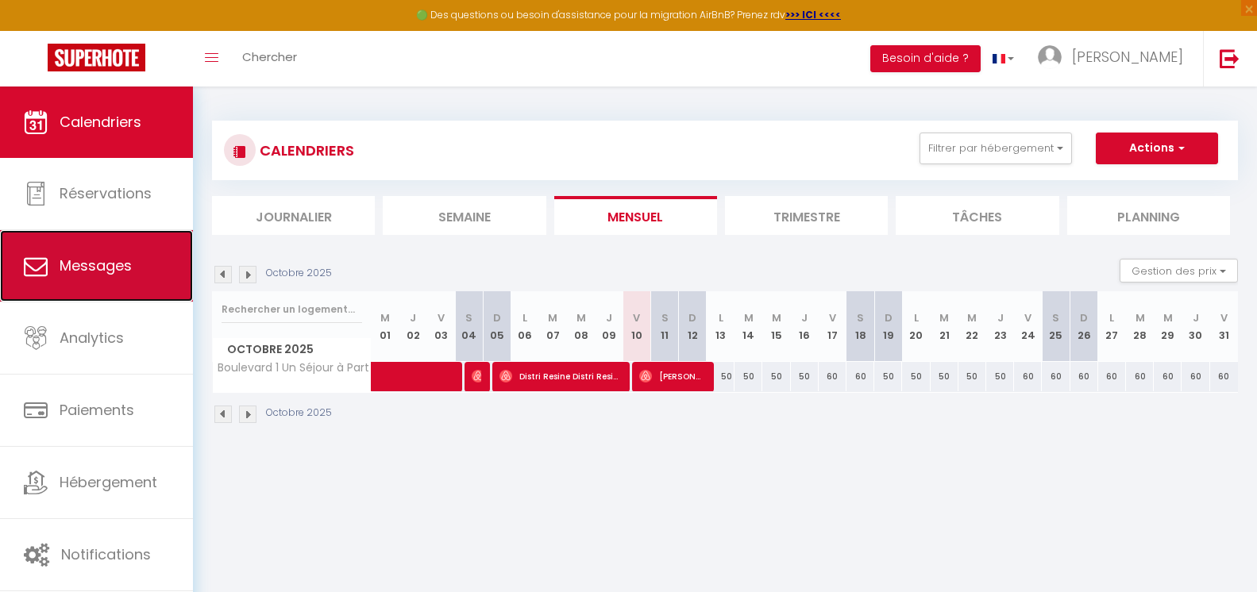
click at [133, 250] on link "Messages" at bounding box center [96, 265] width 193 height 71
select select "message"
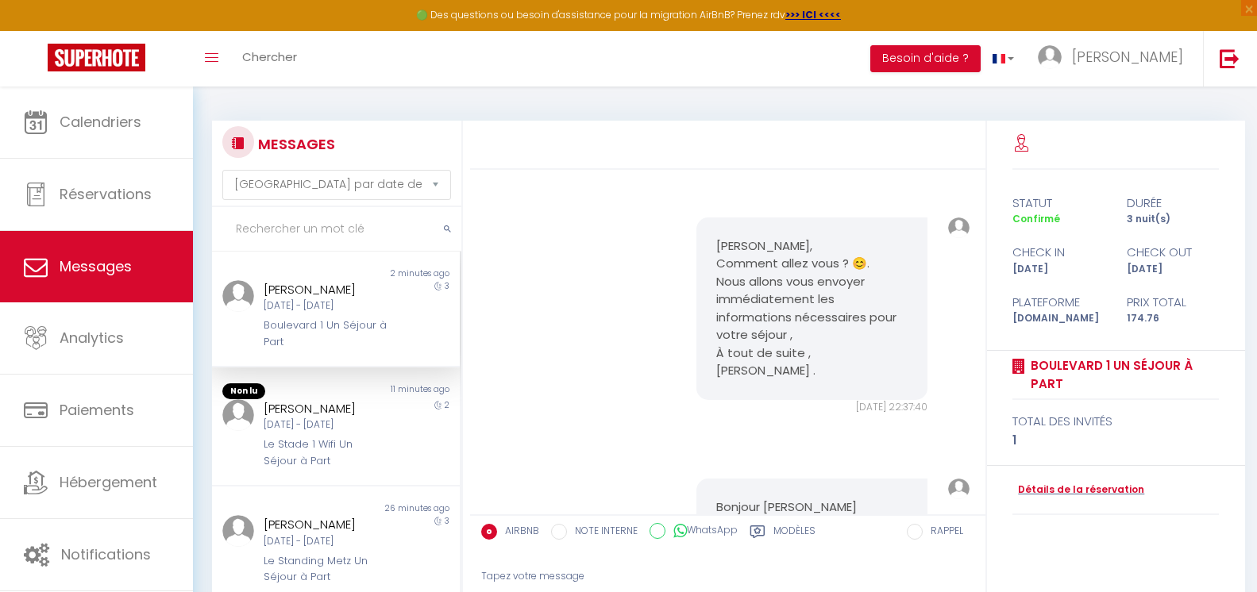
scroll to position [7452, 0]
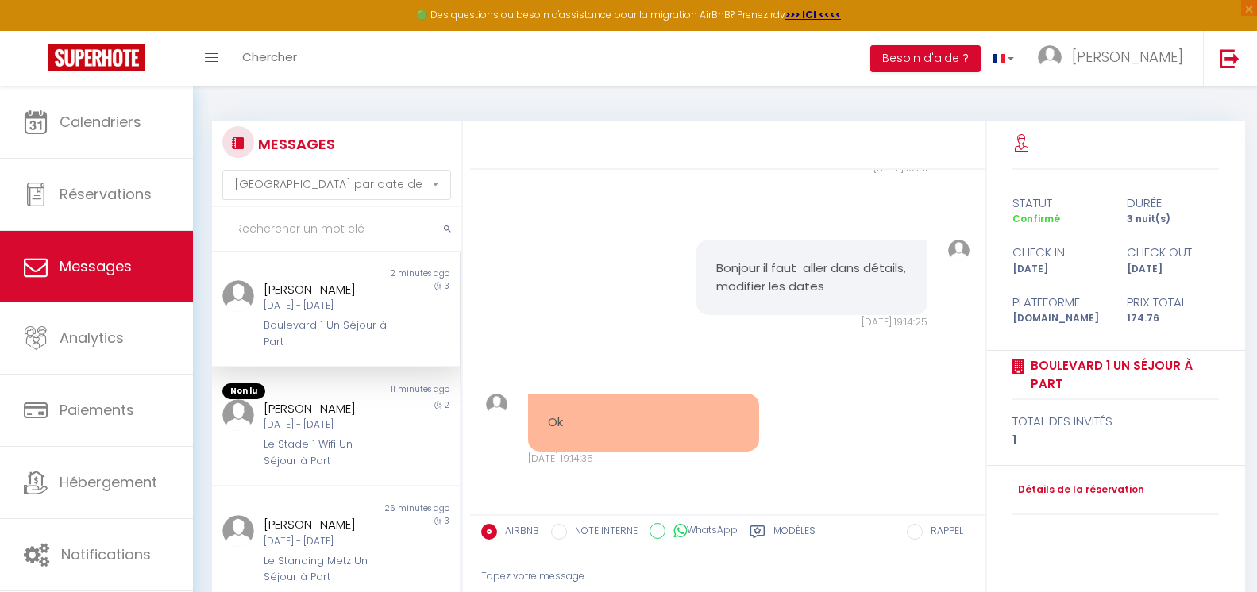
click at [398, 329] on div "3" at bounding box center [429, 315] width 62 height 70
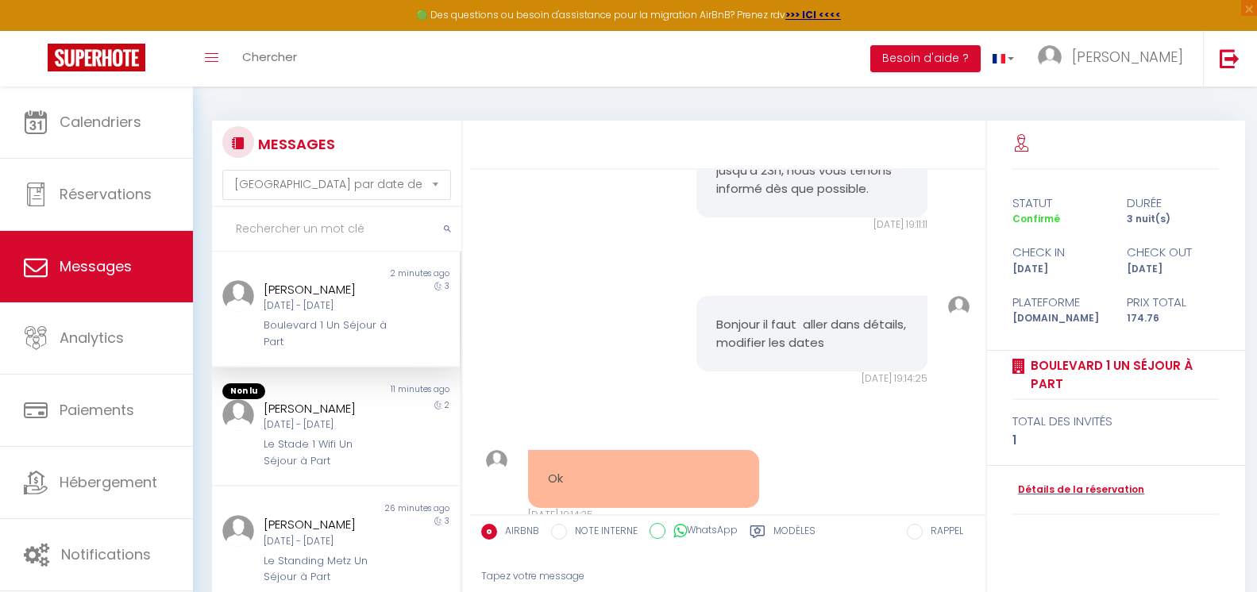
scroll to position [7451, 0]
